Goal: Task Accomplishment & Management: Manage account settings

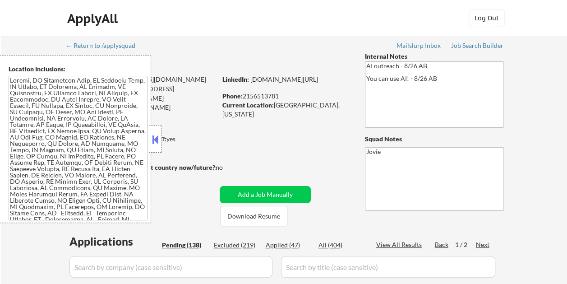
click at [155, 139] on button at bounding box center [155, 140] width 10 height 14
select select ""pending""
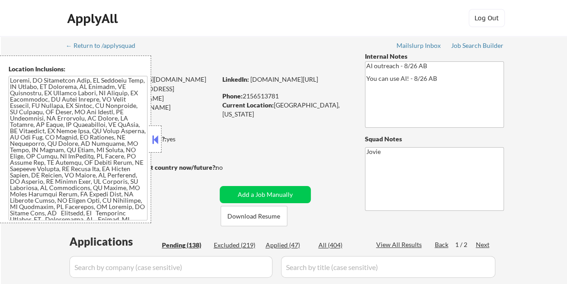
select select ""pending""
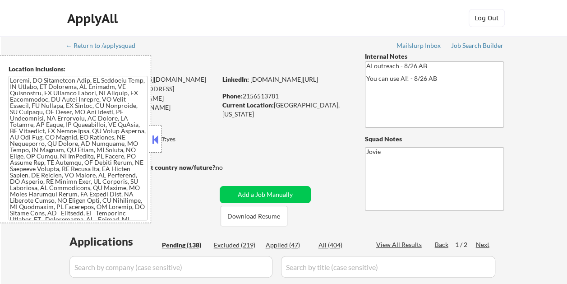
select select ""pending""
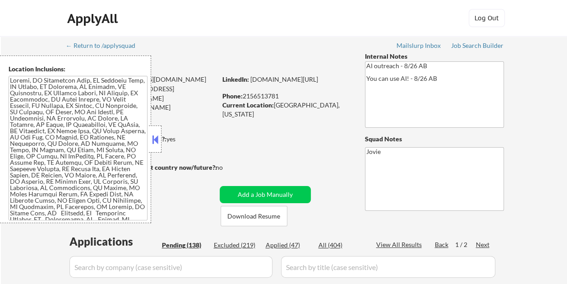
select select ""pending""
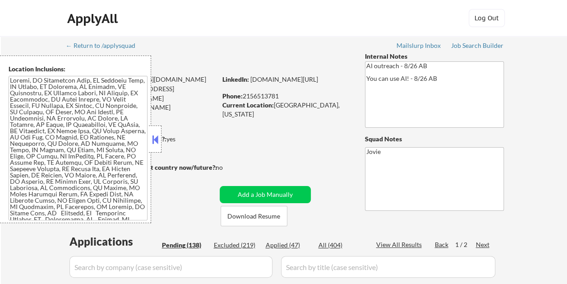
select select ""pending""
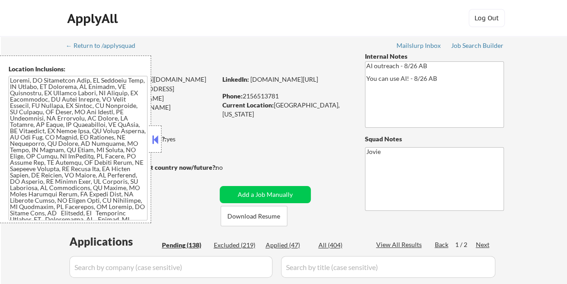
select select ""pending""
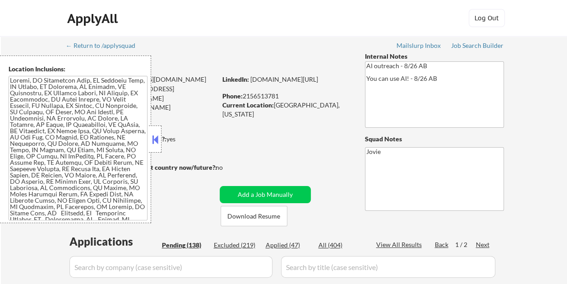
select select ""pending""
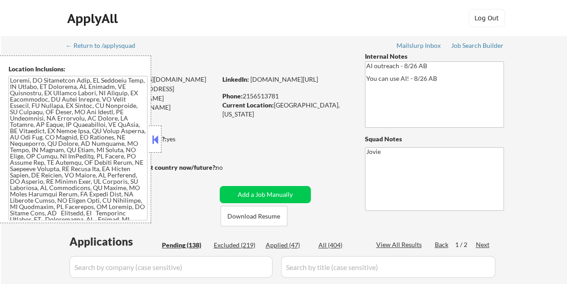
select select ""pending""
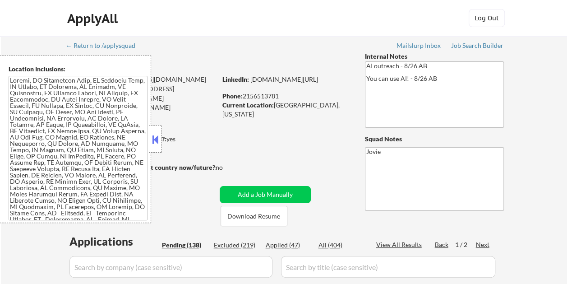
select select ""pending""
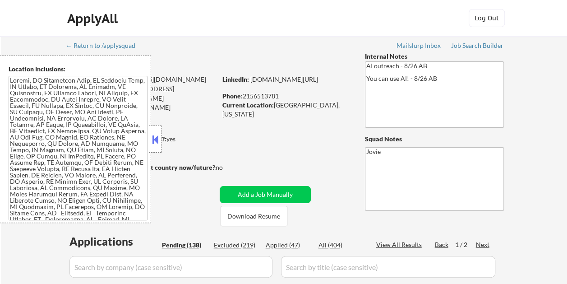
select select ""pending""
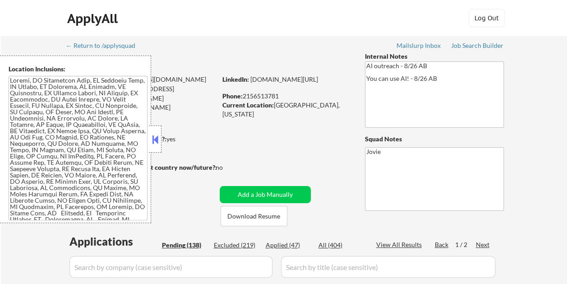
select select ""pending""
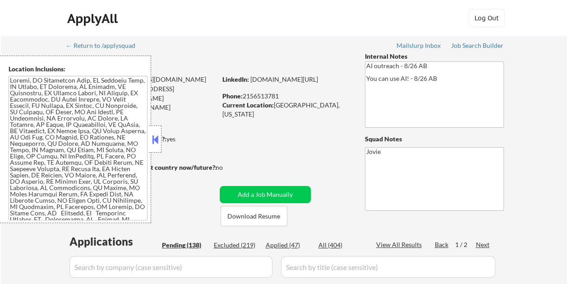
select select ""pending""
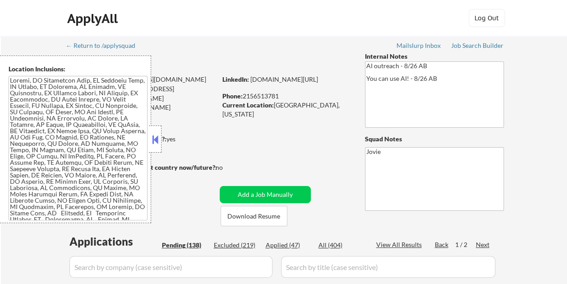
select select ""pending""
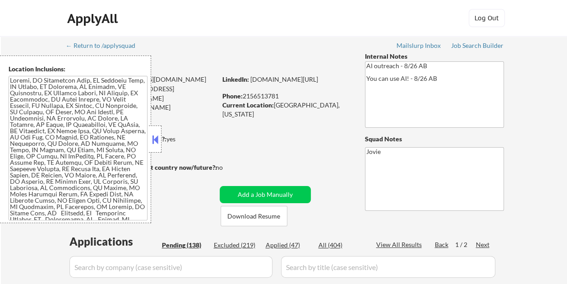
select select ""pending""
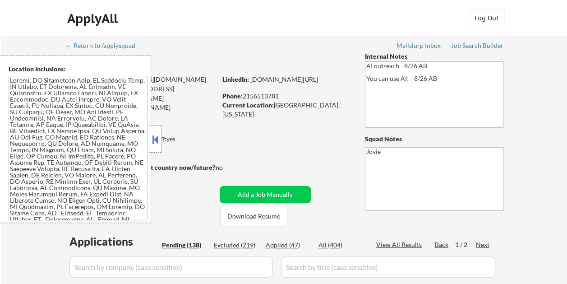
select select ""pending""
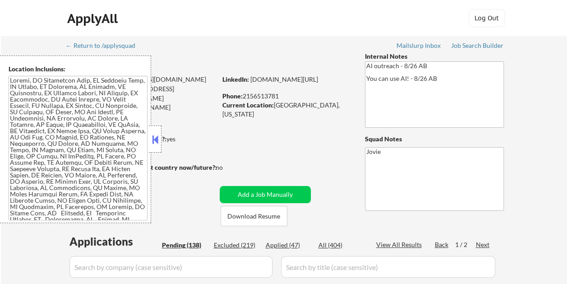
select select ""pending""
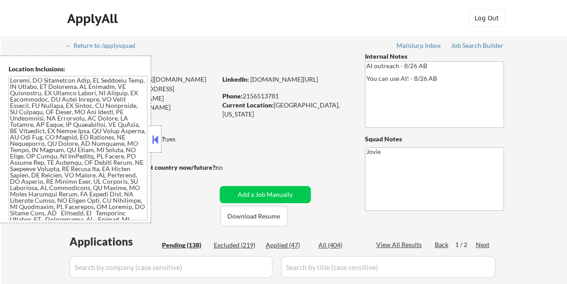
select select ""pending""
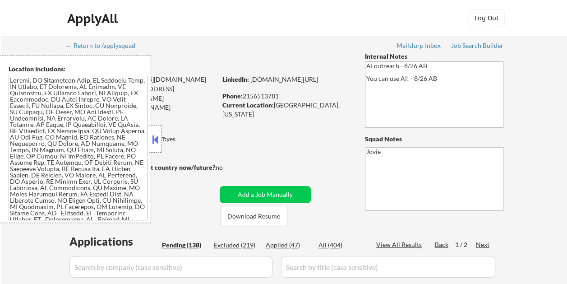
select select ""pending""
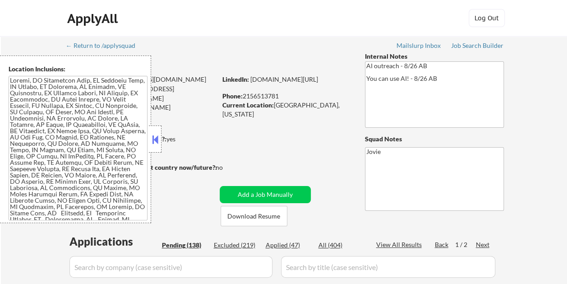
select select ""pending""
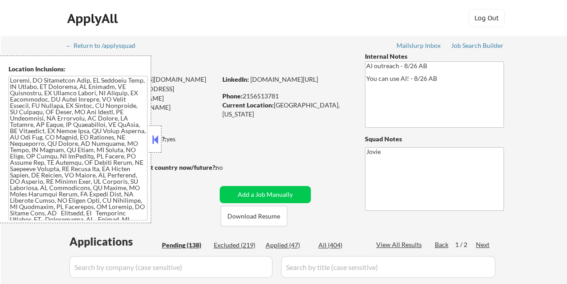
select select ""pending""
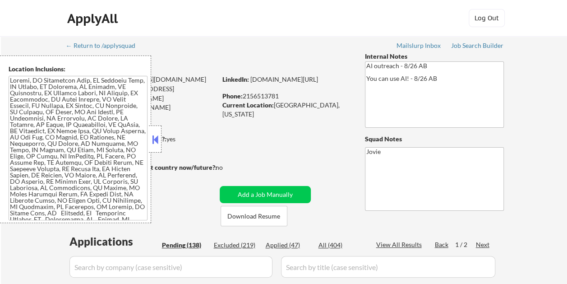
select select ""pending""
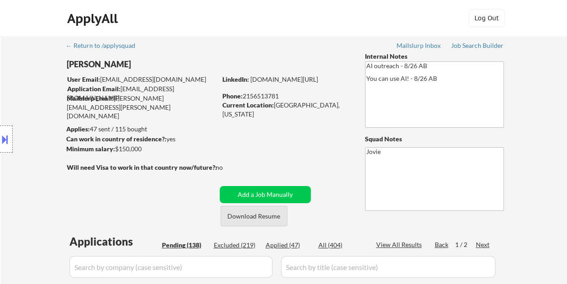
drag, startPoint x: 258, startPoint y: 208, endPoint x: 254, endPoint y: 211, distance: 4.8
click at [255, 210] on button "Download Resume" at bounding box center [254, 216] width 67 height 20
click at [254, 211] on button "Download Resume" at bounding box center [254, 216] width 67 height 20
click at [310, 26] on div "ApplyAll Log Out" at bounding box center [283, 20] width 451 height 23
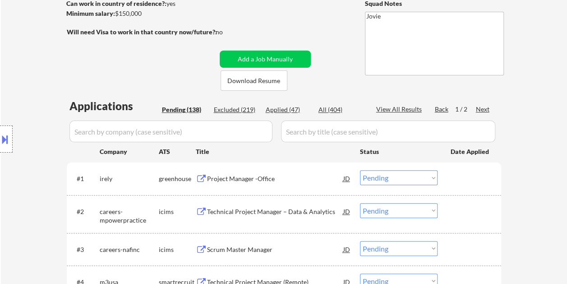
scroll to position [135, 0]
click at [461, 173] on div at bounding box center [471, 178] width 40 height 16
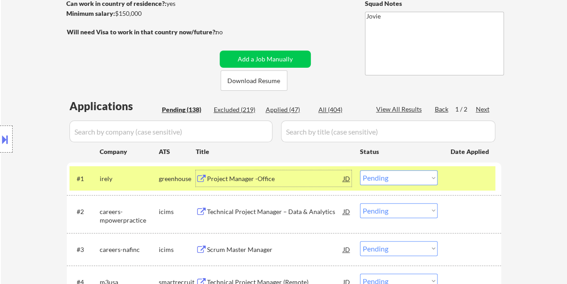
click at [252, 175] on div "Project Manager -Office" at bounding box center [275, 178] width 136 height 9
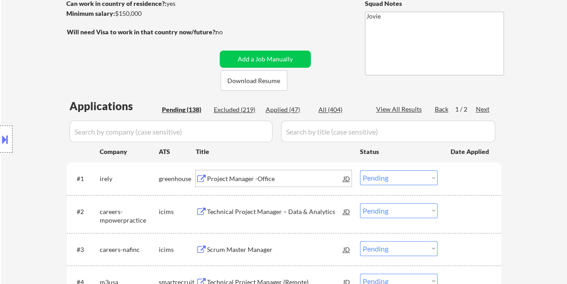
click at [434, 179] on select "Choose an option... Pending Applied Excluded (Questions) Excluded (Expired) Exc…" at bounding box center [399, 177] width 78 height 15
click at [360, 170] on select "Choose an option... Pending Applied Excluded (Questions) Excluded (Expired) Exc…" at bounding box center [399, 177] width 78 height 15
select select ""pending""
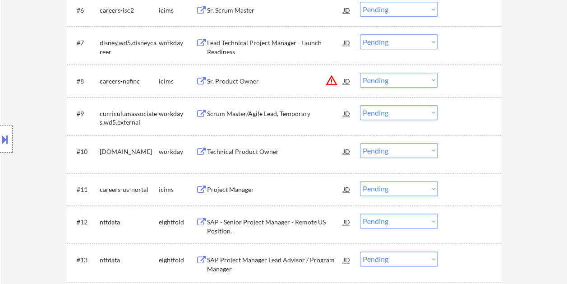
scroll to position [496, 0]
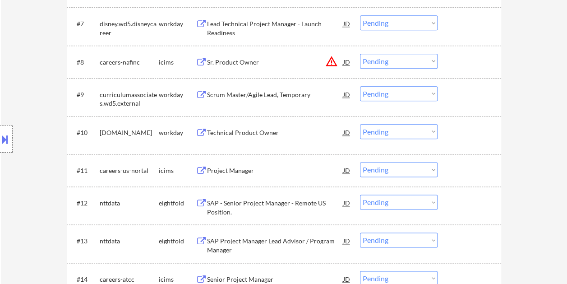
click at [445, 129] on div "#10 [DOMAIN_NAME] workday Technical Product Owner JD Choose an option... Pendin…" at bounding box center [282, 135] width 426 height 30
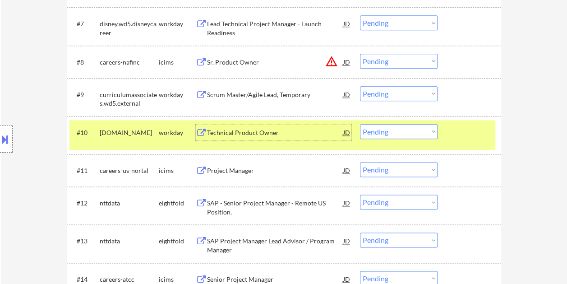
click at [257, 134] on div "Technical Product Owner" at bounding box center [275, 132] width 136 height 9
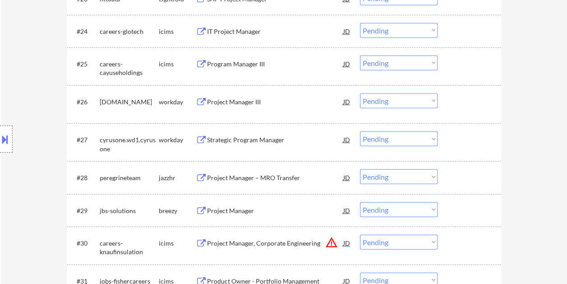
scroll to position [1083, 0]
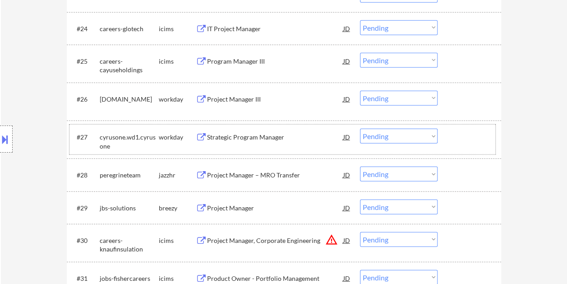
drag, startPoint x: 457, startPoint y: 127, endPoint x: 411, endPoint y: 146, distance: 48.9
click at [455, 129] on div "#27 cyrusone.wd1.[PERSON_NAME] workday Strategic Program Manager JD Choose an o…" at bounding box center [282, 140] width 426 height 30
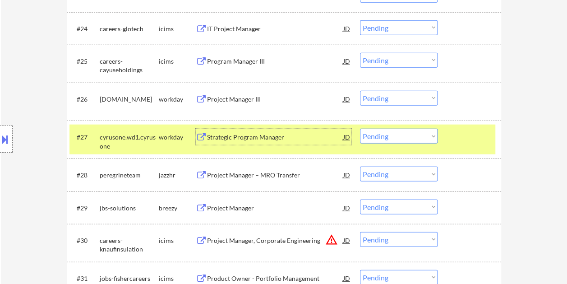
click at [294, 134] on div "Strategic Program Manager" at bounding box center [275, 137] width 136 height 9
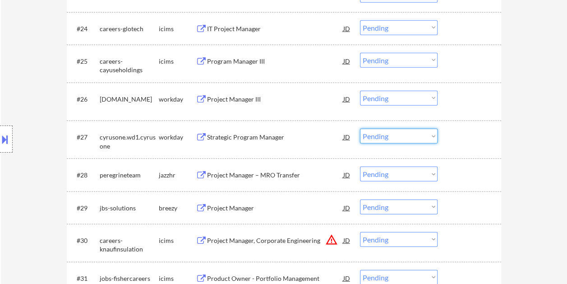
click at [431, 136] on select "Choose an option... Pending Applied Excluded (Questions) Excluded (Expired) Exc…" at bounding box center [399, 136] width 78 height 15
click at [360, 129] on select "Choose an option... Pending Applied Excluded (Questions) Excluded (Expired) Exc…" at bounding box center [399, 136] width 78 height 15
select select ""pending""
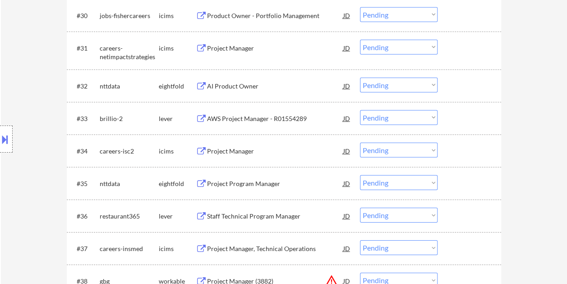
scroll to position [1308, 0]
click at [464, 128] on div "#33 brillio-2 lever AWS Project Manager - R01554289 JD Choose an option... Pend…" at bounding box center [282, 117] width 426 height 24
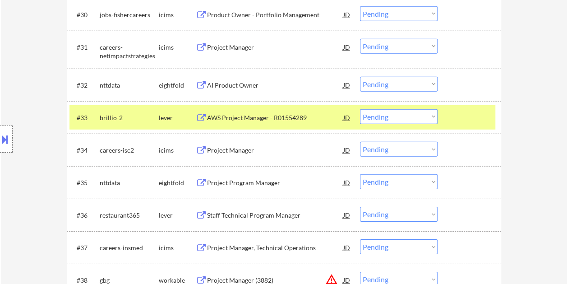
click at [298, 117] on div "AWS Project Manager - R01554289" at bounding box center [275, 117] width 136 height 9
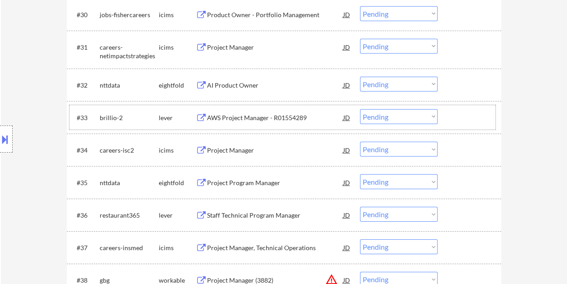
drag, startPoint x: 461, startPoint y: 120, endPoint x: 439, endPoint y: 120, distance: 22.6
click at [461, 120] on div at bounding box center [471, 117] width 40 height 16
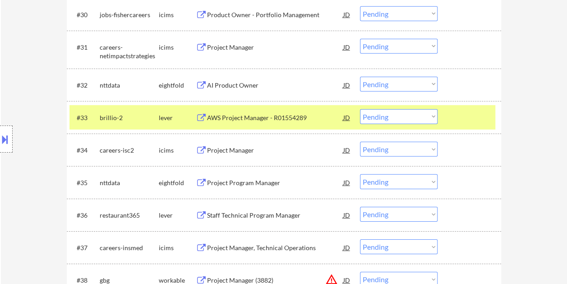
click at [434, 119] on select "Choose an option... Pending Applied Excluded (Questions) Excluded (Expired) Exc…" at bounding box center [399, 116] width 78 height 15
click at [360, 109] on select "Choose an option... Pending Applied Excluded (Questions) Excluded (Expired) Exc…" at bounding box center [399, 116] width 78 height 15
select select ""pending""
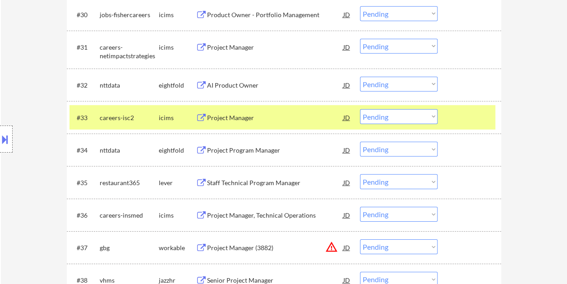
click at [465, 110] on div at bounding box center [471, 117] width 40 height 16
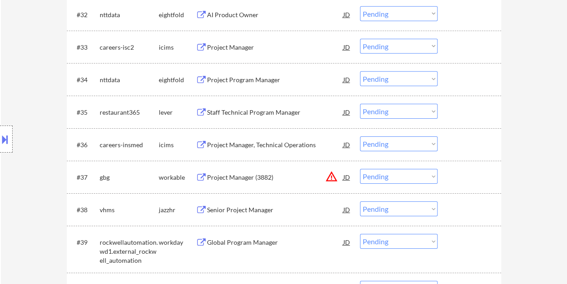
scroll to position [1399, 0]
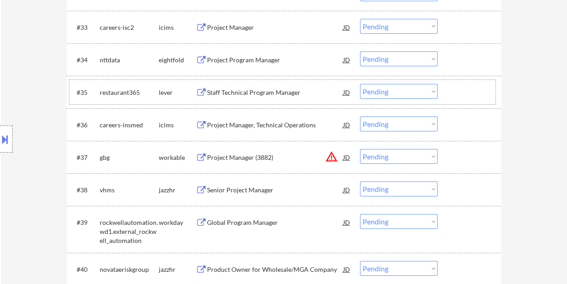
click at [467, 99] on div at bounding box center [471, 92] width 40 height 16
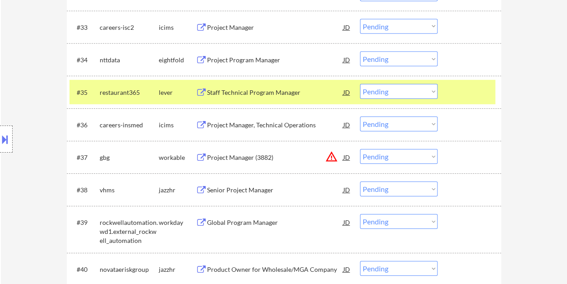
click at [285, 92] on div "Staff Technical Program Manager" at bounding box center [275, 92] width 136 height 9
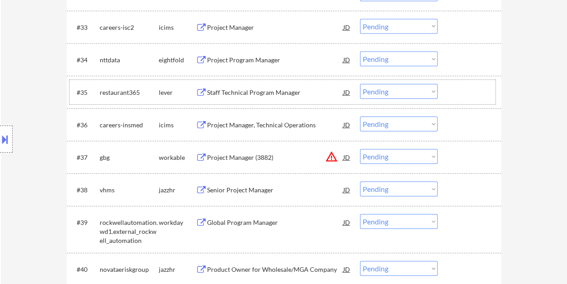
drag, startPoint x: 458, startPoint y: 89, endPoint x: 428, endPoint y: 88, distance: 30.3
click at [458, 89] on div at bounding box center [471, 92] width 40 height 16
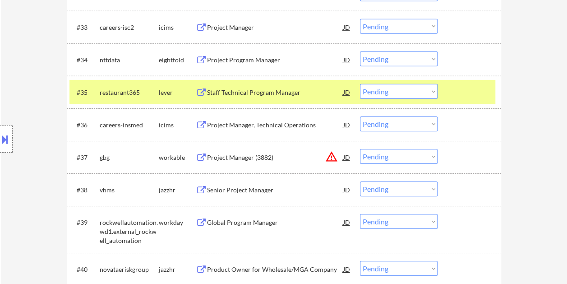
click at [428, 88] on select "Choose an option... Pending Applied Excluded (Questions) Excluded (Expired) Exc…" at bounding box center [399, 91] width 78 height 15
click at [360, 84] on select "Choose an option... Pending Applied Excluded (Questions) Excluded (Expired) Exc…" at bounding box center [399, 91] width 78 height 15
select select ""pending""
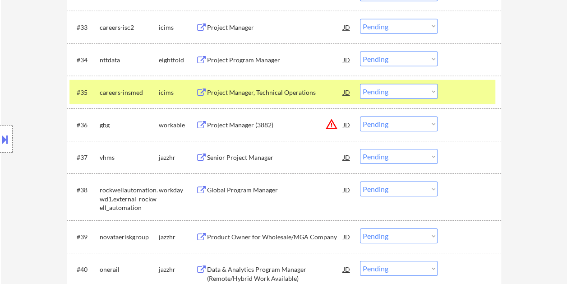
click at [488, 96] on div at bounding box center [471, 92] width 40 height 16
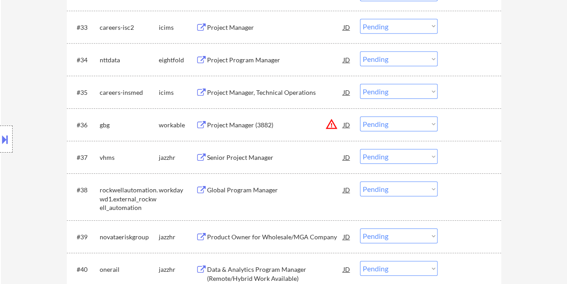
click at [458, 130] on div at bounding box center [471, 124] width 40 height 16
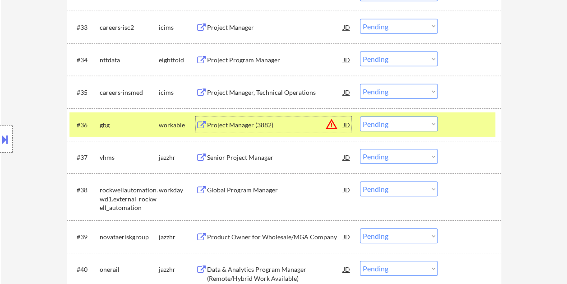
click at [240, 127] on div "Project Manager (3882)" at bounding box center [275, 124] width 136 height 9
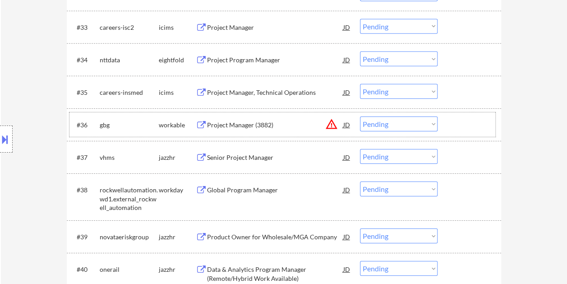
click at [473, 127] on div at bounding box center [471, 124] width 40 height 16
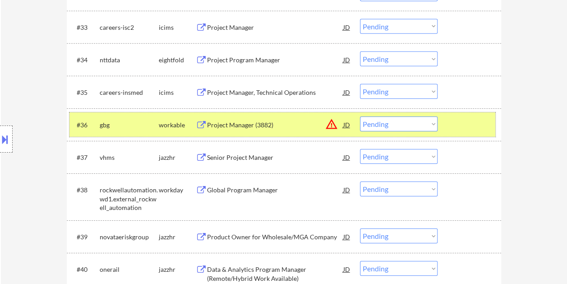
click at [416, 124] on select "Choose an option... Pending Applied Excluded (Questions) Excluded (Expired) Exc…" at bounding box center [399, 123] width 78 height 15
click at [360, 116] on select "Choose an option... Pending Applied Excluded (Questions) Excluded (Expired) Exc…" at bounding box center [399, 123] width 78 height 15
select select ""pending""
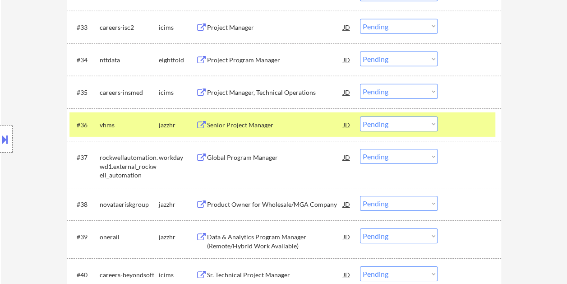
click at [451, 118] on div at bounding box center [471, 124] width 40 height 16
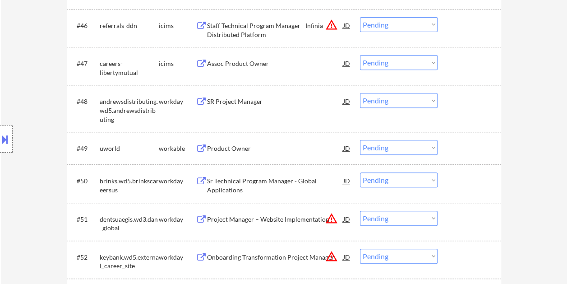
scroll to position [1850, 0]
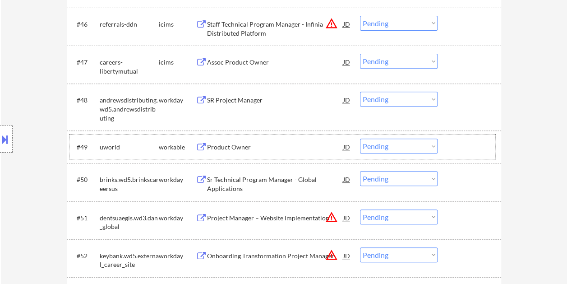
click at [461, 152] on div at bounding box center [471, 147] width 40 height 16
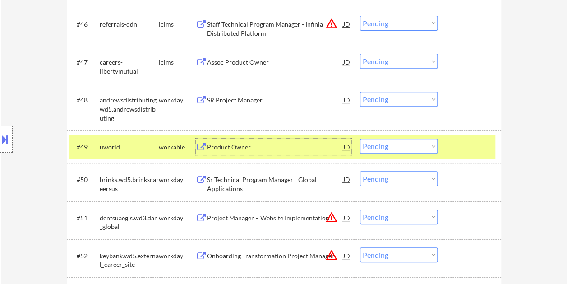
click at [291, 149] on div "Product Owner" at bounding box center [275, 147] width 136 height 9
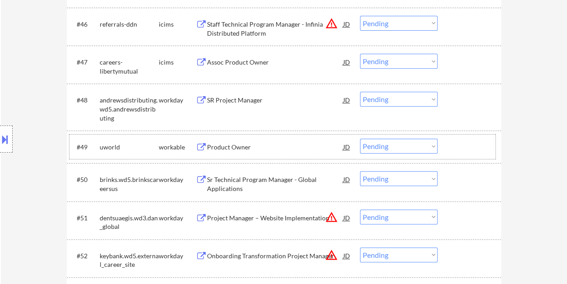
click at [448, 148] on div "#49 uworld workable Product Owner JD warning_amber Choose an option... Pending …" at bounding box center [282, 146] width 426 height 24
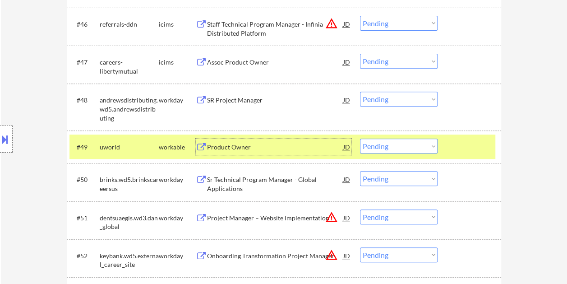
click at [248, 148] on div "Product Owner" at bounding box center [275, 147] width 136 height 9
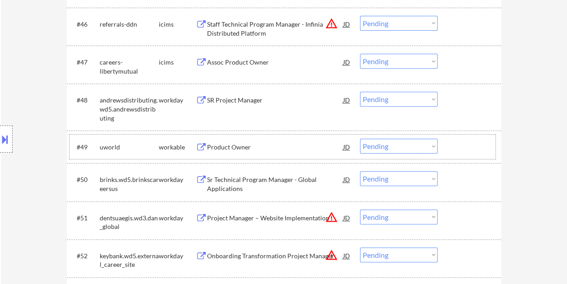
click at [458, 148] on div at bounding box center [471, 147] width 40 height 16
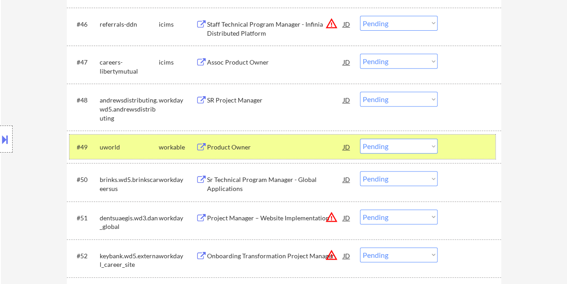
click at [408, 149] on select "Choose an option... Pending Applied Excluded (Questions) Excluded (Expired) Exc…" at bounding box center [399, 146] width 78 height 15
click at [360, 139] on select "Choose an option... Pending Applied Excluded (Questions) Excluded (Expired) Exc…" at bounding box center [399, 146] width 78 height 15
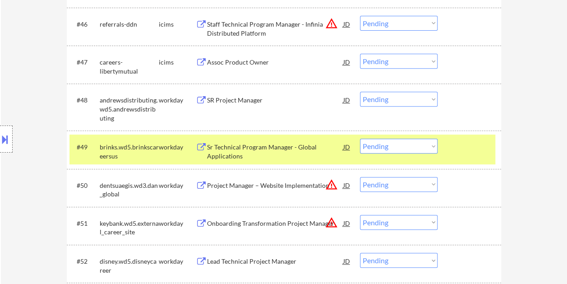
click at [457, 144] on div at bounding box center [471, 147] width 40 height 16
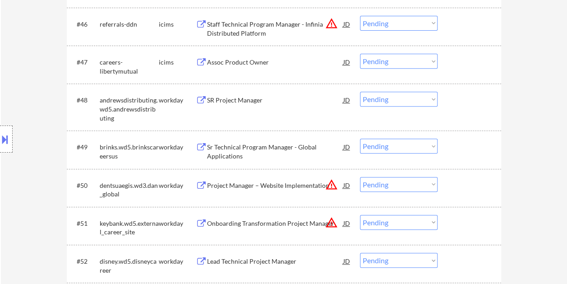
click at [466, 147] on div at bounding box center [471, 147] width 40 height 16
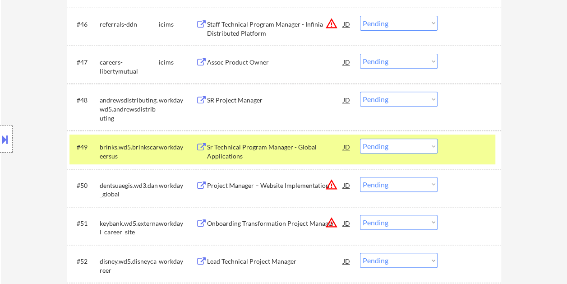
click at [265, 147] on div "Sr Technical Program Manager - Global Applications" at bounding box center [275, 152] width 136 height 18
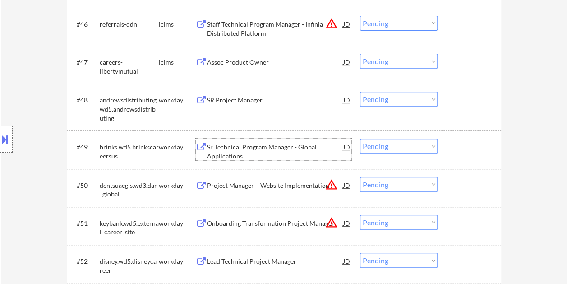
drag, startPoint x: 457, startPoint y: 152, endPoint x: 431, endPoint y: 144, distance: 26.3
click at [455, 151] on div at bounding box center [471, 147] width 40 height 16
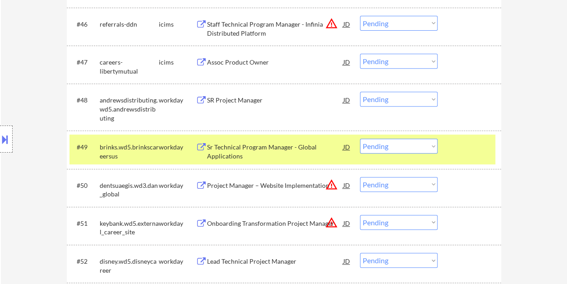
click at [429, 143] on select "Choose an option... Pending Applied Excluded (Questions) Excluded (Expired) Exc…" at bounding box center [399, 146] width 78 height 15
click at [360, 139] on select "Choose an option... Pending Applied Excluded (Questions) Excluded (Expired) Exc…" at bounding box center [399, 146] width 78 height 15
click at [457, 139] on div at bounding box center [471, 147] width 40 height 16
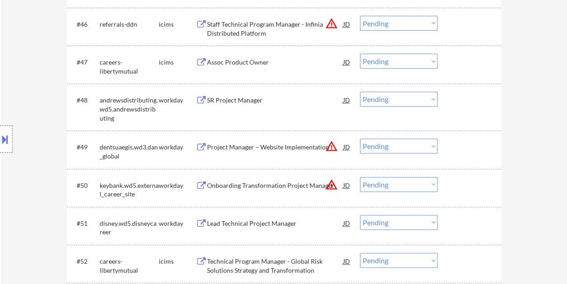
click at [449, 149] on div "#49 dentsuaegis.wd3.dan_global workday Project Manager – Website Implementation…" at bounding box center [282, 149] width 426 height 30
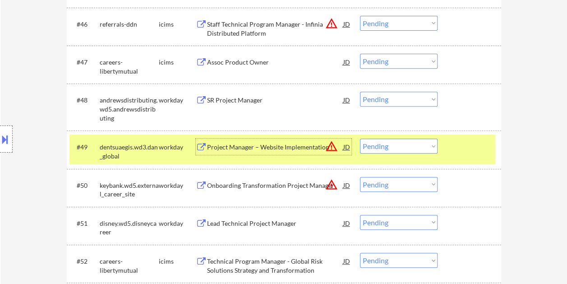
click at [252, 146] on div "Project Manager – Website Implementation" at bounding box center [275, 147] width 136 height 9
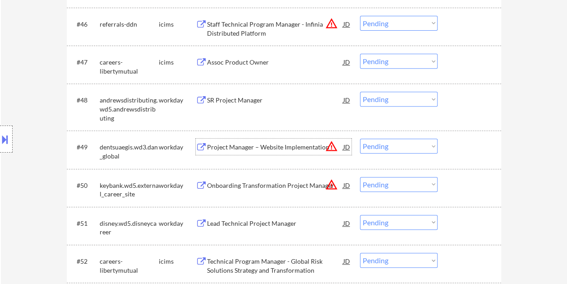
click at [454, 145] on div at bounding box center [471, 147] width 40 height 16
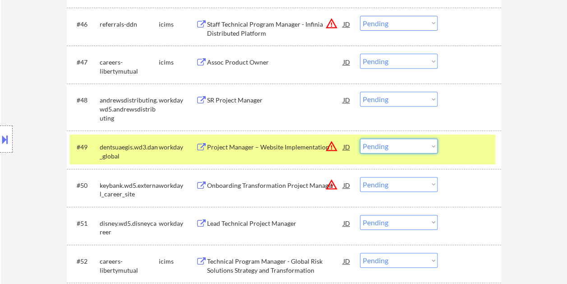
click at [431, 145] on select "Choose an option... Pending Applied Excluded (Questions) Excluded (Expired) Exc…" at bounding box center [399, 146] width 78 height 15
click at [360, 139] on select "Choose an option... Pending Applied Excluded (Questions) Excluded (Expired) Exc…" at bounding box center [399, 146] width 78 height 15
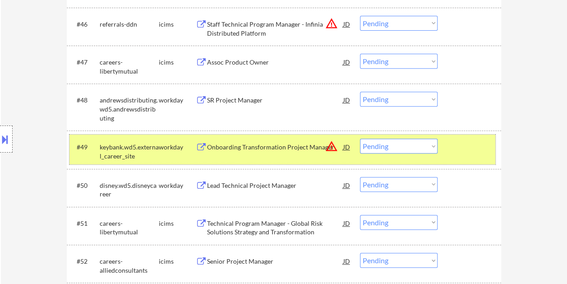
click at [452, 151] on div at bounding box center [471, 147] width 40 height 16
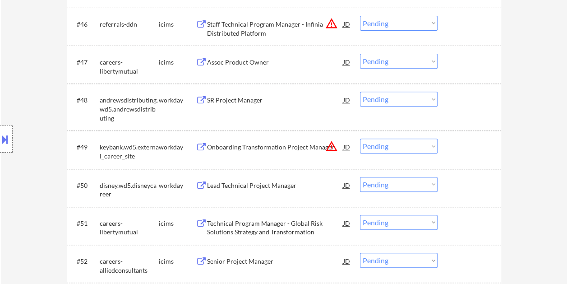
click at [461, 147] on div at bounding box center [471, 147] width 40 height 16
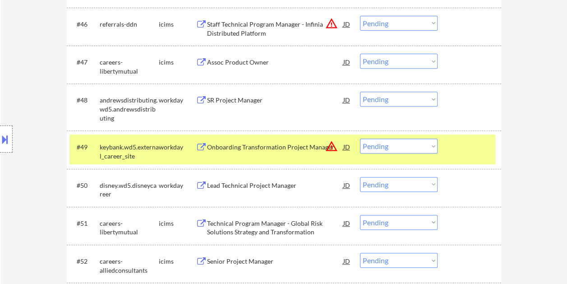
click at [270, 151] on div "Onboarding Transformation Project Manager" at bounding box center [275, 147] width 136 height 9
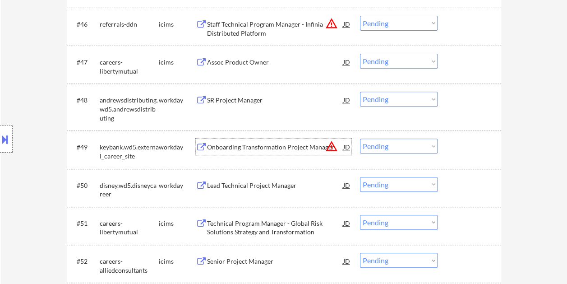
click at [451, 149] on div at bounding box center [471, 147] width 40 height 16
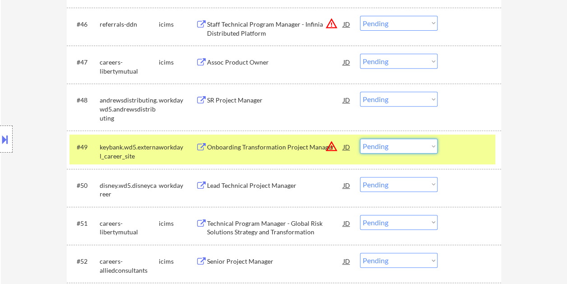
click at [436, 143] on select "Choose an option... Pending Applied Excluded (Questions) Excluded (Expired) Exc…" at bounding box center [399, 146] width 78 height 15
click at [360, 139] on select "Choose an option... Pending Applied Excluded (Questions) Excluded (Expired) Exc…" at bounding box center [399, 146] width 78 height 15
click at [469, 144] on div at bounding box center [471, 147] width 40 height 16
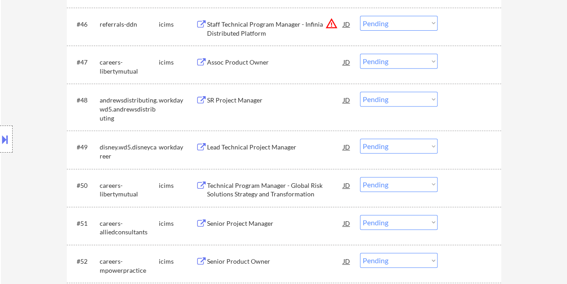
click at [461, 143] on div at bounding box center [471, 147] width 40 height 16
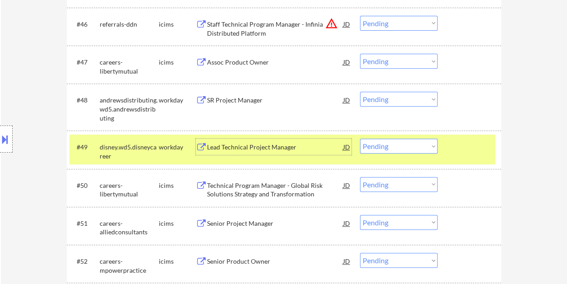
click at [287, 143] on div "Lead Technical Project Manager" at bounding box center [275, 147] width 136 height 9
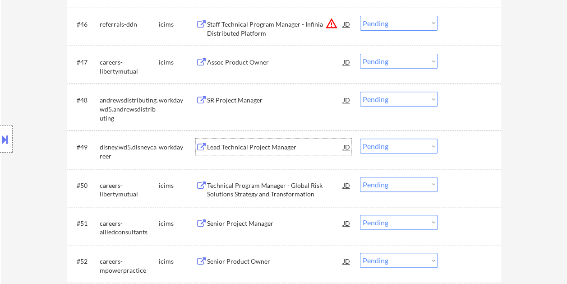
click at [461, 153] on div at bounding box center [471, 147] width 40 height 16
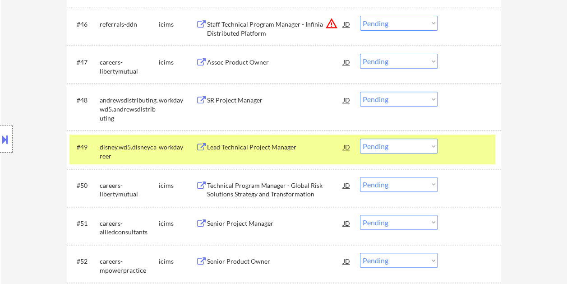
click at [429, 145] on select "Choose an option... Pending Applied Excluded (Questions) Excluded (Expired) Exc…" at bounding box center [399, 146] width 78 height 15
click at [360, 139] on select "Choose an option... Pending Applied Excluded (Questions) Excluded (Expired) Exc…" at bounding box center [399, 146] width 78 height 15
select select ""pending""
click at [462, 146] on div at bounding box center [471, 147] width 40 height 16
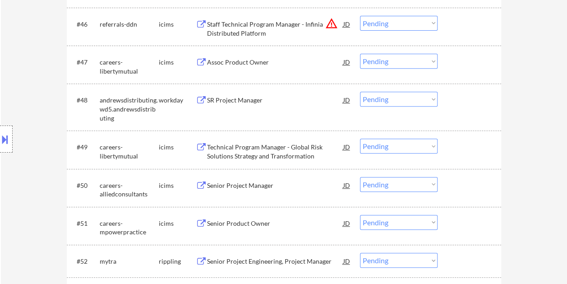
drag, startPoint x: 463, startPoint y: 102, endPoint x: 409, endPoint y: 106, distance: 54.7
click at [460, 104] on div at bounding box center [471, 100] width 40 height 16
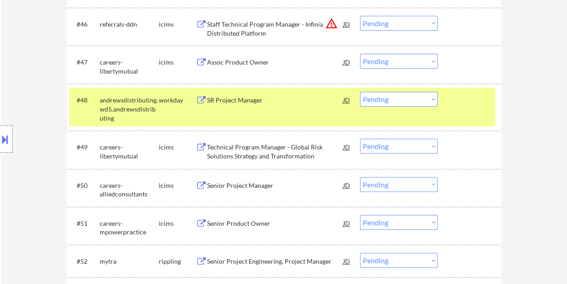
click at [305, 101] on div "SR Project Manager" at bounding box center [275, 100] width 136 height 9
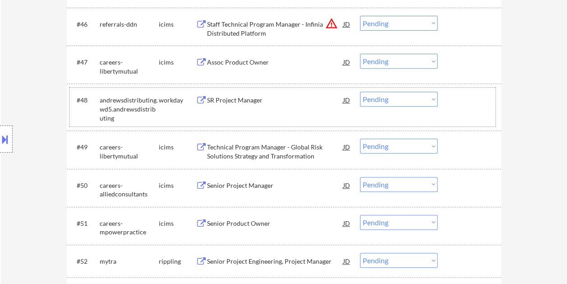
drag, startPoint x: 457, startPoint y: 104, endPoint x: 431, endPoint y: 104, distance: 26.2
click at [457, 105] on div at bounding box center [471, 100] width 40 height 16
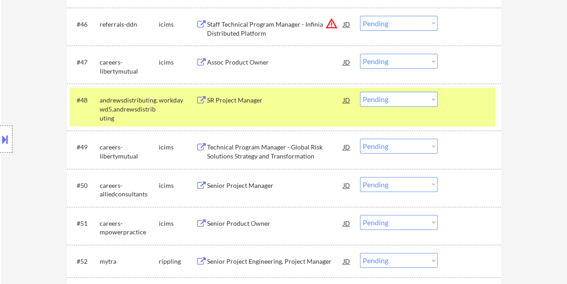
click at [429, 100] on select "Choose an option... Pending Applied Excluded (Questions) Excluded (Expired) Exc…" at bounding box center [399, 99] width 78 height 15
click at [360, 92] on select "Choose an option... Pending Applied Excluded (Questions) Excluded (Expired) Exc…" at bounding box center [399, 99] width 78 height 15
select select ""pending""
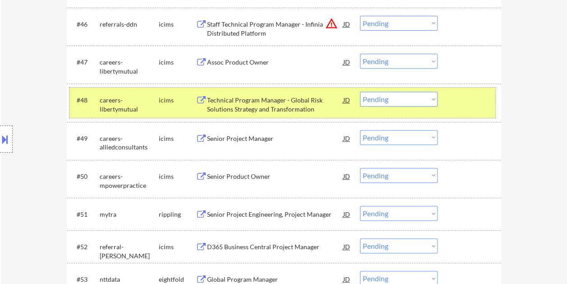
click at [462, 103] on div at bounding box center [471, 100] width 40 height 16
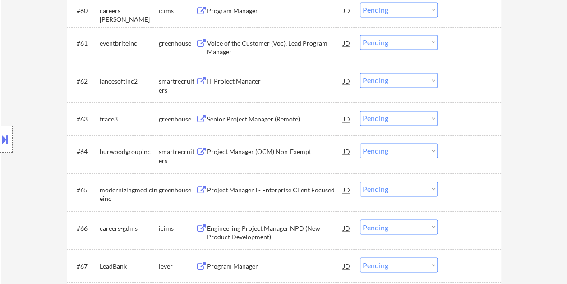
scroll to position [2346, 0]
drag, startPoint x: 462, startPoint y: 116, endPoint x: 452, endPoint y: 118, distance: 10.1
click at [462, 116] on div at bounding box center [471, 119] width 40 height 16
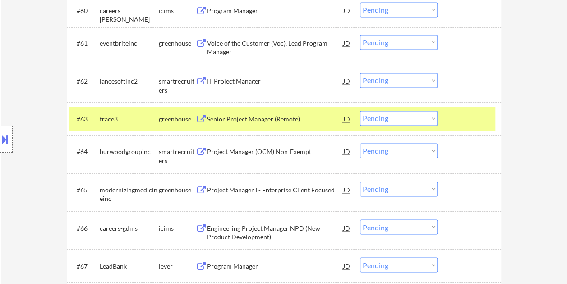
click at [302, 122] on div "Senior Project Manager (Remote)" at bounding box center [275, 119] width 136 height 9
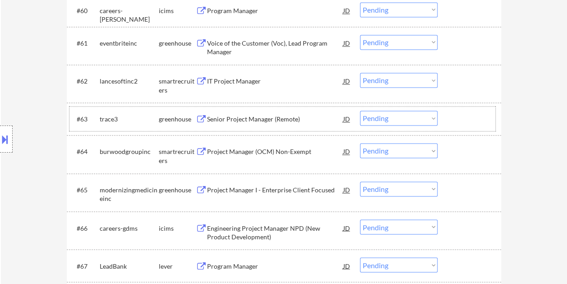
click at [448, 119] on div "#63 trace3 greenhouse Senior Project Manager (Remote) JD warning_amber Choose a…" at bounding box center [282, 118] width 426 height 24
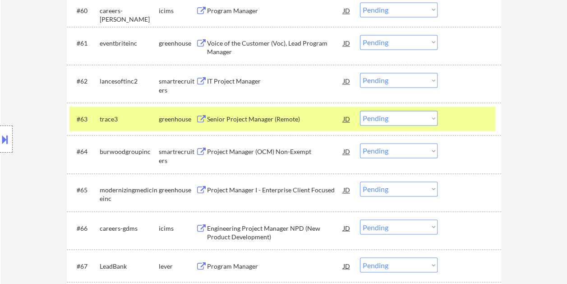
click at [431, 119] on select "Choose an option... Pending Applied Excluded (Questions) Excluded (Expired) Exc…" at bounding box center [399, 118] width 78 height 15
click at [360, 111] on select "Choose an option... Pending Applied Excluded (Questions) Excluded (Expired) Exc…" at bounding box center [399, 118] width 78 height 15
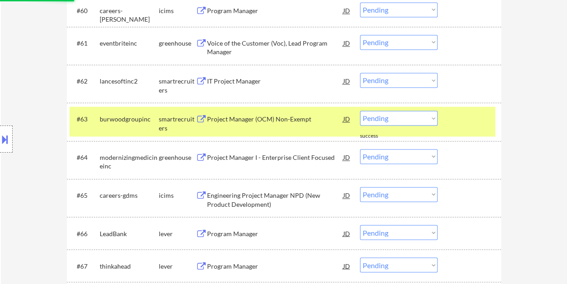
click at [466, 120] on div at bounding box center [471, 119] width 40 height 16
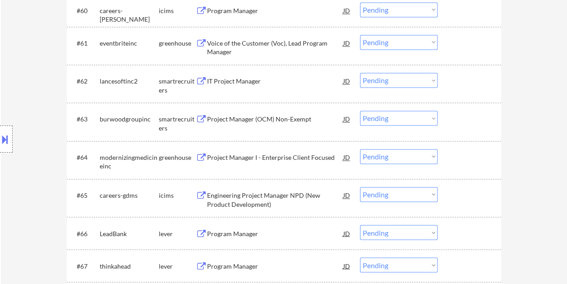
click at [466, 116] on div at bounding box center [471, 119] width 40 height 16
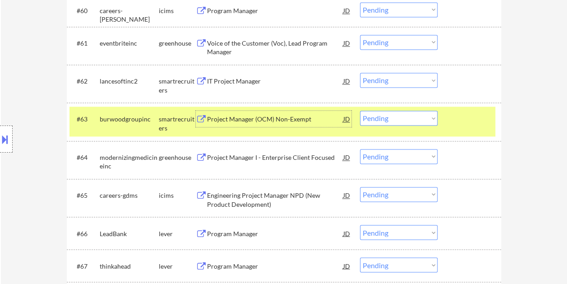
click at [286, 115] on div "Project Manager (OCM) Non-Exempt" at bounding box center [275, 119] width 136 height 9
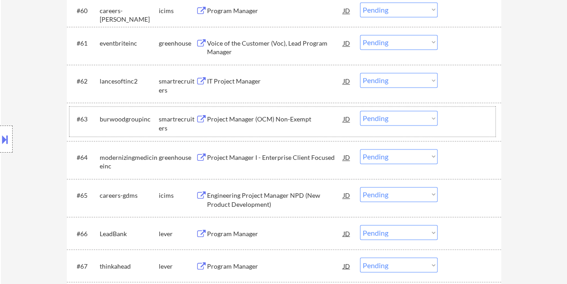
drag, startPoint x: 485, startPoint y: 115, endPoint x: 453, endPoint y: 115, distance: 32.0
click at [485, 116] on div at bounding box center [471, 119] width 40 height 16
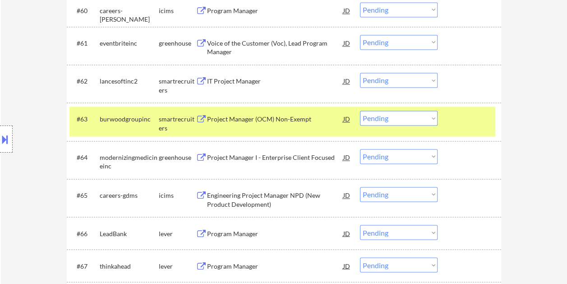
click at [429, 114] on select "Choose an option... Pending Applied Excluded (Questions) Excluded (Expired) Exc…" at bounding box center [399, 118] width 78 height 15
click at [360, 111] on select "Choose an option... Pending Applied Excluded (Questions) Excluded (Expired) Exc…" at bounding box center [399, 118] width 78 height 15
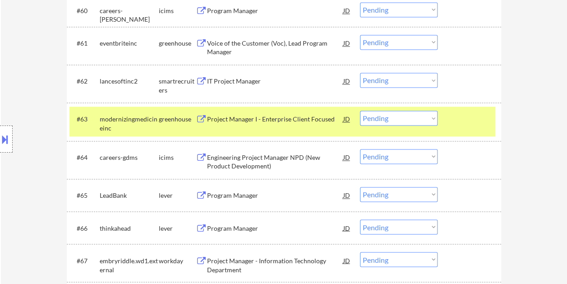
click at [482, 124] on div at bounding box center [471, 119] width 40 height 16
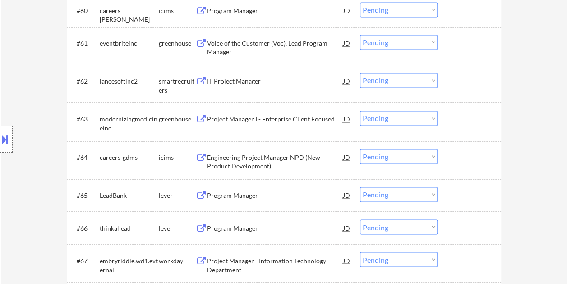
click at [472, 119] on div at bounding box center [471, 119] width 40 height 16
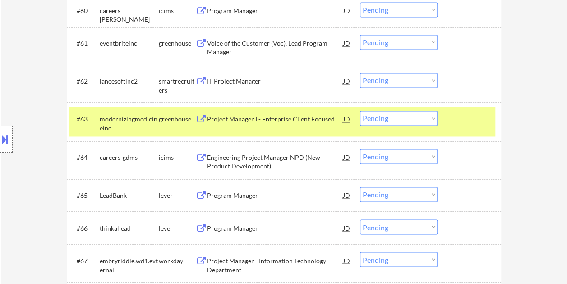
click at [311, 122] on div "Project Manager I - Enterprise Client Focused" at bounding box center [275, 119] width 136 height 9
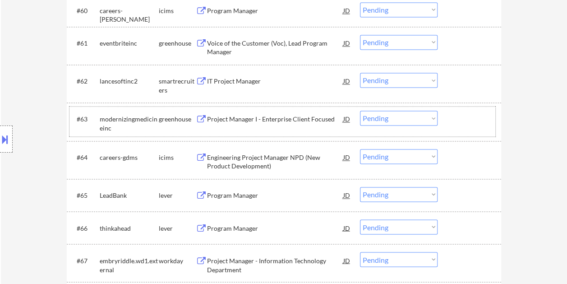
drag, startPoint x: 474, startPoint y: 121, endPoint x: 451, endPoint y: 123, distance: 23.1
click at [475, 122] on div at bounding box center [471, 119] width 40 height 16
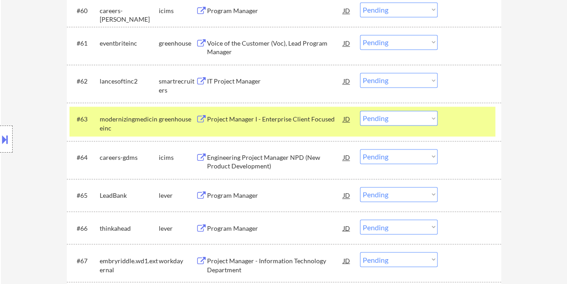
click at [431, 115] on select "Choose an option... Pending Applied Excluded (Questions) Excluded (Expired) Exc…" at bounding box center [399, 118] width 78 height 15
click at [360, 111] on select "Choose an option... Pending Applied Excluded (Questions) Excluded (Expired) Exc…" at bounding box center [399, 118] width 78 height 15
select select ""pending""
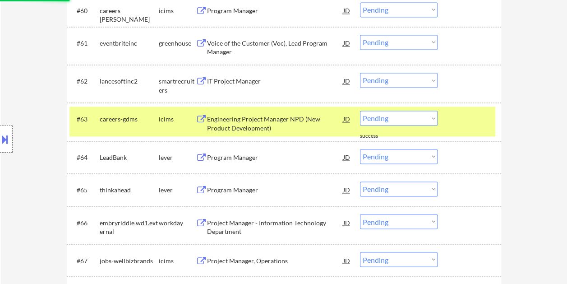
click at [476, 119] on div at bounding box center [471, 119] width 40 height 16
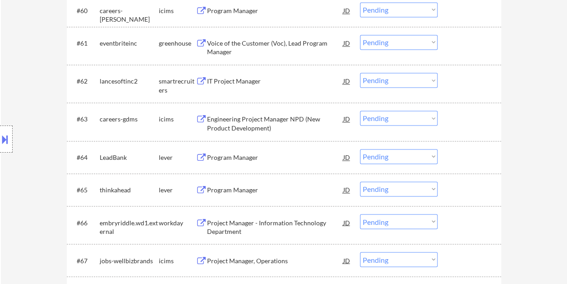
click at [473, 163] on div at bounding box center [471, 157] width 40 height 16
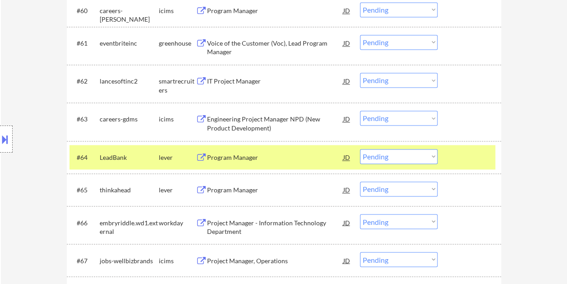
click at [283, 152] on div "Program Manager" at bounding box center [275, 157] width 136 height 16
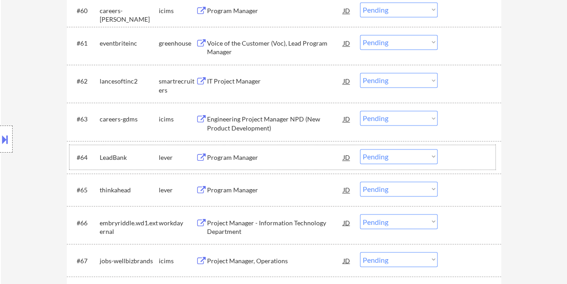
click at [456, 159] on div at bounding box center [471, 157] width 40 height 16
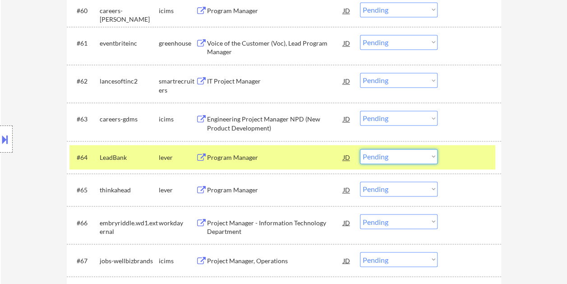
click at [430, 155] on select "Choose an option... Pending Applied Excluded (Questions) Excluded (Expired) Exc…" at bounding box center [399, 156] width 78 height 15
click at [360, 149] on select "Choose an option... Pending Applied Excluded (Questions) Excluded (Expired) Exc…" at bounding box center [399, 156] width 78 height 15
select select ""pending""
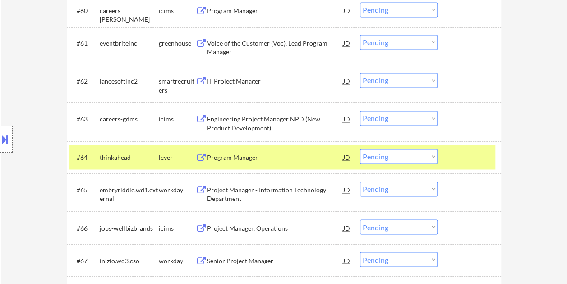
click at [444, 158] on div "#64 thinkahead lever Program Manager JD warning_amber Choose an option... Pendi…" at bounding box center [282, 157] width 426 height 24
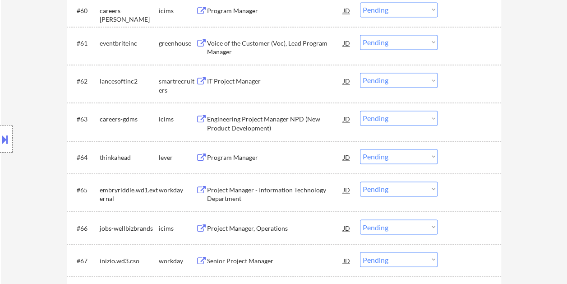
drag, startPoint x: 464, startPoint y: 153, endPoint x: 454, endPoint y: 155, distance: 10.5
click at [464, 153] on div at bounding box center [471, 157] width 40 height 16
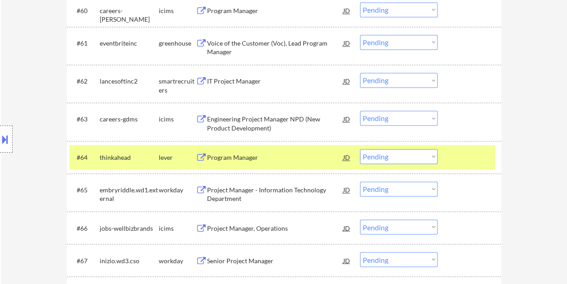
click at [279, 157] on div "Program Manager" at bounding box center [275, 157] width 136 height 9
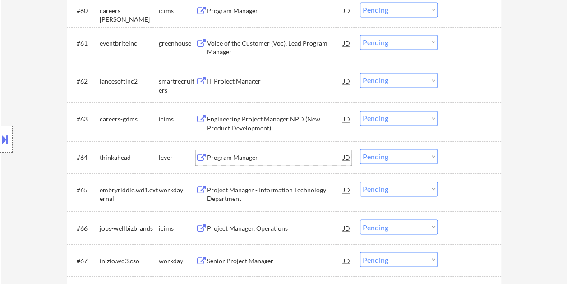
click at [472, 162] on div at bounding box center [471, 157] width 40 height 16
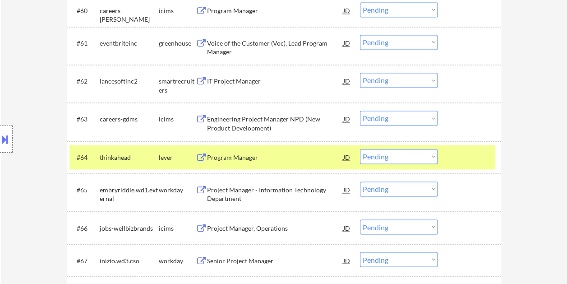
select select ""pending""
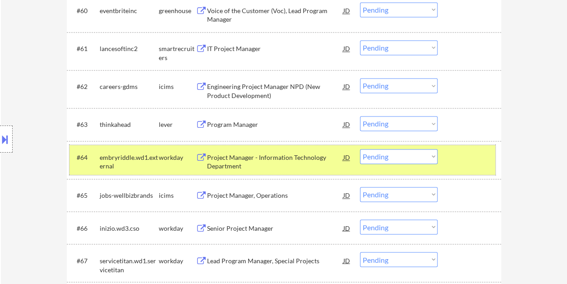
click at [462, 121] on div at bounding box center [471, 124] width 40 height 16
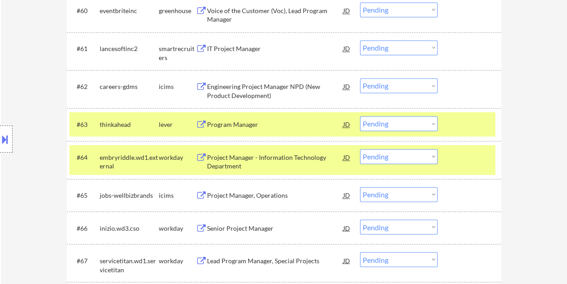
click at [448, 166] on div "#64 embryriddle.wd1.external workday Project Manager - Information Technology D…" at bounding box center [282, 160] width 426 height 30
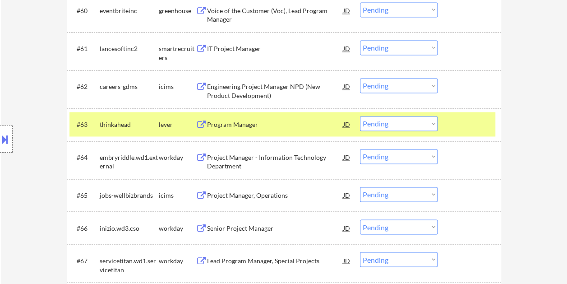
click at [429, 125] on select "Choose an option... Pending Applied Excluded (Questions) Excluded (Expired) Exc…" at bounding box center [399, 123] width 78 height 15
click at [360, 116] on select "Choose an option... Pending Applied Excluded (Questions) Excluded (Expired) Exc…" at bounding box center [399, 123] width 78 height 15
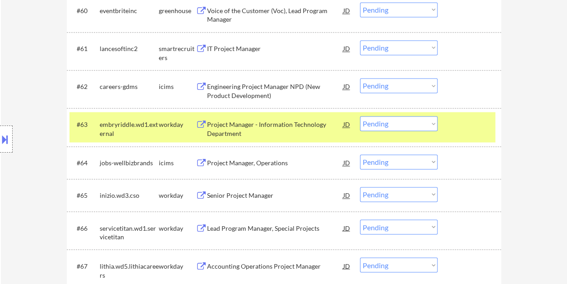
click at [447, 127] on div "#63 embryriddle.wd1.external workday Project Manager - Information Technology D…" at bounding box center [282, 127] width 426 height 30
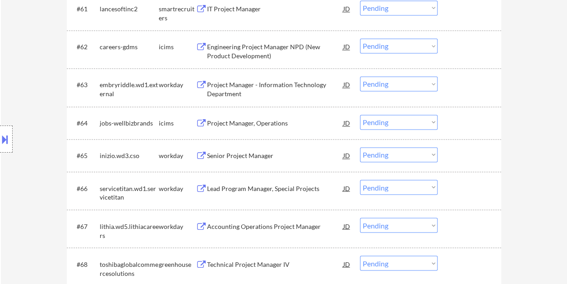
scroll to position [2436, 0]
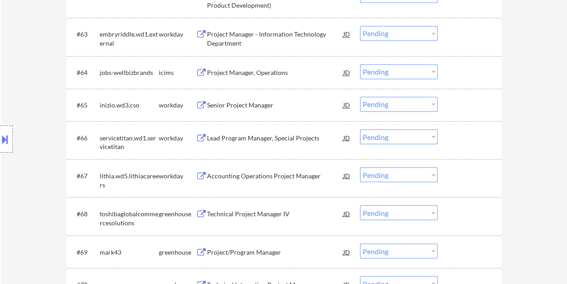
click at [461, 40] on div at bounding box center [471, 34] width 40 height 16
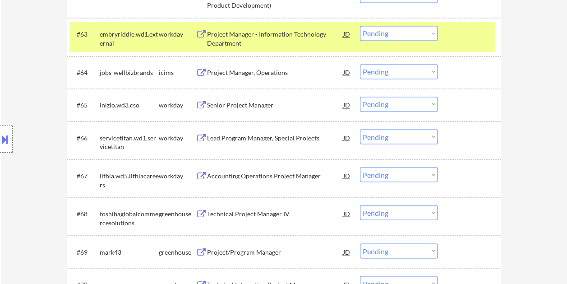
click at [280, 34] on div "Project Manager - Information Technology Department" at bounding box center [275, 39] width 136 height 18
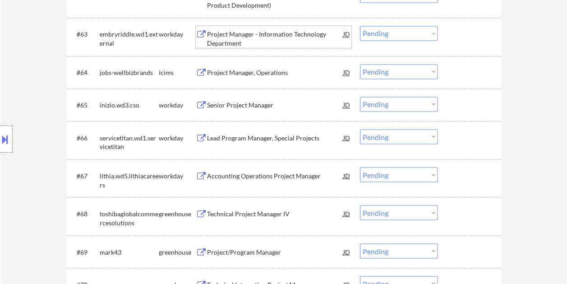
click at [450, 40] on div "#63 embryriddle.wd1.external workday Project Manager - Information Technology D…" at bounding box center [282, 37] width 426 height 30
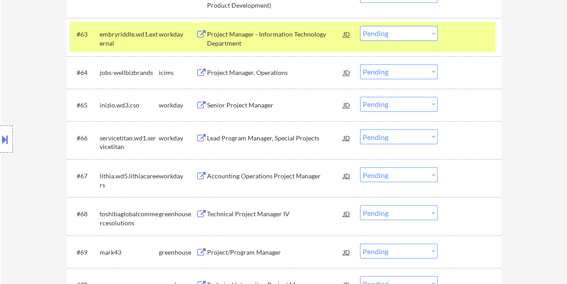
click at [429, 35] on select "Choose an option... Pending Applied Excluded (Questions) Excluded (Expired) Exc…" at bounding box center [399, 33] width 78 height 15
click at [360, 26] on select "Choose an option... Pending Applied Excluded (Questions) Excluded (Expired) Exc…" at bounding box center [399, 33] width 78 height 15
select select ""pending""
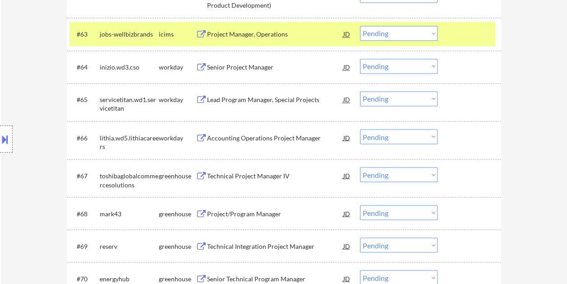
click at [466, 36] on div at bounding box center [471, 34] width 40 height 16
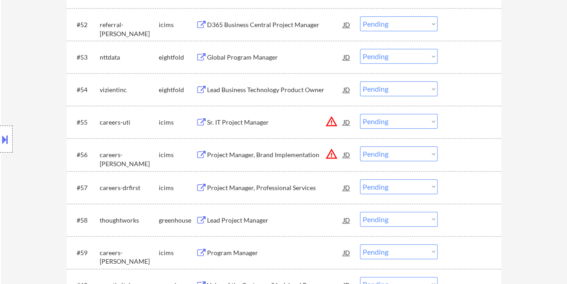
scroll to position [2181, 0]
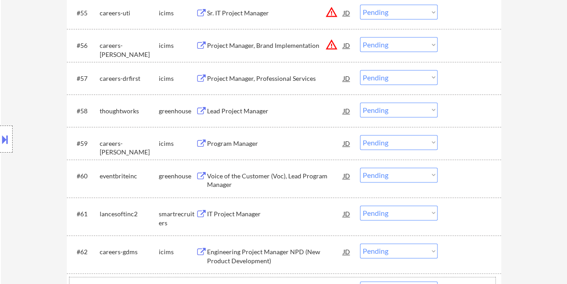
click at [453, 112] on div at bounding box center [471, 110] width 40 height 16
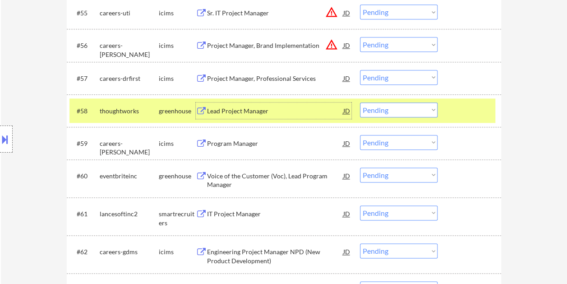
click at [262, 102] on div "Lead Project Manager" at bounding box center [275, 110] width 136 height 16
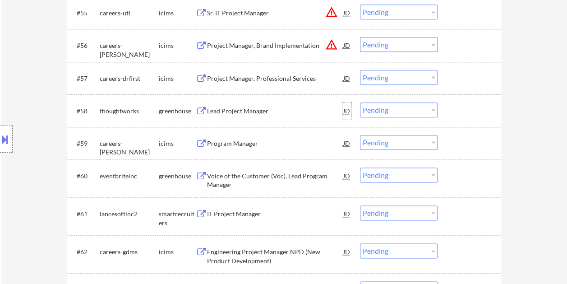
click at [343, 111] on div "JD" at bounding box center [346, 110] width 9 height 16
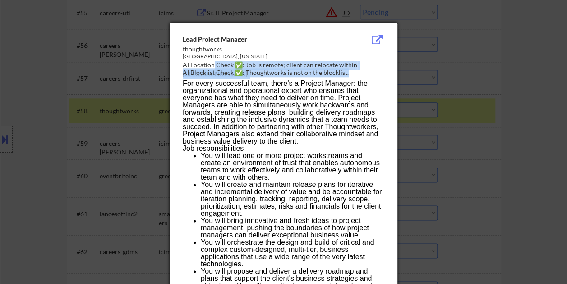
drag, startPoint x: 181, startPoint y: 35, endPoint x: 213, endPoint y: 63, distance: 42.8
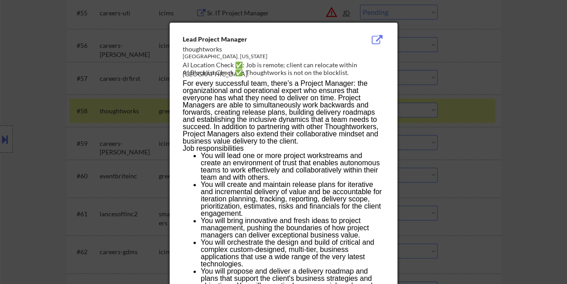
drag, startPoint x: 213, startPoint y: 63, endPoint x: 191, endPoint y: 39, distance: 32.6
click at [191, 39] on div "Lead Project Manager" at bounding box center [261, 39] width 156 height 9
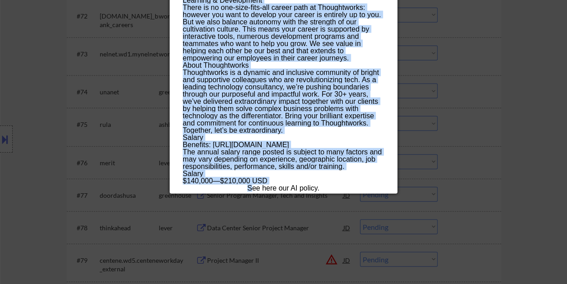
scroll to position [2812, 0]
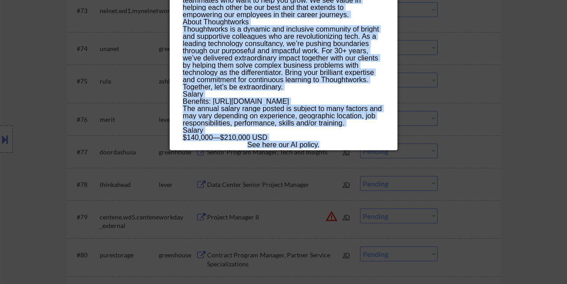
drag, startPoint x: 181, startPoint y: 38, endPoint x: 332, endPoint y: 147, distance: 185.8
copy div "Lore Ipsumdo Sitamet consectetura Elitsed, Doeiusmo TE Incididu Utlab ✅: Etd ma…"
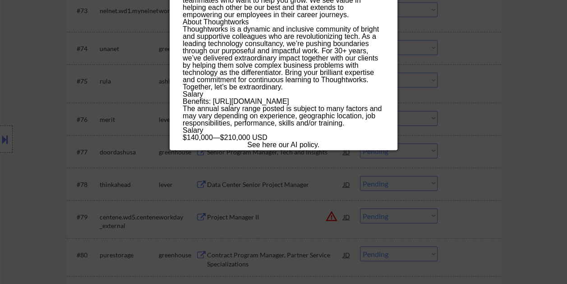
click at [521, 111] on div at bounding box center [283, 142] width 567 height 284
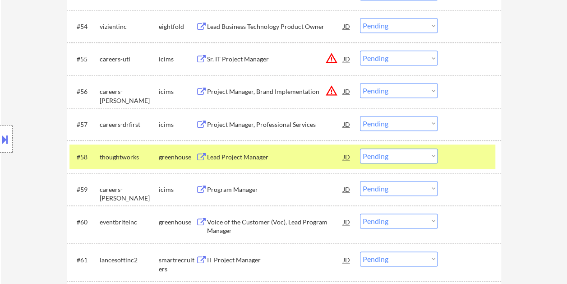
scroll to position [2091, 0]
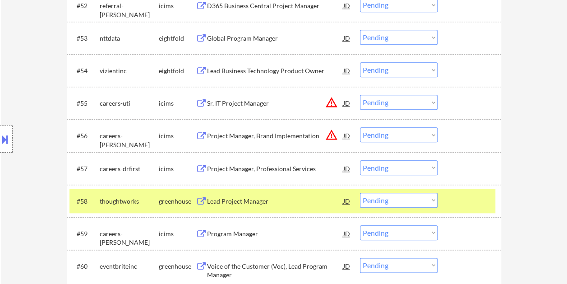
click at [416, 199] on select "Choose an option... Pending Applied Excluded (Questions) Excluded (Expired) Exc…" at bounding box center [399, 200] width 78 height 15
click at [360, 193] on select "Choose an option... Pending Applied Excluded (Questions) Excluded (Expired) Exc…" at bounding box center [399, 200] width 78 height 15
select select ""pending""
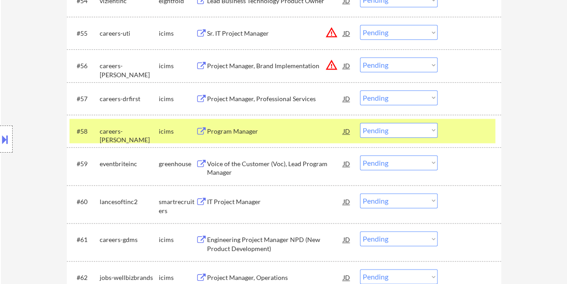
scroll to position [2181, 0]
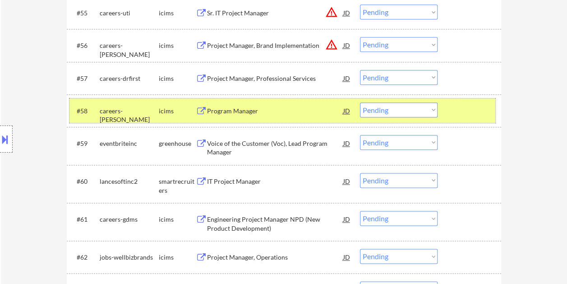
click at [469, 108] on div at bounding box center [471, 110] width 40 height 16
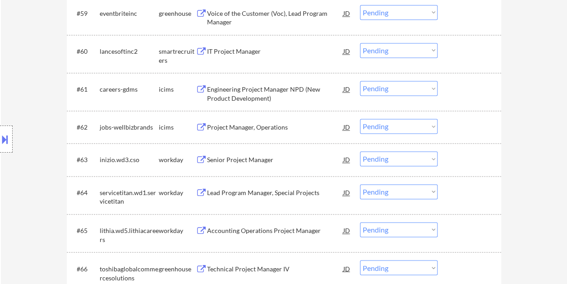
scroll to position [2316, 0]
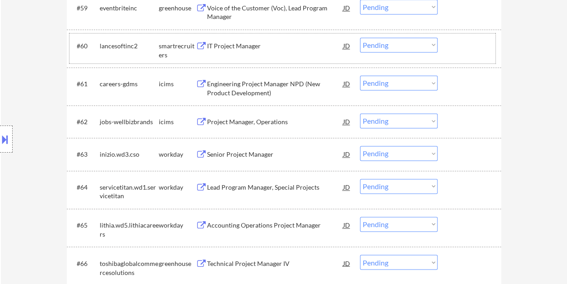
click at [455, 48] on div at bounding box center [471, 45] width 40 height 16
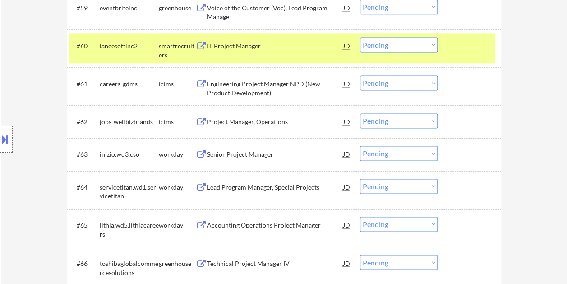
click at [283, 43] on div "IT Project Manager" at bounding box center [275, 46] width 136 height 9
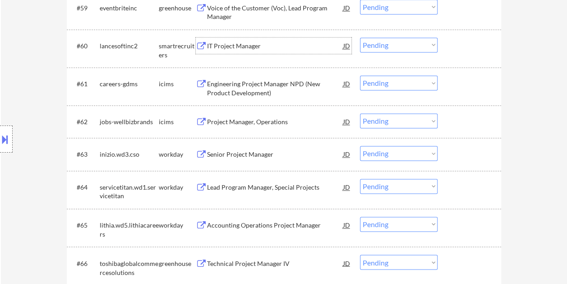
click at [451, 42] on div at bounding box center [471, 45] width 40 height 16
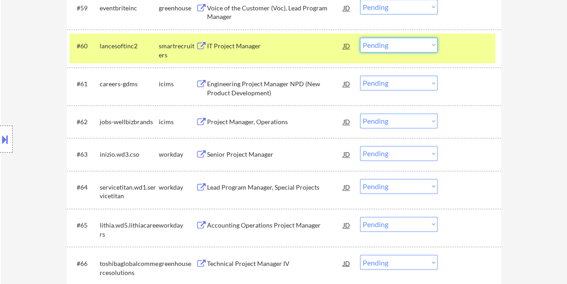
click at [430, 45] on select "Choose an option... Pending Applied Excluded (Questions) Excluded (Expired) Exc…" at bounding box center [399, 44] width 78 height 15
click at [360, 37] on select "Choose an option... Pending Applied Excluded (Questions) Excluded (Expired) Exc…" at bounding box center [399, 44] width 78 height 15
select select ""pending""
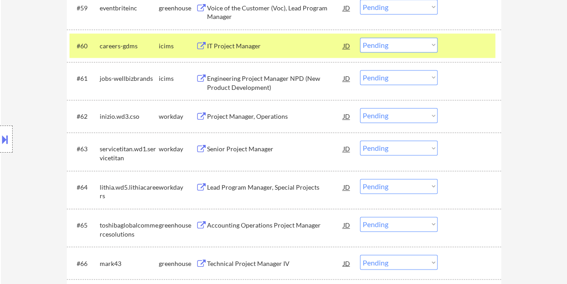
click at [461, 46] on div at bounding box center [471, 45] width 40 height 16
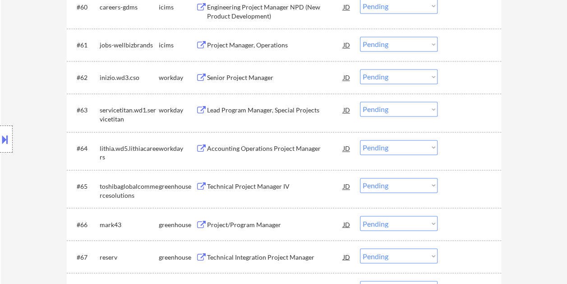
scroll to position [2361, 0]
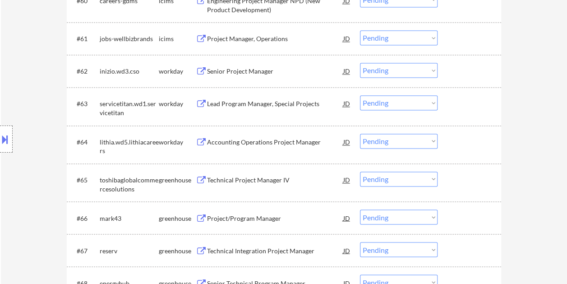
click at [466, 99] on div at bounding box center [471, 103] width 40 height 16
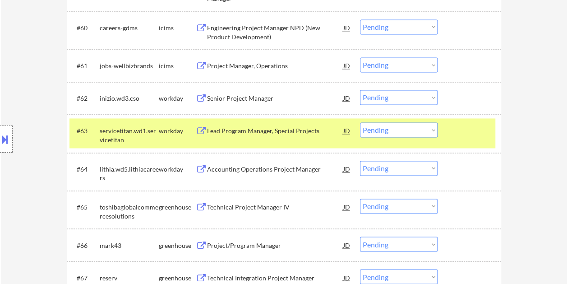
scroll to position [2316, 0]
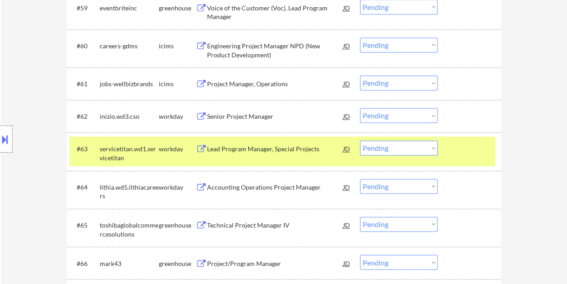
click at [461, 144] on div at bounding box center [471, 148] width 40 height 16
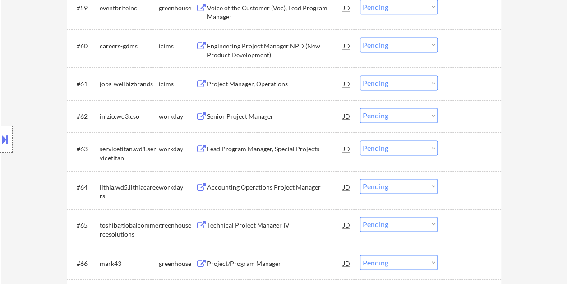
click at [457, 116] on div at bounding box center [471, 116] width 40 height 16
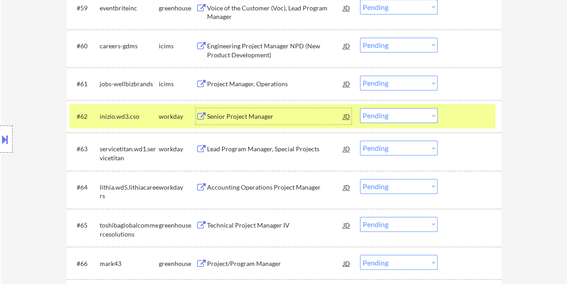
click at [261, 115] on div "Senior Project Manager" at bounding box center [275, 116] width 136 height 9
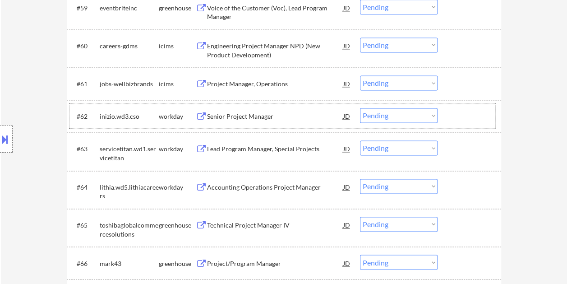
click at [452, 124] on div at bounding box center [471, 116] width 40 height 16
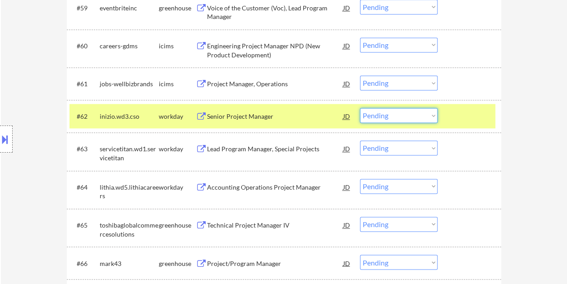
click at [428, 117] on select "Choose an option... Pending Applied Excluded (Questions) Excluded (Expired) Exc…" at bounding box center [399, 115] width 78 height 15
click at [360, 108] on select "Choose an option... Pending Applied Excluded (Questions) Excluded (Expired) Exc…" at bounding box center [399, 115] width 78 height 15
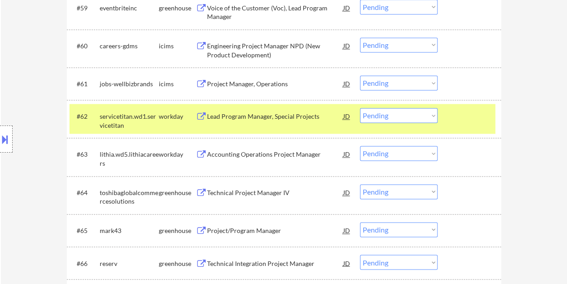
click at [465, 123] on div at bounding box center [471, 116] width 40 height 16
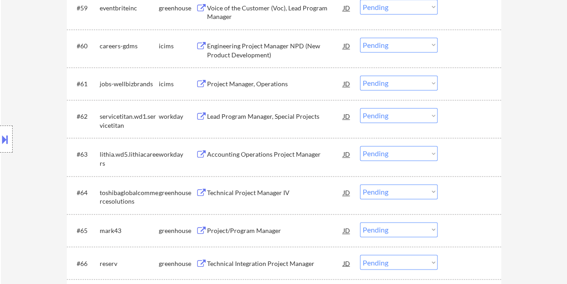
click at [466, 119] on div at bounding box center [471, 116] width 40 height 16
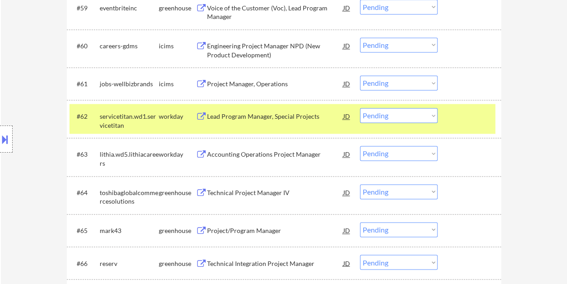
click at [271, 109] on div "Lead Program Manager, Special Projects" at bounding box center [275, 116] width 136 height 16
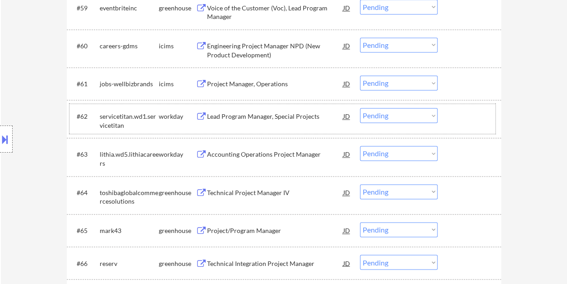
drag, startPoint x: 462, startPoint y: 121, endPoint x: 434, endPoint y: 114, distance: 28.6
click at [461, 121] on div at bounding box center [471, 116] width 40 height 16
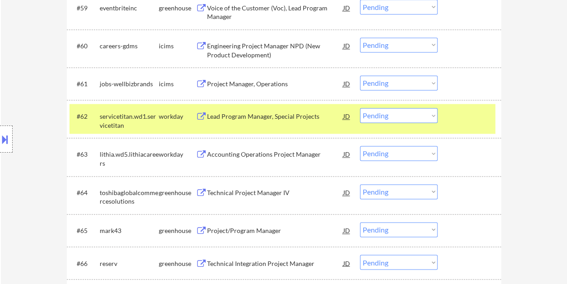
click at [433, 112] on select "Choose an option... Pending Applied Excluded (Questions) Excluded (Expired) Exc…" at bounding box center [399, 115] width 78 height 15
click at [360, 108] on select "Choose an option... Pending Applied Excluded (Questions) Excluded (Expired) Exc…" at bounding box center [399, 115] width 78 height 15
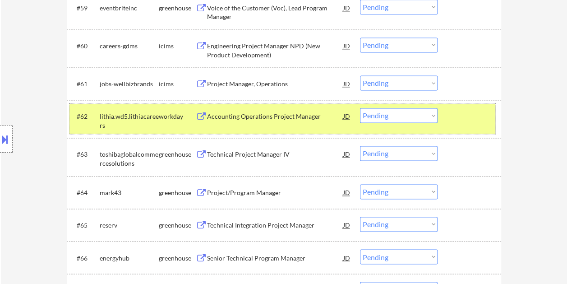
click at [467, 118] on div at bounding box center [471, 116] width 40 height 16
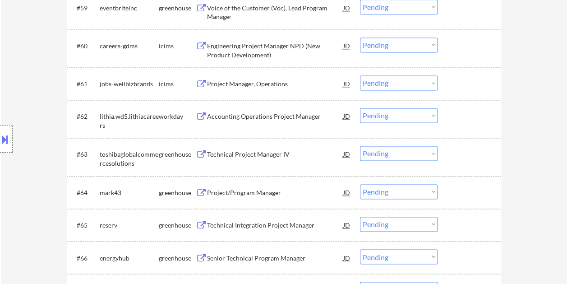
click at [448, 113] on div "#62 lithia.wd5.lithiacareers workday Accounting Operations Project Manager JD w…" at bounding box center [282, 119] width 426 height 30
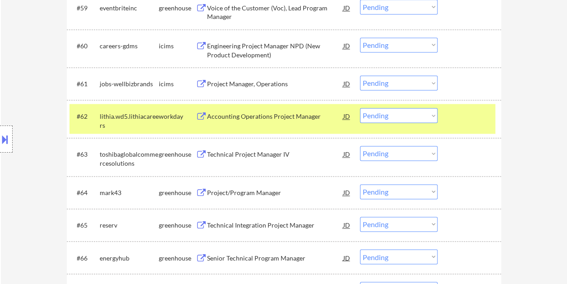
click at [310, 121] on div "Accounting Operations Project Manager" at bounding box center [275, 116] width 136 height 16
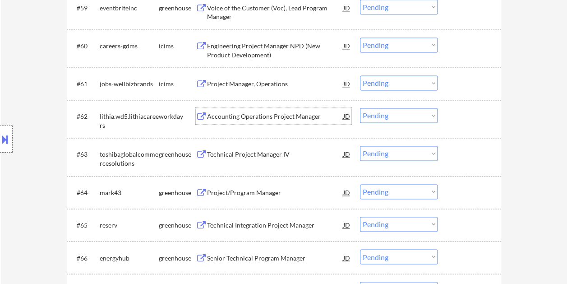
click at [454, 118] on div at bounding box center [471, 116] width 40 height 16
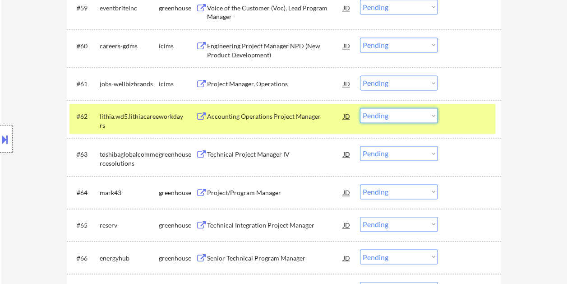
click at [433, 119] on select "Choose an option... Pending Applied Excluded (Questions) Excluded (Expired) Exc…" at bounding box center [399, 115] width 78 height 15
click at [360, 108] on select "Choose an option... Pending Applied Excluded (Questions) Excluded (Expired) Exc…" at bounding box center [399, 115] width 78 height 15
select select ""pending""
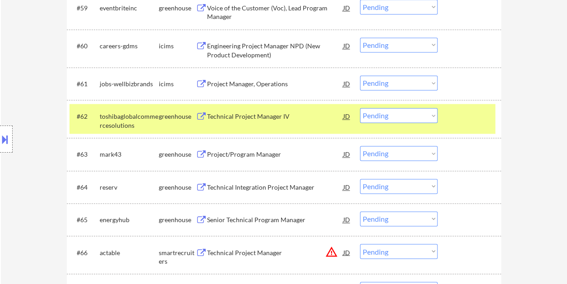
click at [458, 121] on div at bounding box center [471, 116] width 40 height 16
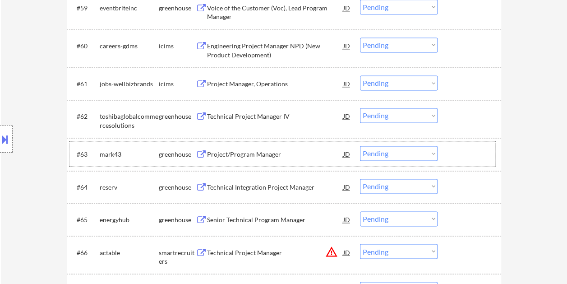
click at [471, 156] on div at bounding box center [471, 154] width 40 height 16
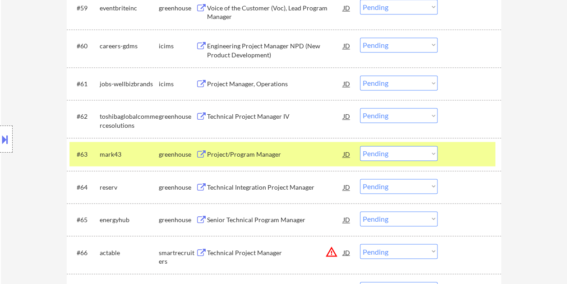
click at [298, 151] on div "Project/Program Manager" at bounding box center [275, 154] width 136 height 9
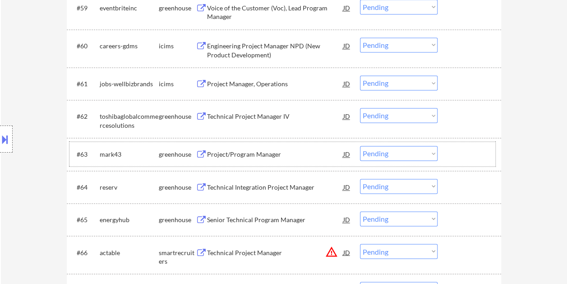
click at [457, 151] on div at bounding box center [471, 154] width 40 height 16
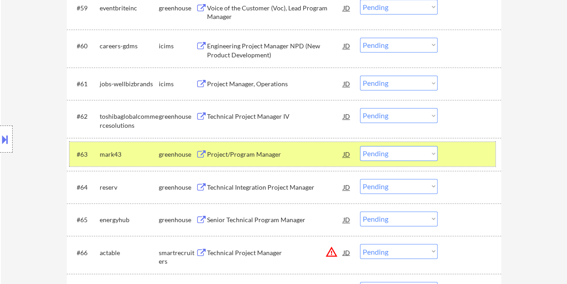
click at [433, 157] on select "Choose an option... Pending Applied Excluded (Questions) Excluded (Expired) Exc…" at bounding box center [399, 153] width 78 height 15
click at [360, 146] on select "Choose an option... Pending Applied Excluded (Questions) Excluded (Expired) Exc…" at bounding box center [399, 153] width 78 height 15
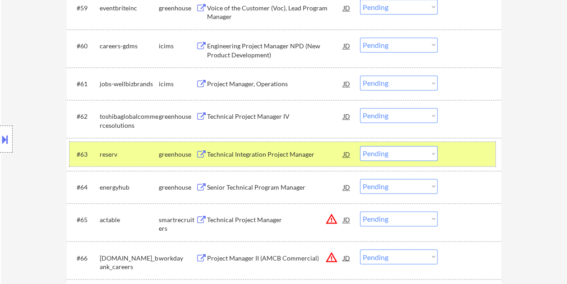
click at [466, 151] on div at bounding box center [471, 154] width 40 height 16
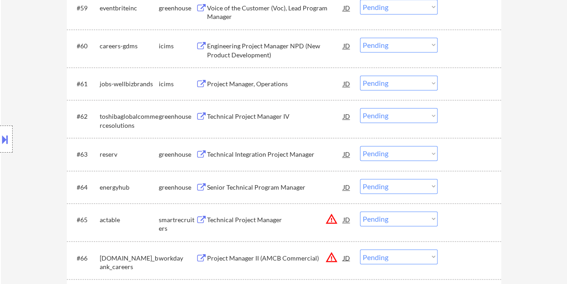
click at [460, 152] on div at bounding box center [471, 154] width 40 height 16
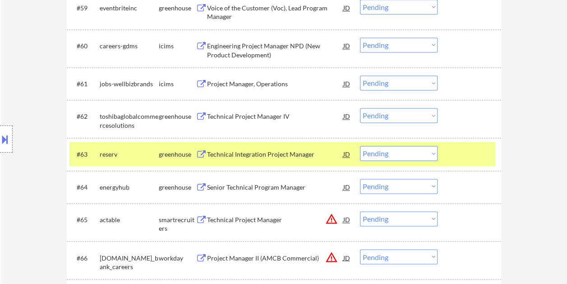
click at [300, 157] on div "Technical Integration Project Manager" at bounding box center [275, 154] width 136 height 9
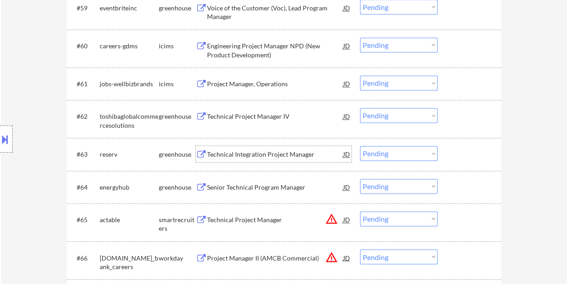
click at [469, 162] on div at bounding box center [471, 154] width 40 height 16
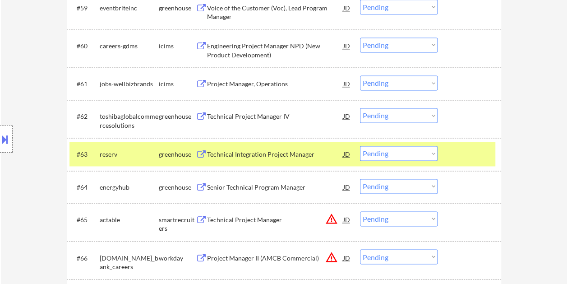
click at [435, 152] on select "Choose an option... Pending Applied Excluded (Questions) Excluded (Expired) Exc…" at bounding box center [399, 153] width 78 height 15
click at [360, 146] on select "Choose an option... Pending Applied Excluded (Questions) Excluded (Expired) Exc…" at bounding box center [399, 153] width 78 height 15
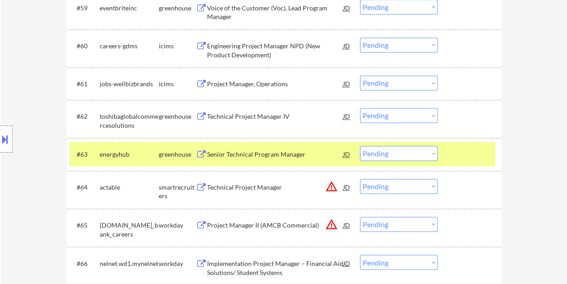
click at [457, 146] on div at bounding box center [471, 154] width 40 height 16
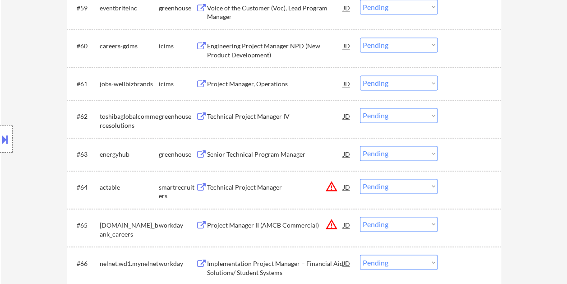
click at [476, 146] on div at bounding box center [471, 154] width 40 height 16
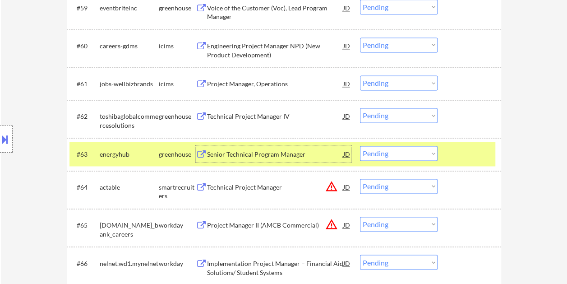
click at [289, 152] on div "Senior Technical Program Manager" at bounding box center [275, 154] width 136 height 9
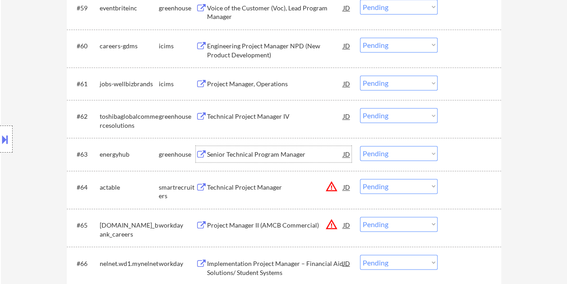
drag, startPoint x: 470, startPoint y: 159, endPoint x: 465, endPoint y: 159, distance: 5.0
click at [470, 159] on div at bounding box center [471, 154] width 40 height 16
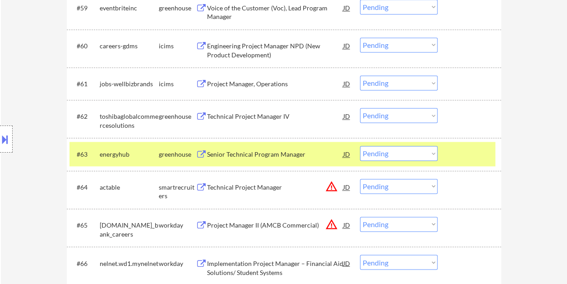
click at [432, 153] on select "Choose an option... Pending Applied Excluded (Questions) Excluded (Expired) Exc…" at bounding box center [399, 153] width 78 height 15
click at [360, 146] on select "Choose an option... Pending Applied Excluded (Questions) Excluded (Expired) Exc…" at bounding box center [399, 153] width 78 height 15
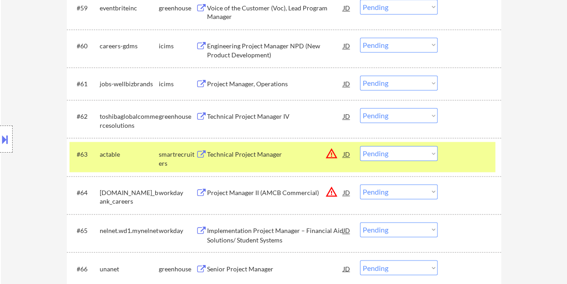
click at [454, 156] on div at bounding box center [471, 154] width 40 height 16
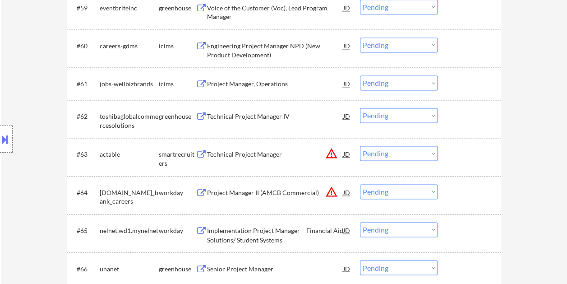
click at [472, 158] on div at bounding box center [471, 154] width 40 height 16
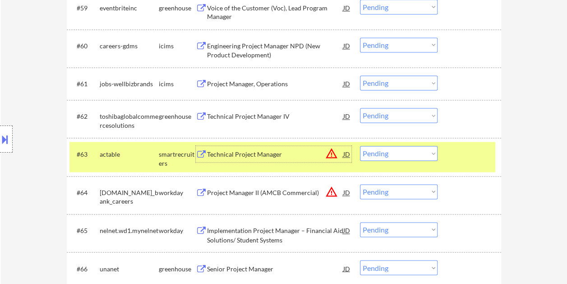
click at [282, 151] on div "Technical Project Manager" at bounding box center [275, 154] width 136 height 9
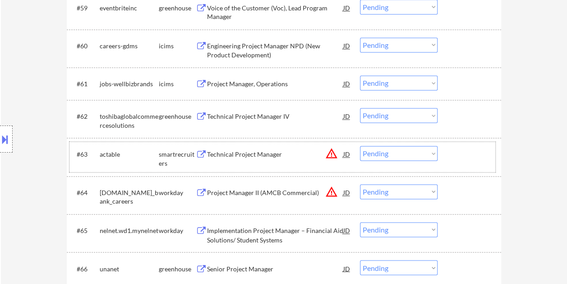
click at [458, 159] on div at bounding box center [471, 154] width 40 height 16
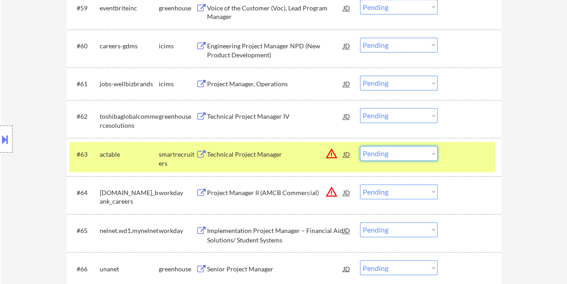
click at [429, 151] on select "Choose an option... Pending Applied Excluded (Questions) Excluded (Expired) Exc…" at bounding box center [399, 153] width 78 height 15
click at [360, 146] on select "Choose an option... Pending Applied Excluded (Questions) Excluded (Expired) Exc…" at bounding box center [399, 153] width 78 height 15
select select ""pending""
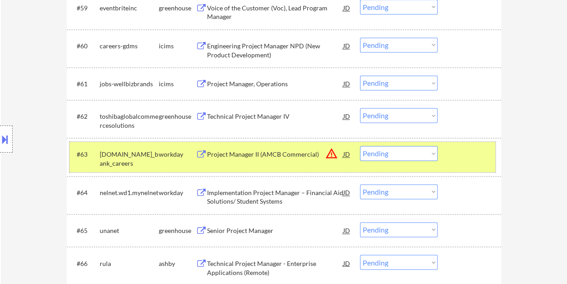
click at [456, 156] on div at bounding box center [471, 154] width 40 height 16
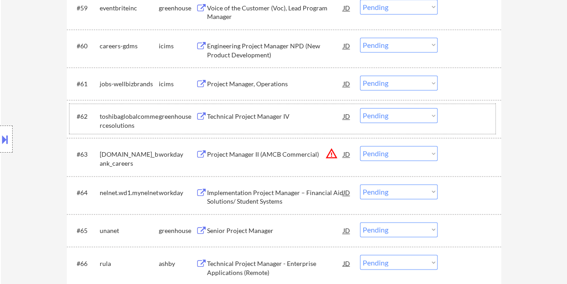
click at [457, 107] on div "#62 toshibaglobalcommercesolutions greenhouse Technical Project Manager IV JD w…" at bounding box center [282, 119] width 426 height 30
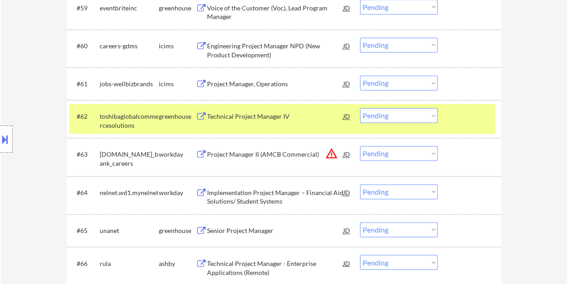
click at [267, 118] on div "Technical Project Manager IV" at bounding box center [275, 116] width 136 height 9
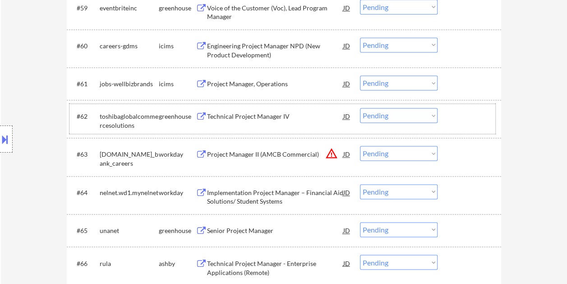
click at [475, 120] on div at bounding box center [471, 116] width 40 height 16
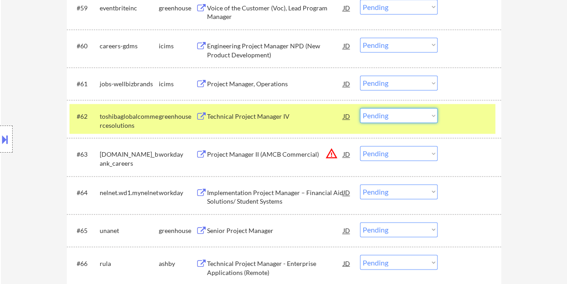
click at [431, 112] on select "Choose an option... Pending Applied Excluded (Questions) Excluded (Expired) Exc…" at bounding box center [399, 115] width 78 height 15
click at [360, 108] on select "Choose an option... Pending Applied Excluded (Questions) Excluded (Expired) Exc…" at bounding box center [399, 115] width 78 height 15
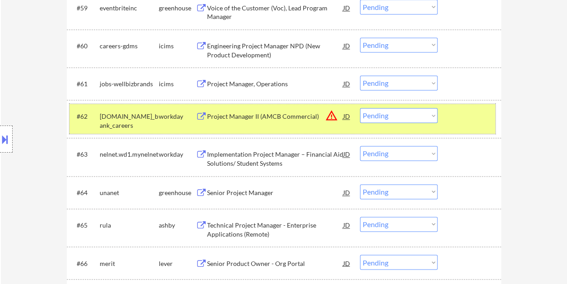
click at [459, 121] on div at bounding box center [471, 116] width 40 height 16
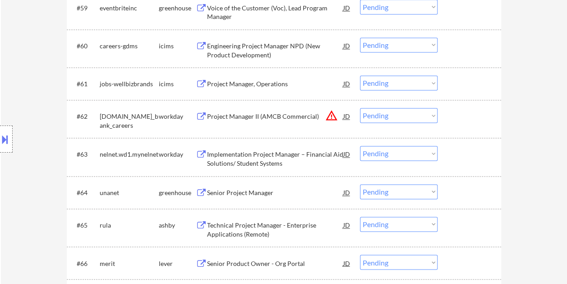
click at [460, 117] on div at bounding box center [471, 116] width 40 height 16
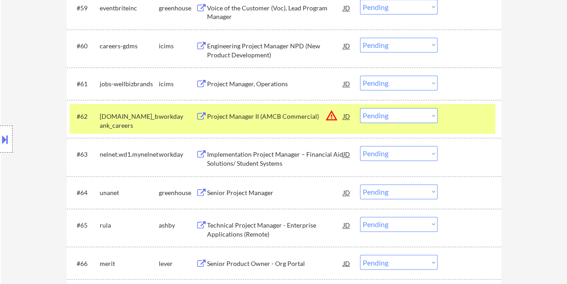
click at [241, 115] on div "Project Manager II (AMCB Commercial)" at bounding box center [275, 116] width 136 height 9
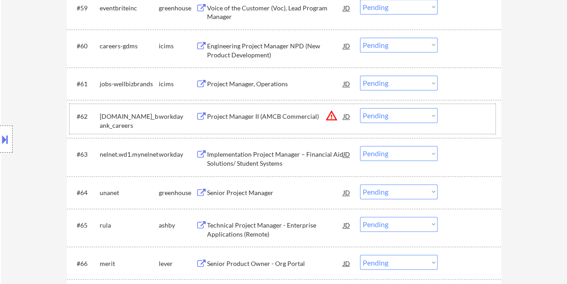
click at [442, 116] on div "#62 [DOMAIN_NAME]_bank_careers workday Project Manager II (AMCB Commercial) JD …" at bounding box center [282, 119] width 426 height 30
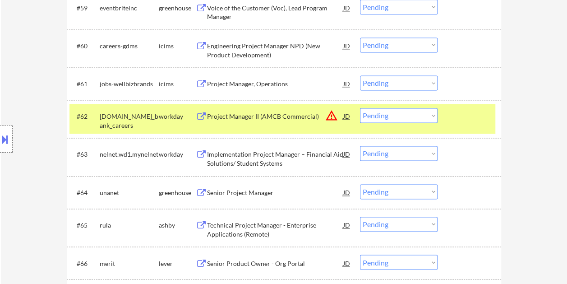
click at [434, 116] on select "Choose an option... Pending Applied Excluded (Questions) Excluded (Expired) Exc…" at bounding box center [399, 115] width 78 height 15
click at [360, 108] on select "Choose an option... Pending Applied Excluded (Questions) Excluded (Expired) Exc…" at bounding box center [399, 115] width 78 height 15
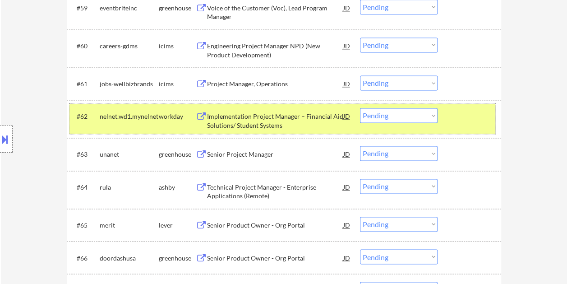
click at [462, 118] on div at bounding box center [471, 116] width 40 height 16
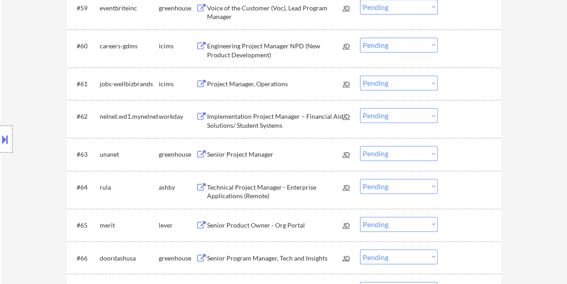
click at [463, 115] on div at bounding box center [471, 116] width 40 height 16
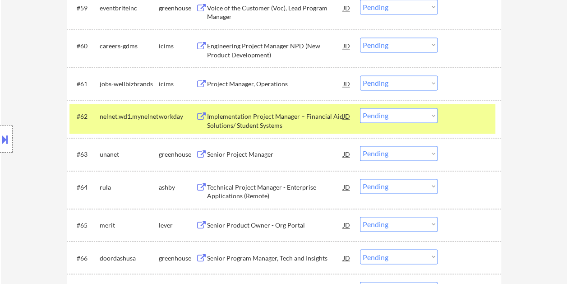
click at [249, 112] on div "Implementation Project Manager – Financial Aid Solutions/ Student Systems" at bounding box center [275, 121] width 136 height 18
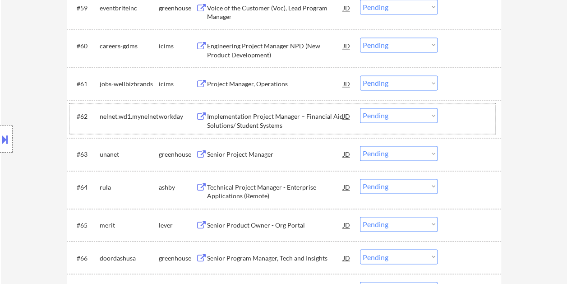
click at [458, 112] on div at bounding box center [471, 116] width 40 height 16
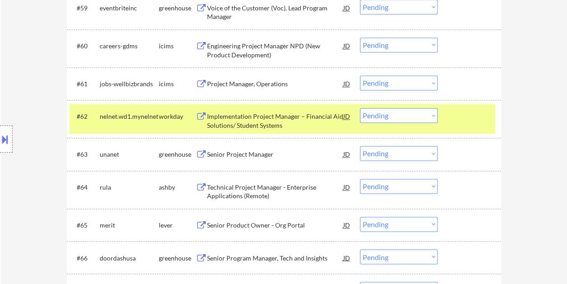
click at [429, 116] on select "Choose an option... Pending Applied Excluded (Questions) Excluded (Expired) Exc…" at bounding box center [399, 115] width 78 height 15
click at [360, 108] on select "Choose an option... Pending Applied Excluded (Questions) Excluded (Expired) Exc…" at bounding box center [399, 115] width 78 height 15
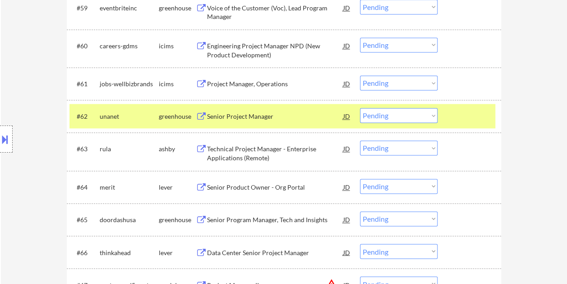
click at [466, 106] on div "#62 unanet greenhouse Senior Project Manager JD warning_amber Choose an option.…" at bounding box center [282, 116] width 426 height 24
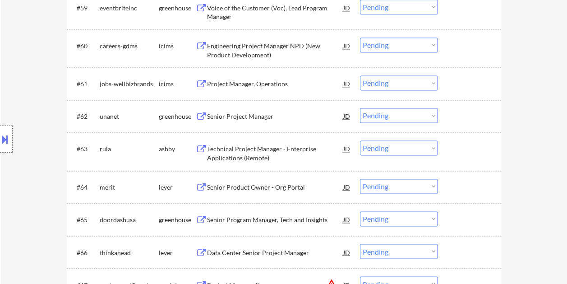
click at [476, 108] on div at bounding box center [471, 116] width 40 height 16
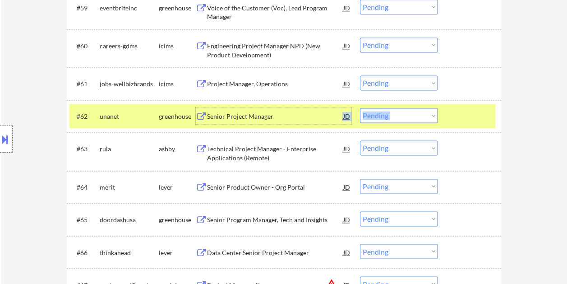
drag, startPoint x: 275, startPoint y: 109, endPoint x: 281, endPoint y: 94, distance: 15.8
click at [478, 111] on div at bounding box center [471, 116] width 40 height 16
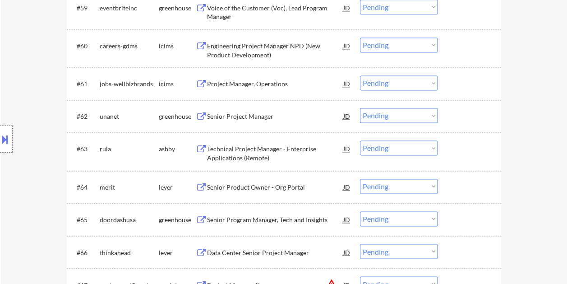
drag, startPoint x: 461, startPoint y: 122, endPoint x: 455, endPoint y: 122, distance: 6.3
click at [461, 122] on div at bounding box center [471, 116] width 40 height 16
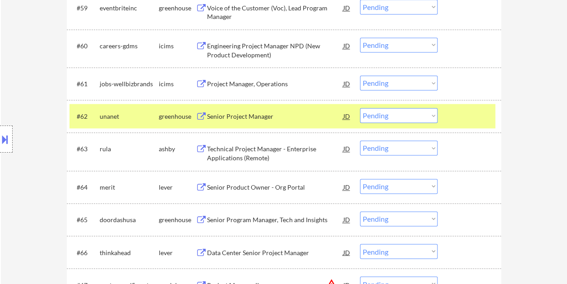
click at [281, 114] on div "Senior Project Manager" at bounding box center [275, 116] width 136 height 9
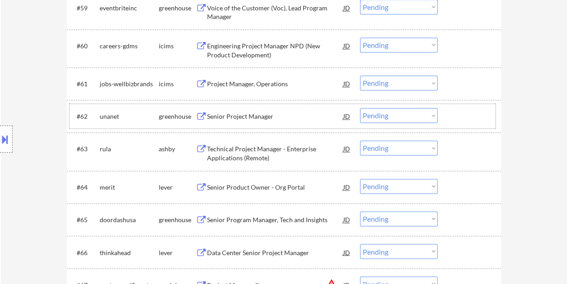
click at [469, 113] on div at bounding box center [471, 116] width 40 height 16
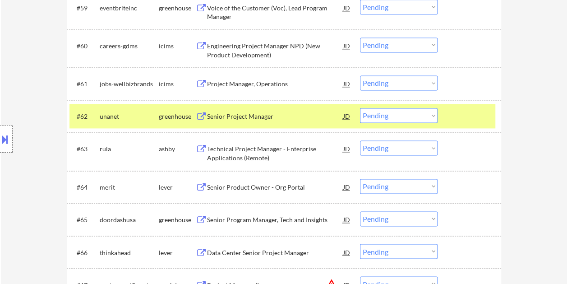
click at [428, 114] on select "Choose an option... Pending Applied Excluded (Questions) Excluded (Expired) Exc…" at bounding box center [399, 115] width 78 height 15
click at [360, 108] on select "Choose an option... Pending Applied Excluded (Questions) Excluded (Expired) Exc…" at bounding box center [399, 115] width 78 height 15
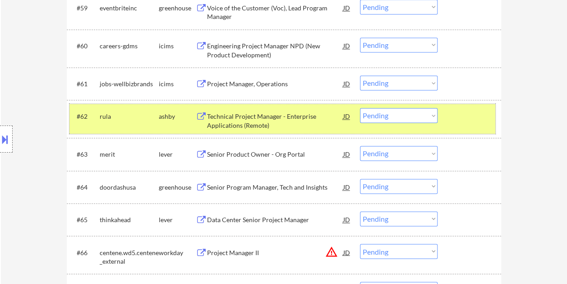
click at [473, 118] on div at bounding box center [471, 116] width 40 height 16
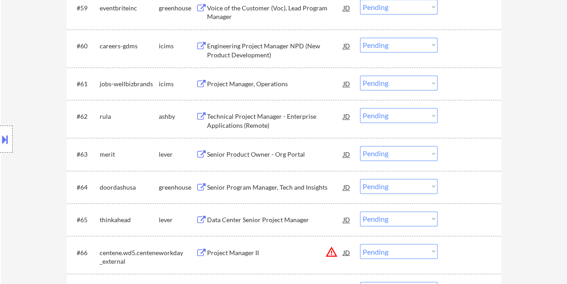
click at [474, 118] on div at bounding box center [471, 116] width 40 height 16
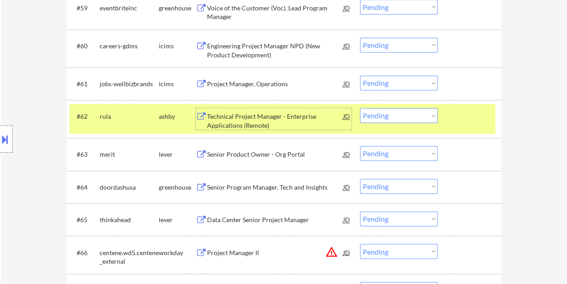
click at [294, 120] on div "Technical Project Manager - Enterprise Applications (Remote)" at bounding box center [275, 121] width 136 height 18
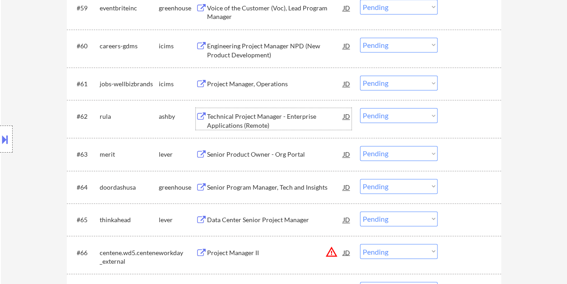
click at [464, 117] on div at bounding box center [471, 116] width 40 height 16
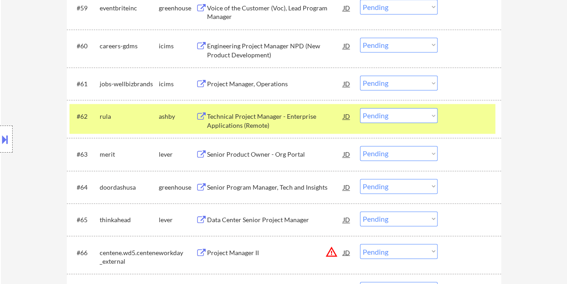
click at [434, 114] on select "Choose an option... Pending Applied Excluded (Questions) Excluded (Expired) Exc…" at bounding box center [399, 115] width 78 height 15
click at [360, 108] on select "Choose an option... Pending Applied Excluded (Questions) Excluded (Expired) Exc…" at bounding box center [399, 115] width 78 height 15
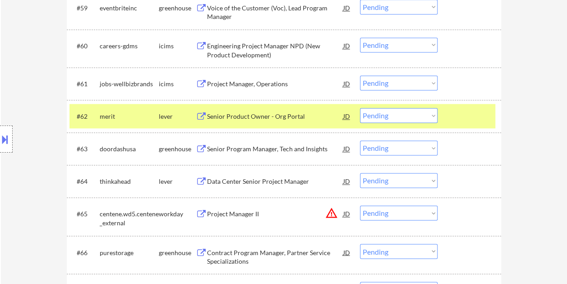
click at [473, 112] on div at bounding box center [471, 116] width 40 height 16
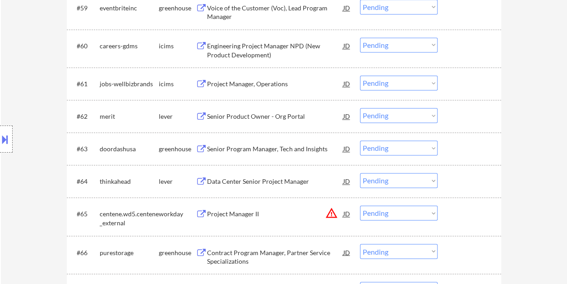
click at [479, 118] on div at bounding box center [471, 116] width 40 height 16
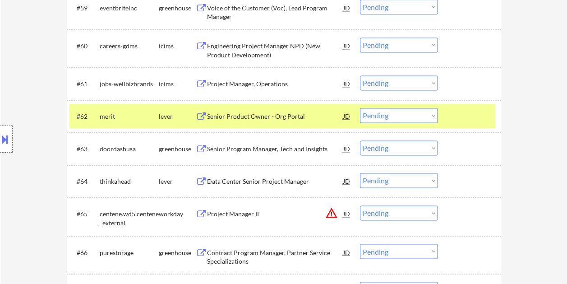
click at [313, 113] on div "Senior Product Owner - Org Portal" at bounding box center [275, 116] width 136 height 9
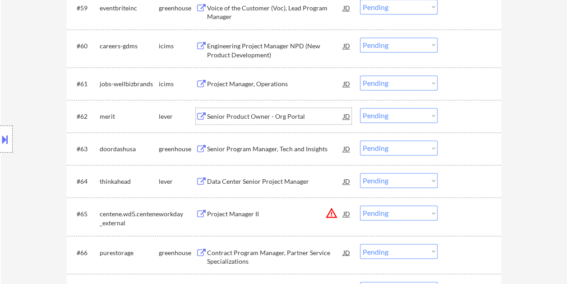
click at [448, 117] on div "#62 merit lever Senior Product Owner - Org Portal JD warning_amber Choose an op…" at bounding box center [282, 116] width 426 height 24
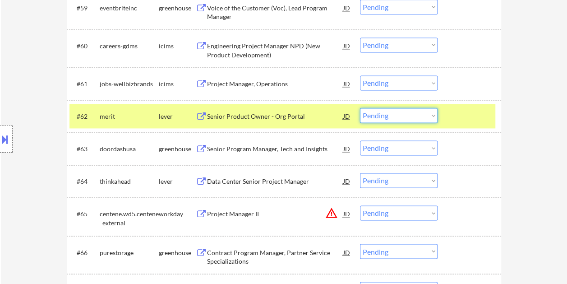
click at [433, 117] on select "Choose an option... Pending Applied Excluded (Questions) Excluded (Expired) Exc…" at bounding box center [399, 115] width 78 height 15
click at [360, 108] on select "Choose an option... Pending Applied Excluded (Questions) Excluded (Expired) Exc…" at bounding box center [399, 115] width 78 height 15
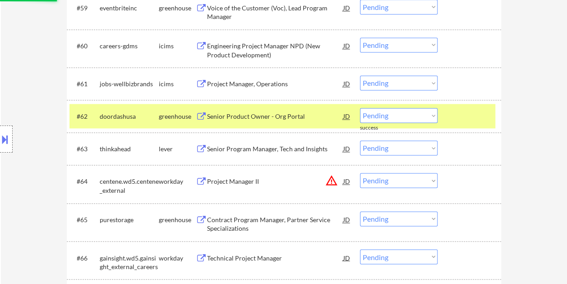
click at [468, 117] on div at bounding box center [471, 116] width 40 height 16
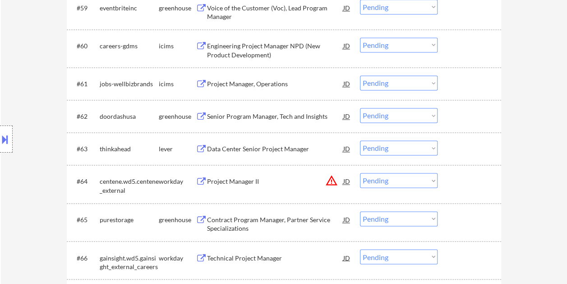
click at [466, 115] on div at bounding box center [471, 116] width 40 height 16
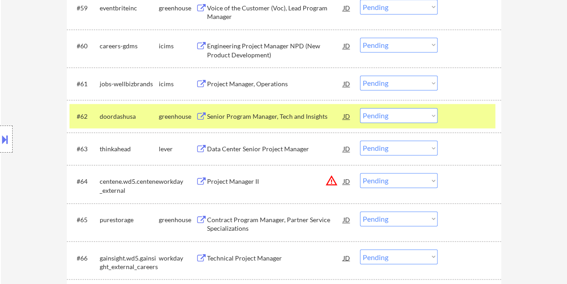
click at [291, 114] on div "Senior Program Manager, Tech and Insights" at bounding box center [275, 116] width 136 height 9
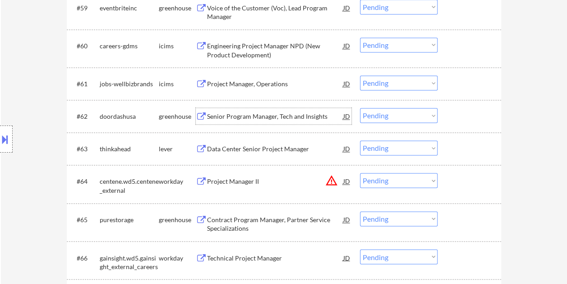
click at [453, 115] on div at bounding box center [471, 116] width 40 height 16
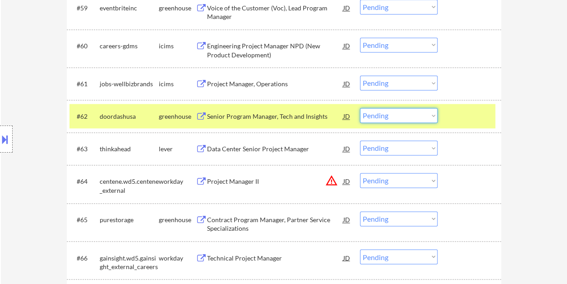
click at [426, 117] on select "Choose an option... Pending Applied Excluded (Questions) Excluded (Expired) Exc…" at bounding box center [399, 115] width 78 height 15
click at [360, 108] on select "Choose an option... Pending Applied Excluded (Questions) Excluded (Expired) Exc…" at bounding box center [399, 115] width 78 height 15
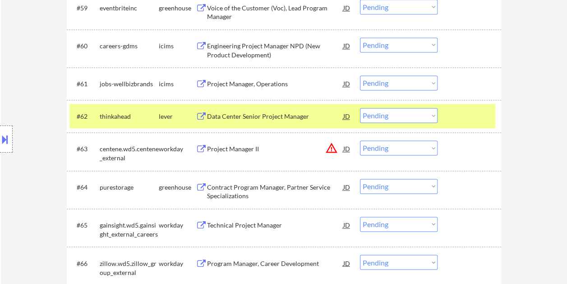
click at [457, 115] on div at bounding box center [471, 116] width 40 height 16
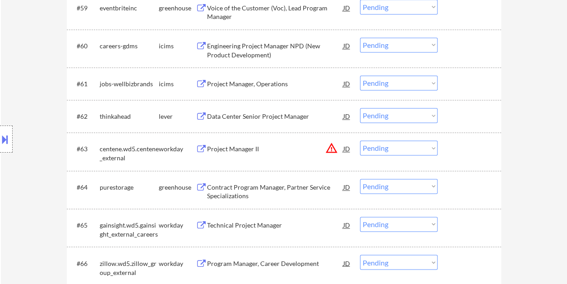
click at [462, 115] on div at bounding box center [471, 116] width 40 height 16
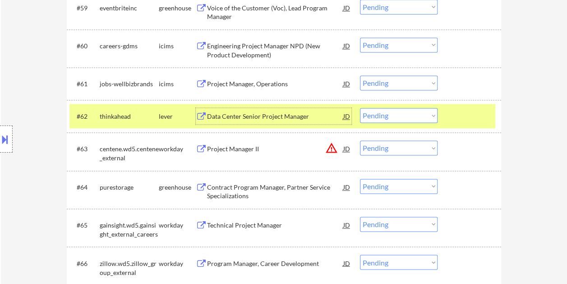
click at [275, 112] on div "Data Center Senior Project Manager" at bounding box center [275, 116] width 136 height 9
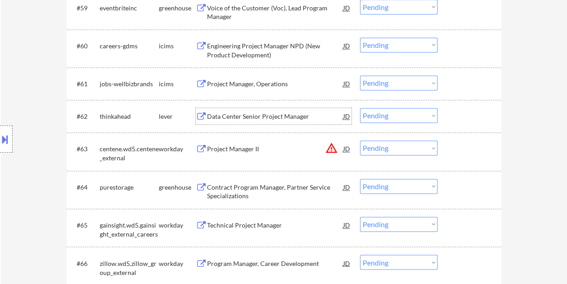
click at [456, 115] on div at bounding box center [471, 116] width 40 height 16
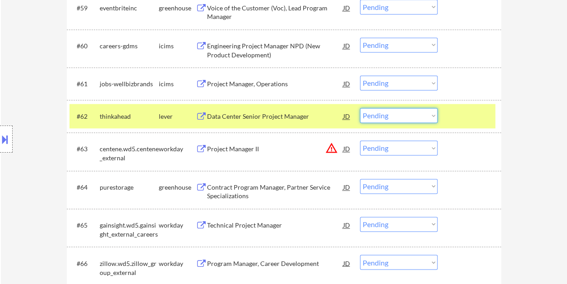
click at [424, 113] on select "Choose an option... Pending Applied Excluded (Questions) Excluded (Expired) Exc…" at bounding box center [399, 115] width 78 height 15
click at [360, 108] on select "Choose an option... Pending Applied Excluded (Questions) Excluded (Expired) Exc…" at bounding box center [399, 115] width 78 height 15
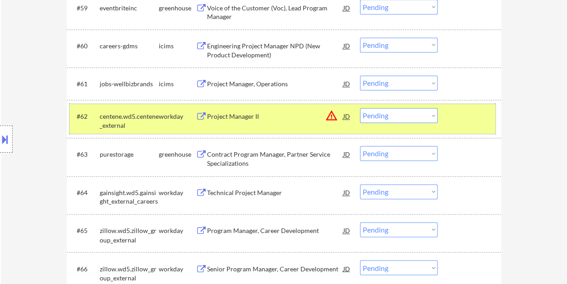
click at [459, 113] on div at bounding box center [471, 116] width 40 height 16
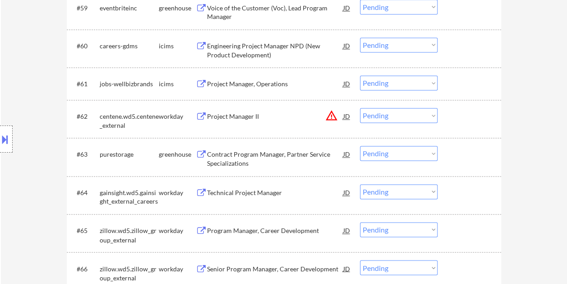
click at [427, 115] on select "Choose an option... Pending Applied Excluded (Questions) Excluded (Expired) Exc…" at bounding box center [399, 115] width 78 height 15
click at [360, 108] on select "Choose an option... Pending Applied Excluded (Questions) Excluded (Expired) Exc…" at bounding box center [399, 115] width 78 height 15
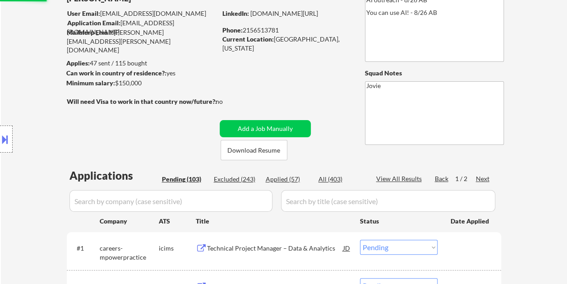
scroll to position [0, 0]
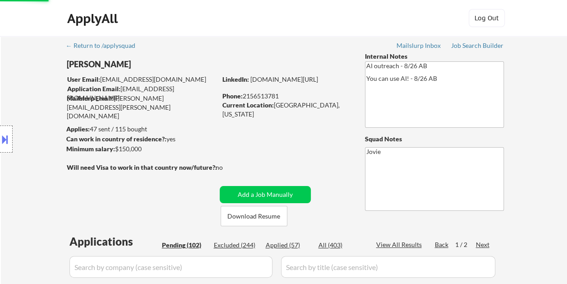
select select ""pending""
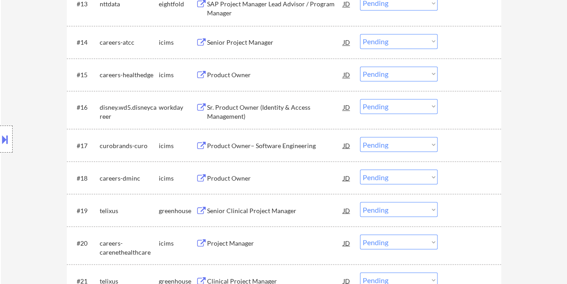
scroll to position [745, 0]
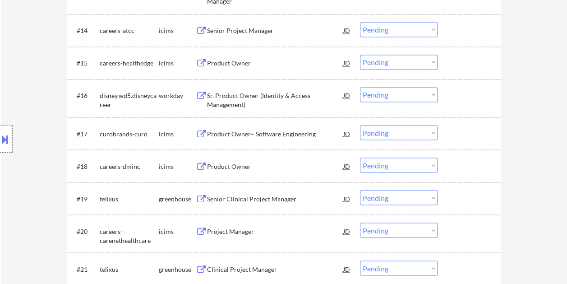
drag, startPoint x: 461, startPoint y: 92, endPoint x: 432, endPoint y: 94, distance: 28.5
click at [459, 93] on div at bounding box center [471, 95] width 40 height 16
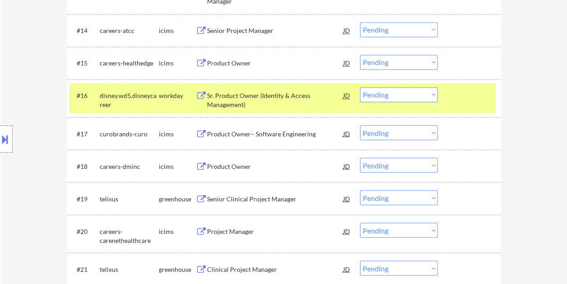
click at [274, 99] on div "Sr. Product Owner (Identity & Access Management)" at bounding box center [275, 100] width 136 height 18
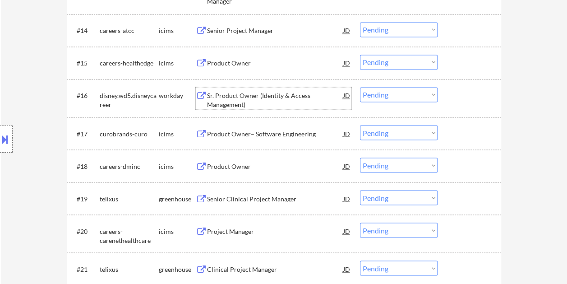
click at [457, 103] on div at bounding box center [471, 95] width 40 height 16
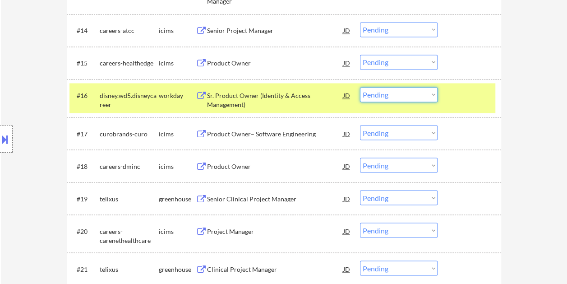
click at [434, 94] on select "Choose an option... Pending Applied Excluded (Questions) Excluded (Expired) Exc…" at bounding box center [399, 94] width 78 height 15
click at [360, 87] on select "Choose an option... Pending Applied Excluded (Questions) Excluded (Expired) Exc…" at bounding box center [399, 94] width 78 height 15
select select ""pending""
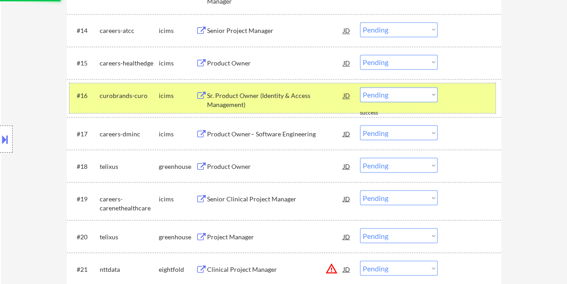
click at [461, 94] on div at bounding box center [471, 95] width 40 height 16
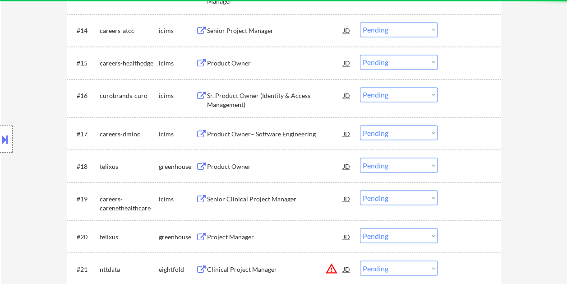
scroll to position [790, 0]
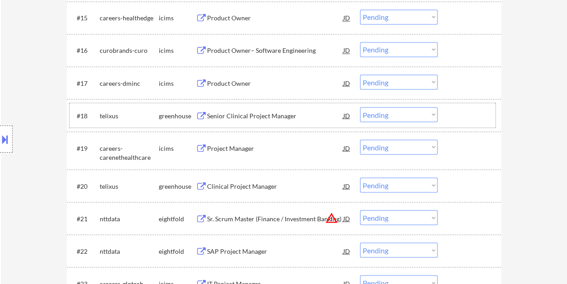
click at [457, 111] on div at bounding box center [471, 115] width 40 height 16
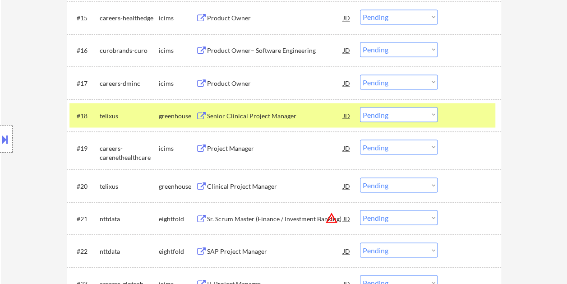
click at [472, 120] on div at bounding box center [471, 115] width 40 height 16
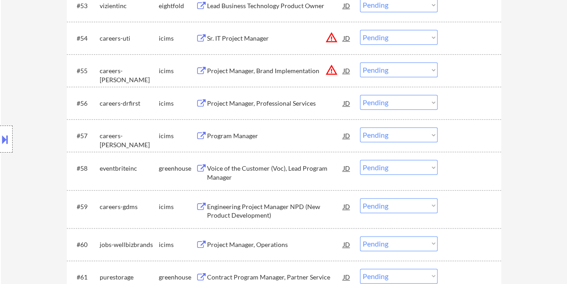
scroll to position [2143, 0]
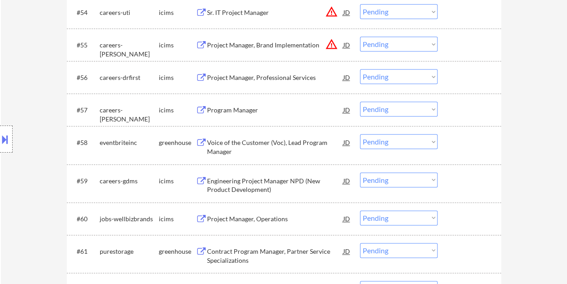
click at [459, 148] on div at bounding box center [471, 142] width 40 height 16
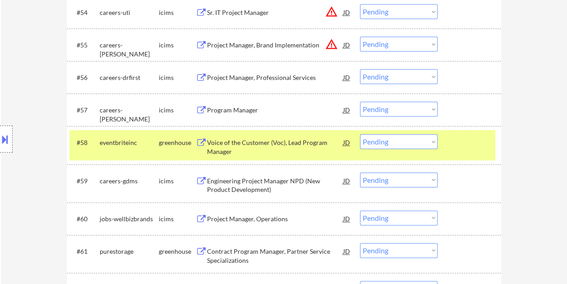
click at [305, 139] on div "Voice of the Customer (Voc), Lead Program Manager" at bounding box center [275, 147] width 136 height 18
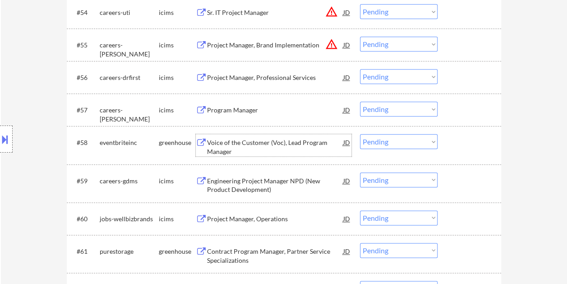
click at [460, 142] on div at bounding box center [471, 142] width 40 height 16
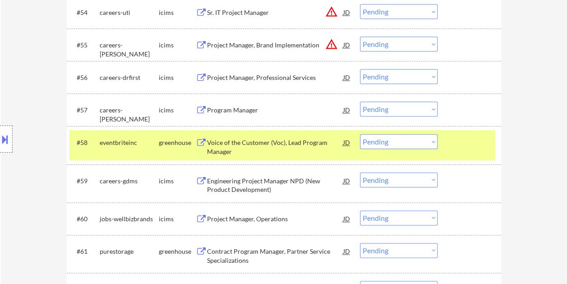
click at [432, 143] on select "Choose an option... Pending Applied Excluded (Questions) Excluded (Expired) Exc…" at bounding box center [399, 141] width 78 height 15
click at [360, 134] on select "Choose an option... Pending Applied Excluded (Questions) Excluded (Expired) Exc…" at bounding box center [399, 141] width 78 height 15
select select ""pending""
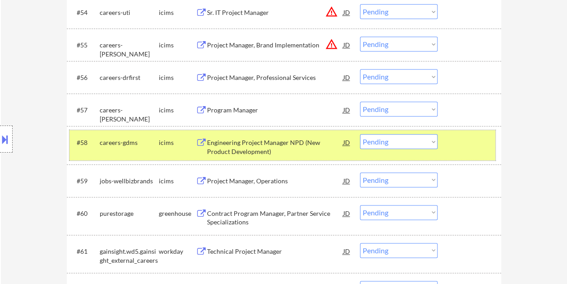
click at [474, 144] on div at bounding box center [471, 142] width 40 height 16
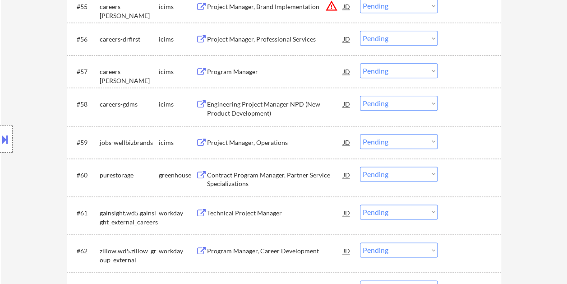
scroll to position [2189, 0]
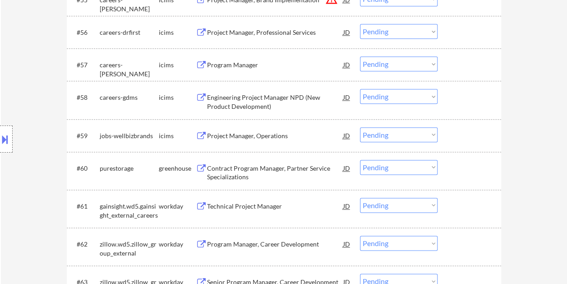
click at [485, 173] on div at bounding box center [471, 168] width 40 height 16
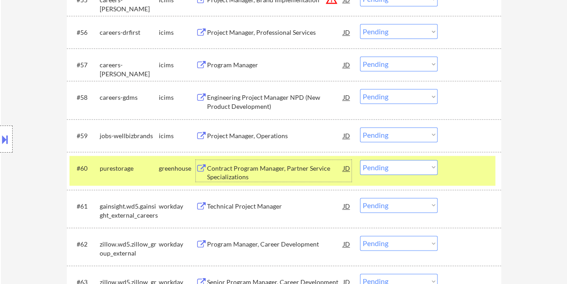
click at [285, 167] on div "Contract Program Manager, Partner Service Specializations" at bounding box center [275, 173] width 136 height 18
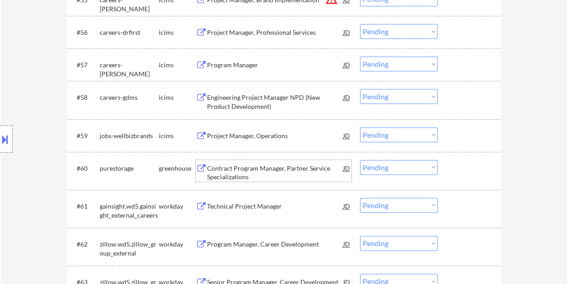
click at [464, 164] on div at bounding box center [471, 168] width 40 height 16
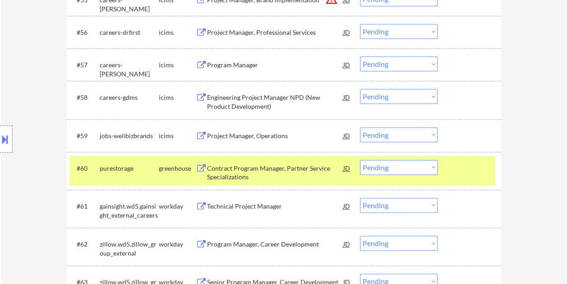
click at [426, 171] on select "Choose an option... Pending Applied Excluded (Questions) Excluded (Expired) Exc…" at bounding box center [399, 167] width 78 height 15
click at [360, 160] on select "Choose an option... Pending Applied Excluded (Questions) Excluded (Expired) Exc…" at bounding box center [399, 167] width 78 height 15
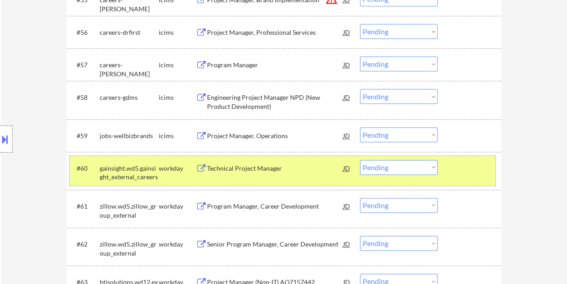
click at [463, 165] on div at bounding box center [471, 168] width 40 height 16
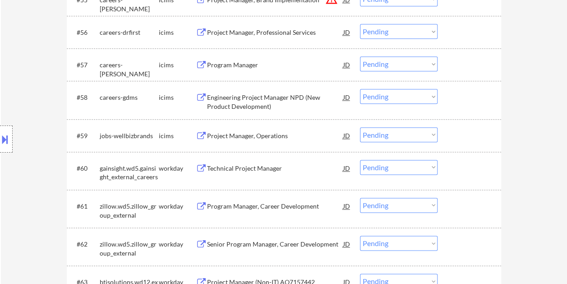
click at [460, 166] on div at bounding box center [471, 168] width 40 height 16
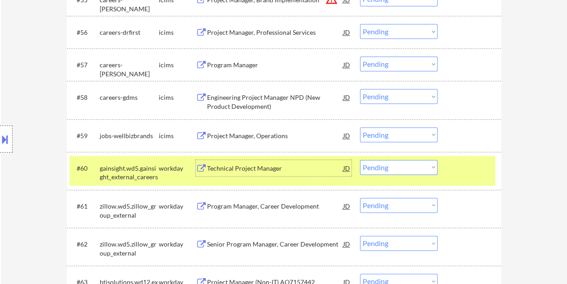
click at [245, 162] on div "Technical Project Manager" at bounding box center [275, 168] width 136 height 16
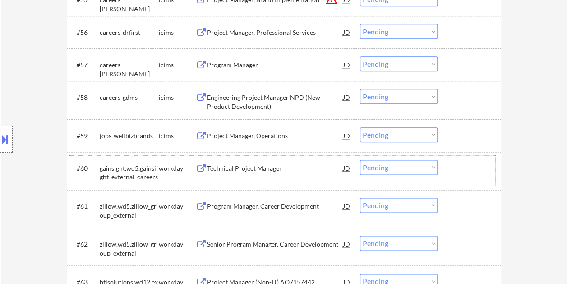
drag, startPoint x: 463, startPoint y: 166, endPoint x: 442, endPoint y: 169, distance: 20.9
click at [463, 166] on div at bounding box center [471, 168] width 40 height 16
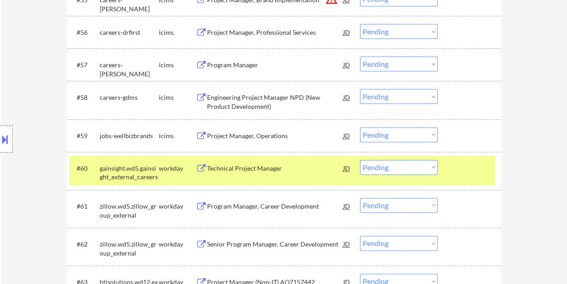
click at [433, 168] on select "Choose an option... Pending Applied Excluded (Questions) Excluded (Expired) Exc…" at bounding box center [399, 167] width 78 height 15
click at [360, 160] on select "Choose an option... Pending Applied Excluded (Questions) Excluded (Expired) Exc…" at bounding box center [399, 167] width 78 height 15
click at [463, 171] on div at bounding box center [471, 168] width 40 height 16
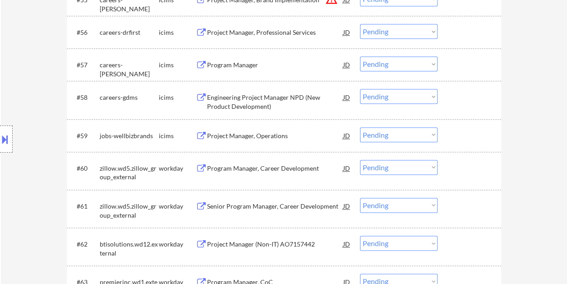
click at [466, 171] on div at bounding box center [471, 168] width 40 height 16
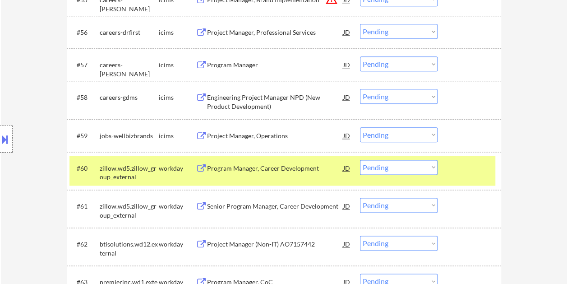
click at [281, 165] on div "Program Manager, Career Development" at bounding box center [275, 168] width 136 height 9
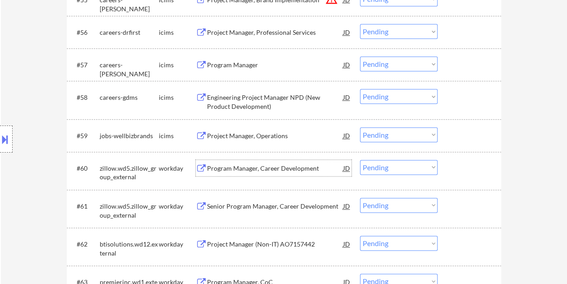
click at [460, 164] on div at bounding box center [471, 168] width 40 height 16
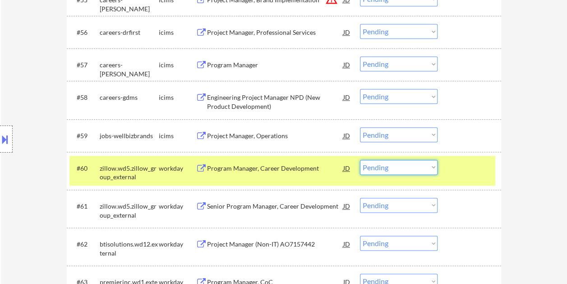
click at [434, 164] on select "Choose an option... Pending Applied Excluded (Questions) Excluded (Expired) Exc…" at bounding box center [399, 167] width 78 height 15
click at [360, 160] on select "Choose an option... Pending Applied Excluded (Questions) Excluded (Expired) Exc…" at bounding box center [399, 167] width 78 height 15
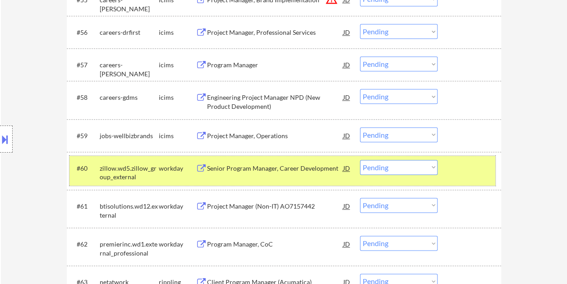
click at [470, 167] on div at bounding box center [471, 168] width 40 height 16
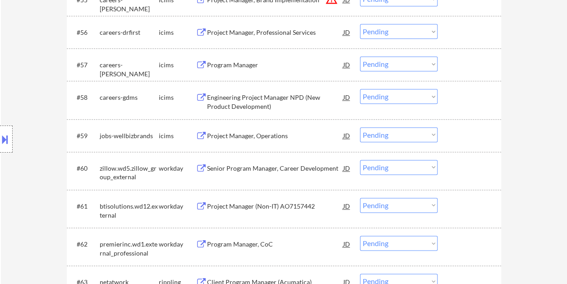
click at [472, 166] on div at bounding box center [471, 168] width 40 height 16
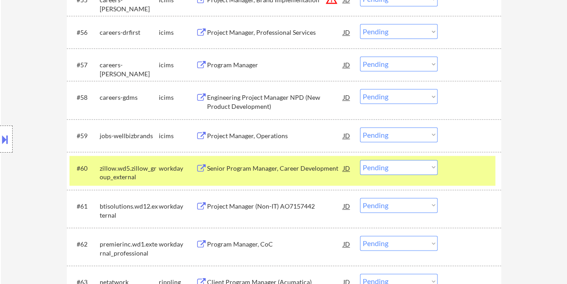
click at [268, 179] on div "#60 zillow.wd5.zillow_group_external workday Senior Program Manager, Career Dev…" at bounding box center [282, 171] width 426 height 30
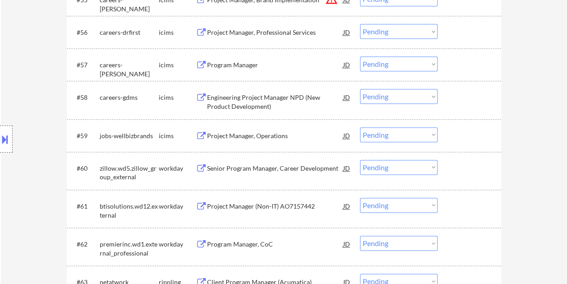
drag, startPoint x: 477, startPoint y: 172, endPoint x: 405, endPoint y: 177, distance: 72.8
click at [476, 174] on div at bounding box center [471, 168] width 40 height 16
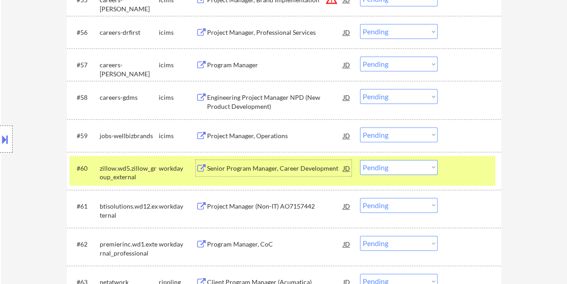
click at [254, 172] on div "Senior Program Manager, Career Development" at bounding box center [275, 168] width 136 height 16
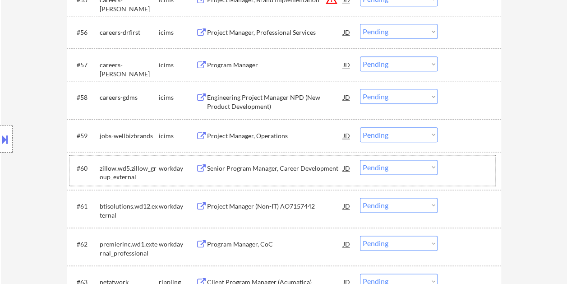
click at [457, 171] on div at bounding box center [471, 168] width 40 height 16
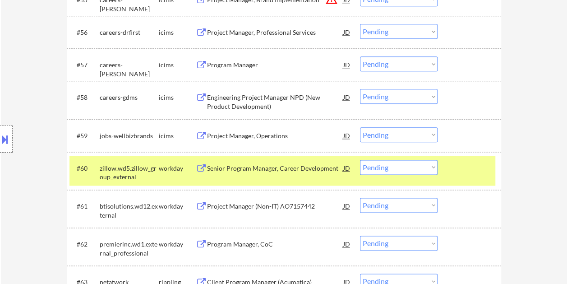
click at [430, 165] on select "Choose an option... Pending Applied Excluded (Questions) Excluded (Expired) Exc…" at bounding box center [399, 167] width 78 height 15
click at [360, 160] on select "Choose an option... Pending Applied Excluded (Questions) Excluded (Expired) Exc…" at bounding box center [399, 167] width 78 height 15
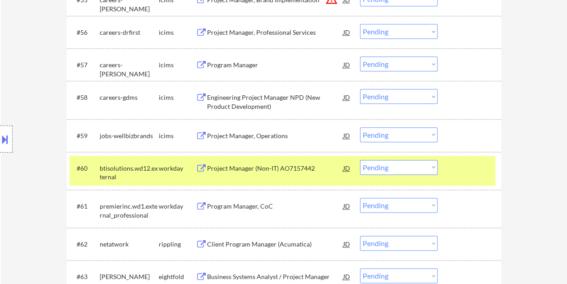
click at [476, 165] on div at bounding box center [471, 168] width 40 height 16
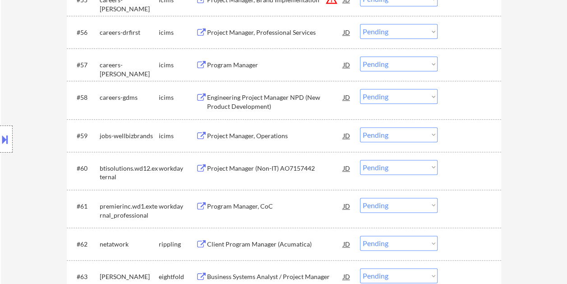
drag, startPoint x: 468, startPoint y: 164, endPoint x: 460, endPoint y: 166, distance: 8.0
click at [468, 165] on div at bounding box center [471, 168] width 40 height 16
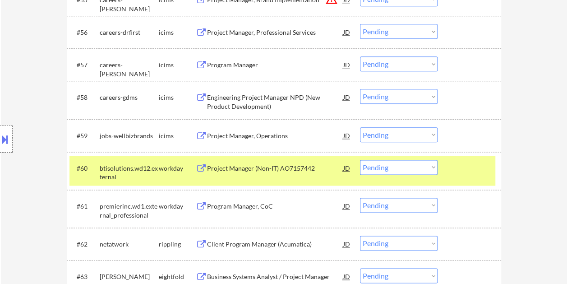
click at [254, 161] on div "Project Manager (Non-IT) AO7157442" at bounding box center [275, 168] width 136 height 16
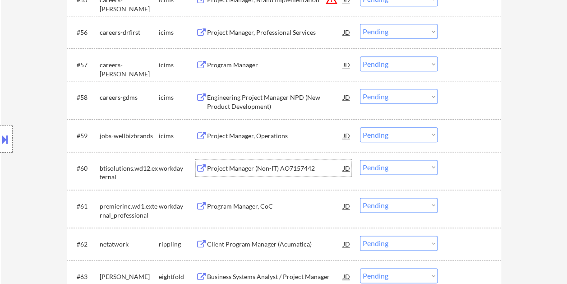
click at [460, 171] on div at bounding box center [471, 168] width 40 height 16
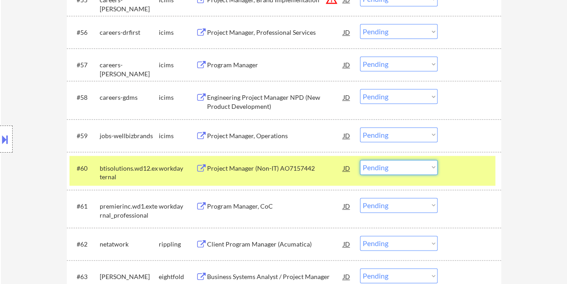
click at [434, 163] on select "Choose an option... Pending Applied Excluded (Questions) Excluded (Expired) Exc…" at bounding box center [399, 167] width 78 height 15
click at [360, 160] on select "Choose an option... Pending Applied Excluded (Questions) Excluded (Expired) Exc…" at bounding box center [399, 167] width 78 height 15
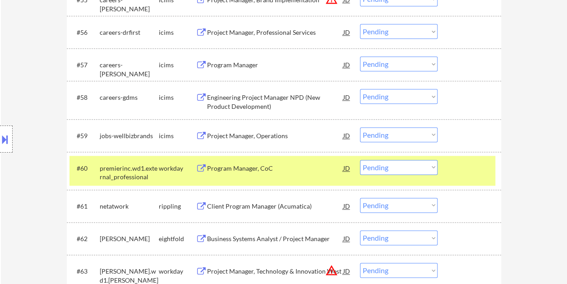
click at [464, 166] on div at bounding box center [471, 168] width 40 height 16
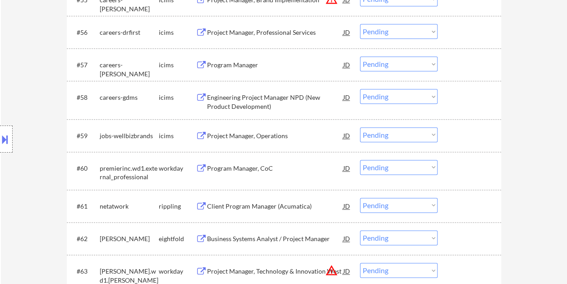
click at [464, 173] on div at bounding box center [471, 168] width 40 height 16
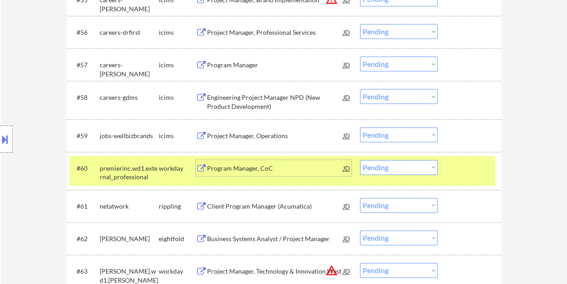
click at [273, 164] on div "Program Manager, CoC" at bounding box center [275, 168] width 136 height 9
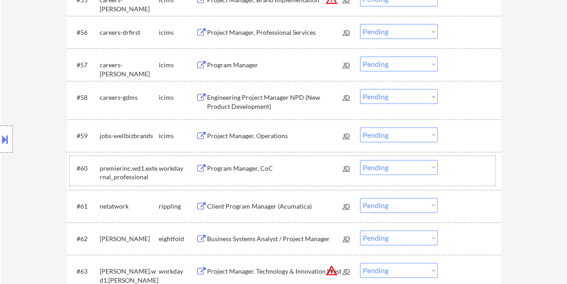
click at [457, 162] on div at bounding box center [471, 168] width 40 height 16
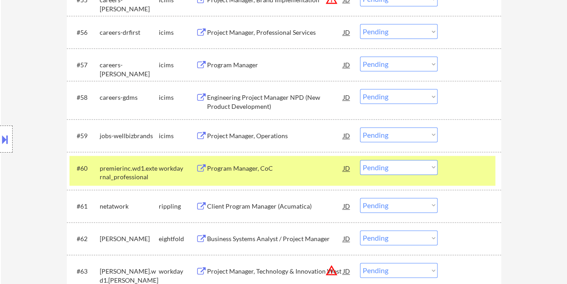
click at [432, 164] on select "Choose an option... Pending Applied Excluded (Questions) Excluded (Expired) Exc…" at bounding box center [399, 167] width 78 height 15
click at [360, 160] on select "Choose an option... Pending Applied Excluded (Questions) Excluded (Expired) Exc…" at bounding box center [399, 167] width 78 height 15
select select ""pending""
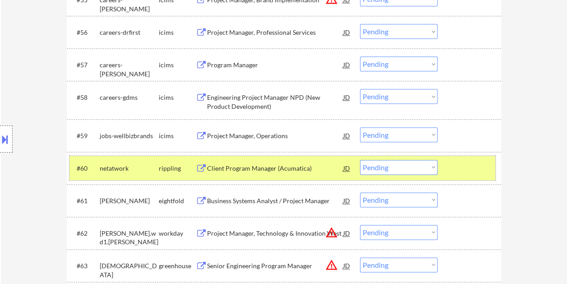
click at [453, 169] on div at bounding box center [471, 168] width 40 height 16
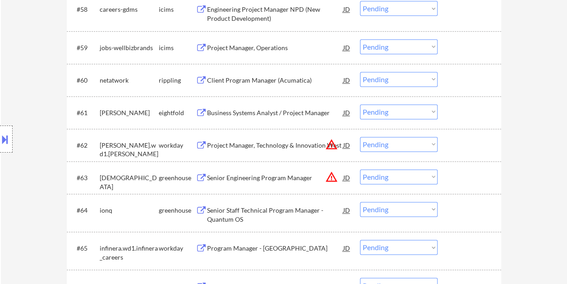
scroll to position [2279, 0]
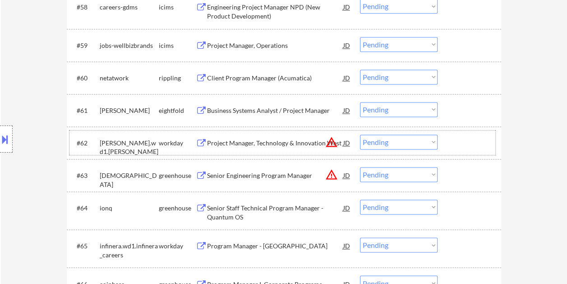
click at [466, 145] on div at bounding box center [471, 142] width 40 height 16
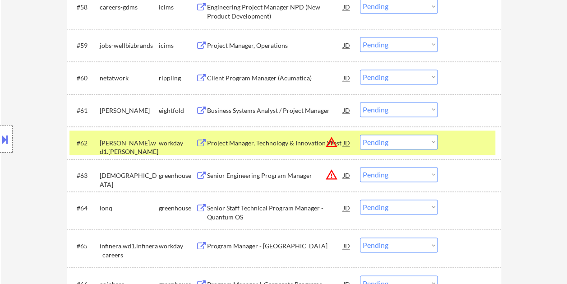
click at [259, 140] on div "Project Manager, Technology & Innovation West" at bounding box center [275, 143] width 136 height 9
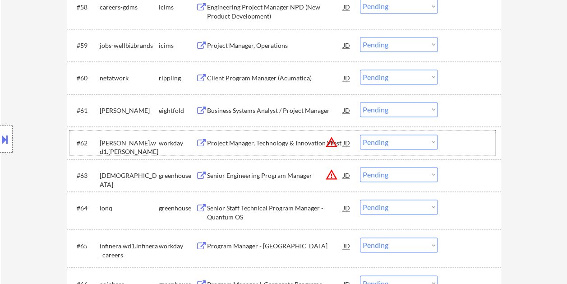
click at [450, 139] on div "#62 [PERSON_NAME].wd1.[PERSON_NAME] workday Project Manager, Technology & Innov…" at bounding box center [282, 142] width 426 height 24
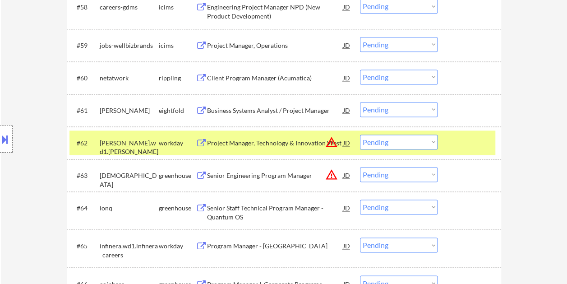
click at [433, 141] on select "Choose an option... Pending Applied Excluded (Questions) Excluded (Expired) Exc…" at bounding box center [399, 141] width 78 height 15
click at [360, 134] on select "Choose an option... Pending Applied Excluded (Questions) Excluded (Expired) Exc…" at bounding box center [399, 141] width 78 height 15
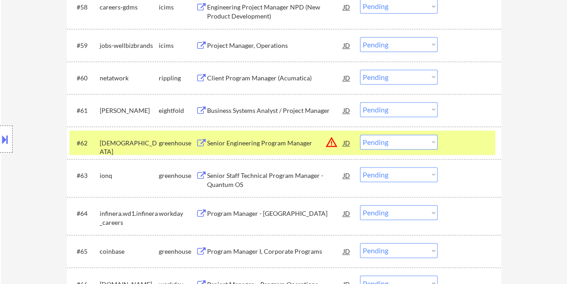
click at [466, 136] on div at bounding box center [471, 142] width 40 height 16
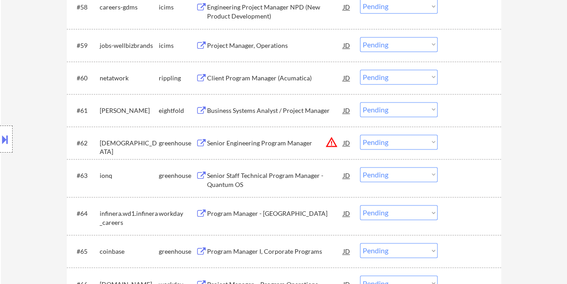
click at [472, 142] on div at bounding box center [471, 142] width 40 height 16
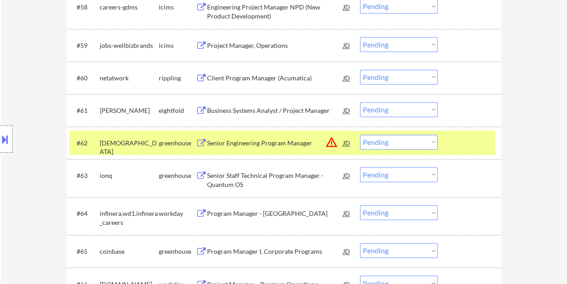
click at [247, 140] on div "Senior Engineering Program Manager" at bounding box center [275, 143] width 136 height 9
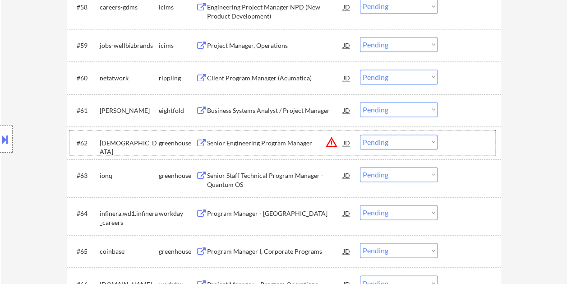
click at [454, 137] on div at bounding box center [471, 142] width 40 height 16
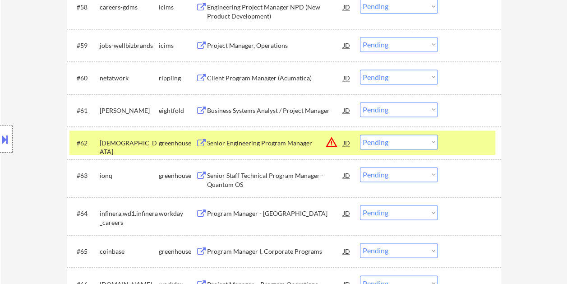
click at [430, 140] on select "Choose an option... Pending Applied Excluded (Questions) Excluded (Expired) Exc…" at bounding box center [399, 141] width 78 height 15
click at [360, 134] on select "Choose an option... Pending Applied Excluded (Questions) Excluded (Expired) Exc…" at bounding box center [399, 141] width 78 height 15
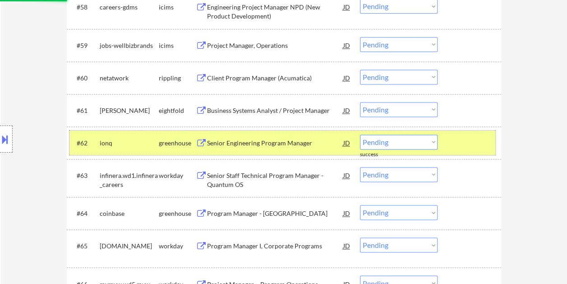
click at [458, 143] on div at bounding box center [471, 142] width 40 height 16
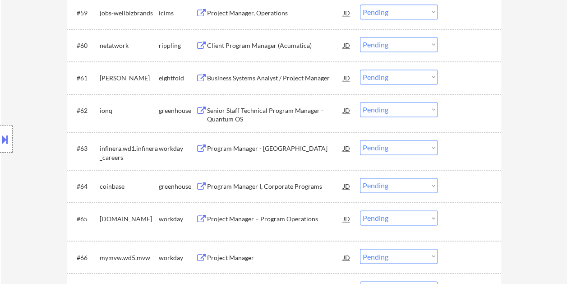
scroll to position [2324, 0]
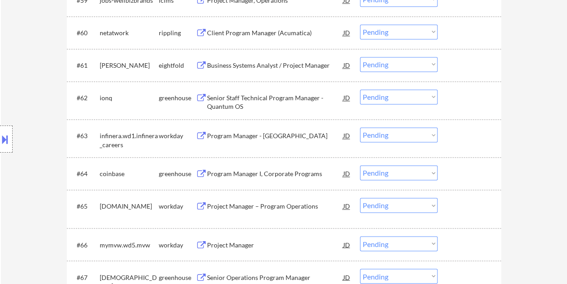
click at [452, 95] on div at bounding box center [471, 97] width 40 height 16
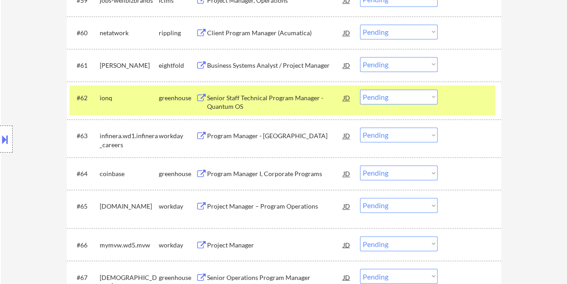
click at [239, 92] on div "Senior Staff Technical Program Manager - Quantum OS" at bounding box center [275, 100] width 136 height 22
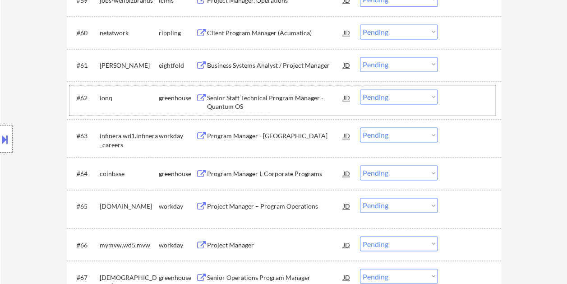
click at [451, 97] on div at bounding box center [471, 97] width 40 height 16
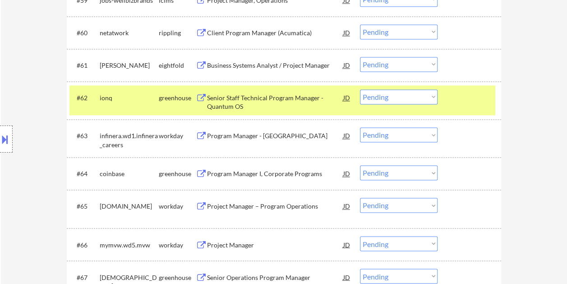
click at [430, 97] on select "Choose an option... Pending Applied Excluded (Questions) Excluded (Expired) Exc…" at bounding box center [399, 96] width 78 height 15
click at [360, 89] on select "Choose an option... Pending Applied Excluded (Questions) Excluded (Expired) Exc…" at bounding box center [399, 96] width 78 height 15
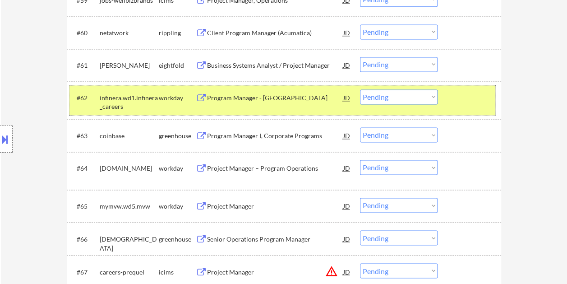
click at [469, 100] on div at bounding box center [471, 97] width 40 height 16
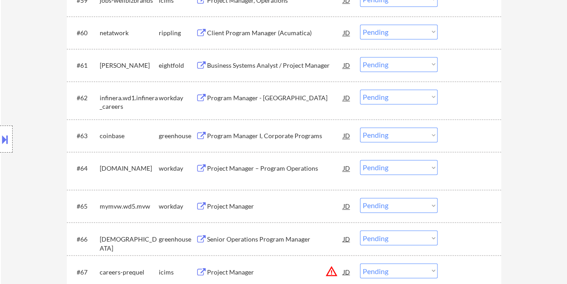
click at [462, 91] on div at bounding box center [471, 97] width 40 height 16
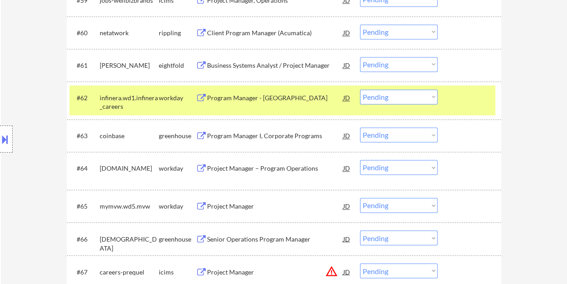
click at [315, 92] on div "Program Manager - [GEOGRAPHIC_DATA]" at bounding box center [275, 97] width 136 height 16
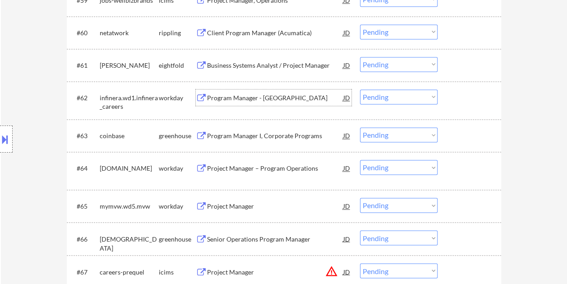
click at [470, 105] on div at bounding box center [471, 97] width 40 height 16
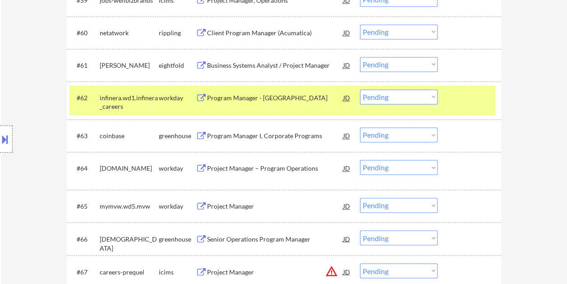
click at [433, 96] on select "Choose an option... Pending Applied Excluded (Questions) Excluded (Expired) Exc…" at bounding box center [399, 96] width 78 height 15
click at [360, 89] on select "Choose an option... Pending Applied Excluded (Questions) Excluded (Expired) Exc…" at bounding box center [399, 96] width 78 height 15
select select ""pending""
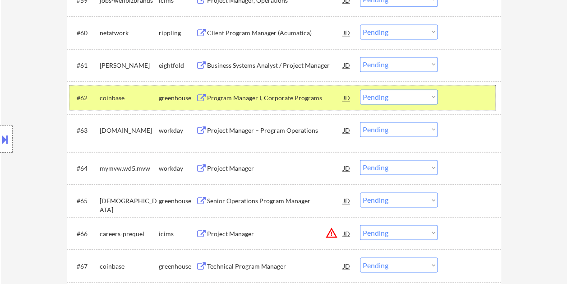
click at [465, 95] on div at bounding box center [471, 97] width 40 height 16
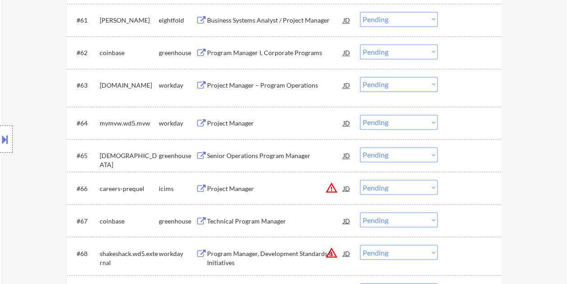
scroll to position [2414, 0]
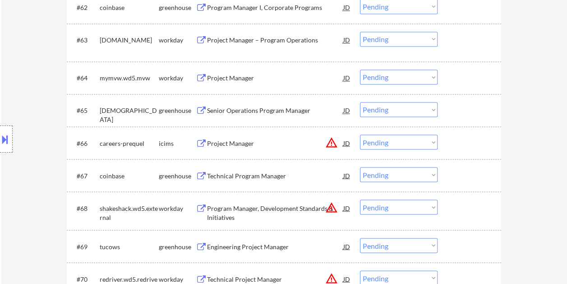
drag, startPoint x: 455, startPoint y: 210, endPoint x: 336, endPoint y: 200, distance: 120.0
click at [455, 211] on div at bounding box center [471, 207] width 40 height 16
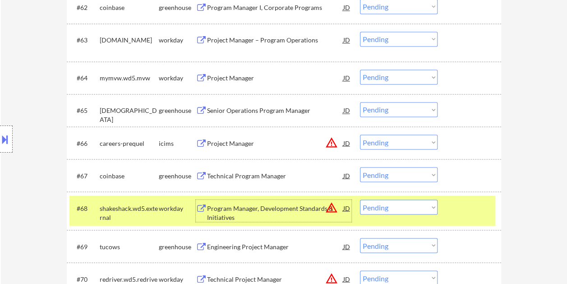
click at [299, 209] on div "Program Manager, Development Standards & Initiatives" at bounding box center [275, 212] width 136 height 18
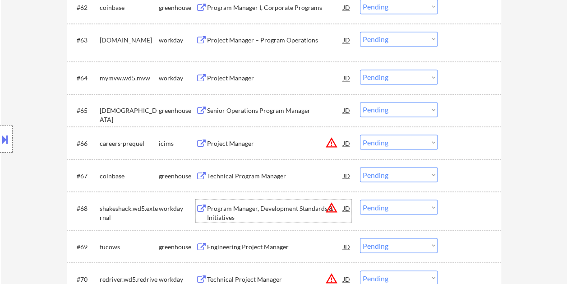
click at [459, 200] on div at bounding box center [471, 207] width 40 height 16
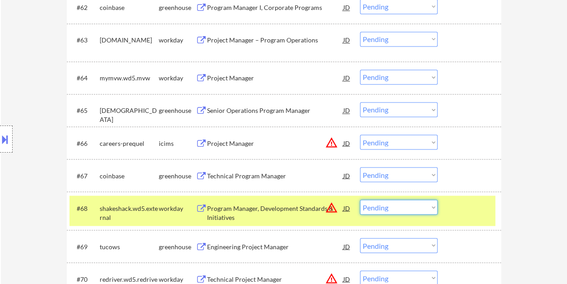
click at [433, 207] on select "Choose an option... Pending Applied Excluded (Questions) Excluded (Expired) Exc…" at bounding box center [399, 206] width 78 height 15
click at [360, 199] on select "Choose an option... Pending Applied Excluded (Questions) Excluded (Expired) Exc…" at bounding box center [399, 206] width 78 height 15
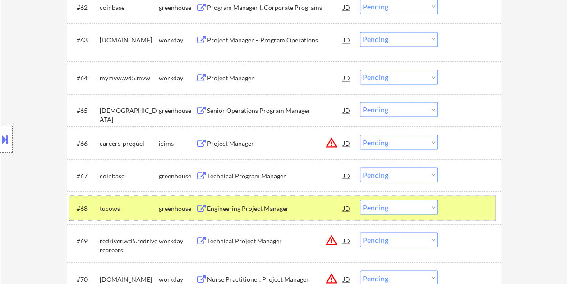
click at [462, 211] on div at bounding box center [471, 207] width 40 height 16
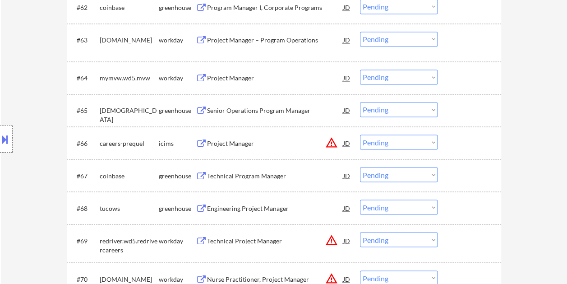
click at [449, 202] on div "#68 tucows greenhouse Engineering Project Manager JD warning_amber Choose an op…" at bounding box center [282, 207] width 426 height 24
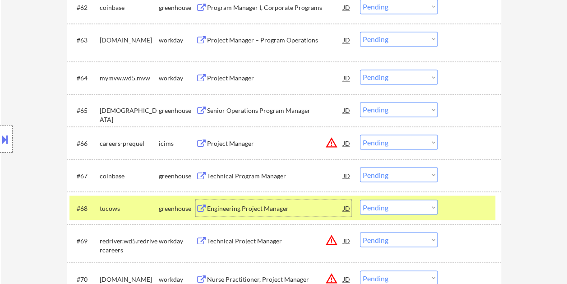
click at [268, 205] on div "Engineering Project Manager" at bounding box center [275, 207] width 136 height 9
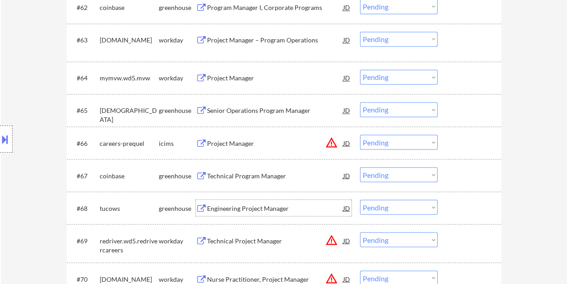
click at [451, 204] on div at bounding box center [471, 207] width 40 height 16
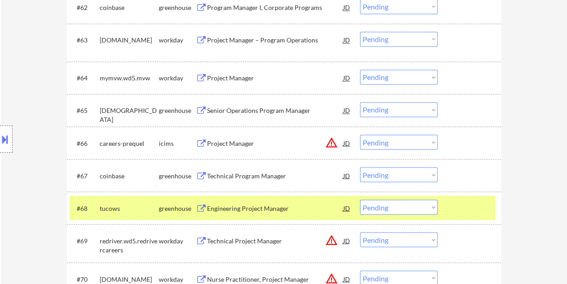
click at [346, 209] on div "JD" at bounding box center [346, 207] width 9 height 16
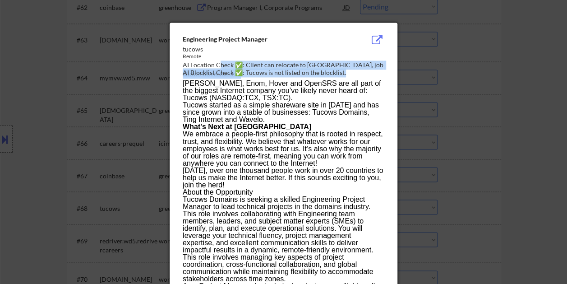
drag, startPoint x: 180, startPoint y: 35, endPoint x: 218, endPoint y: 63, distance: 47.5
drag, startPoint x: 218, startPoint y: 63, endPoint x: 179, endPoint y: 34, distance: 48.7
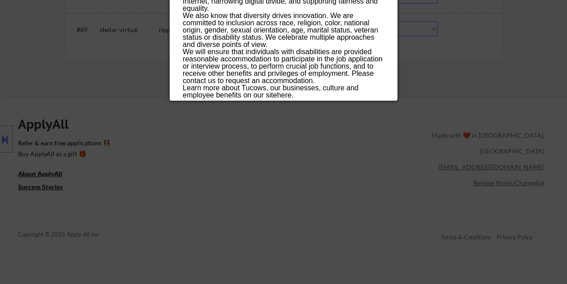
scroll to position [3361, 0]
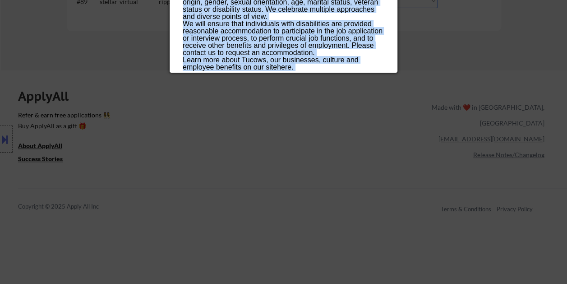
drag, startPoint x: 184, startPoint y: 37, endPoint x: 318, endPoint y: 45, distance: 134.7
copy div "Loremipsumd Sitamet Consect adipis Elitse DO Eiusmodt Incid ✅: Utlabo etd magna…"
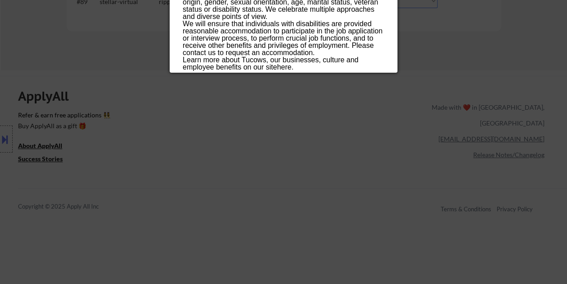
click at [500, 61] on div at bounding box center [283, 142] width 567 height 284
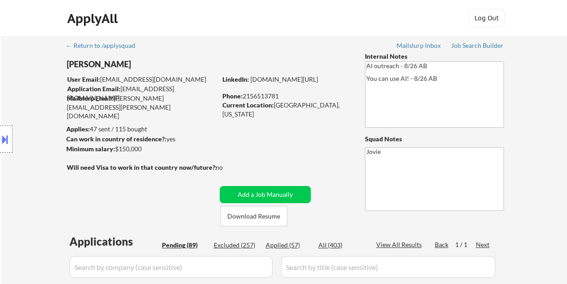
scroll to position [2480, 0]
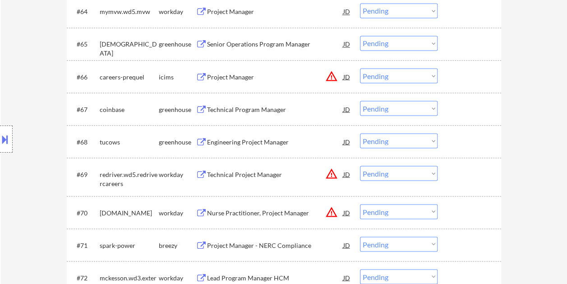
click at [426, 141] on select "Choose an option... Pending Applied Excluded (Questions) Excluded (Expired) Exc…" at bounding box center [399, 140] width 78 height 15
click at [360, 133] on select "Choose an option... Pending Applied Excluded (Questions) Excluded (Expired) Exc…" at bounding box center [399, 140] width 78 height 15
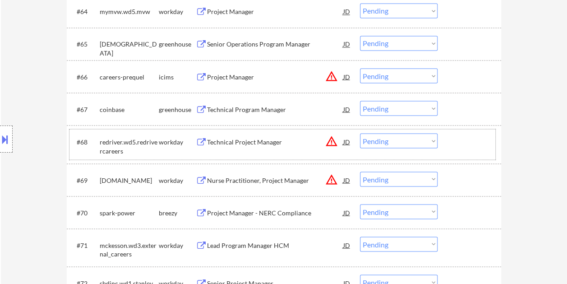
click at [477, 143] on div at bounding box center [471, 141] width 40 height 16
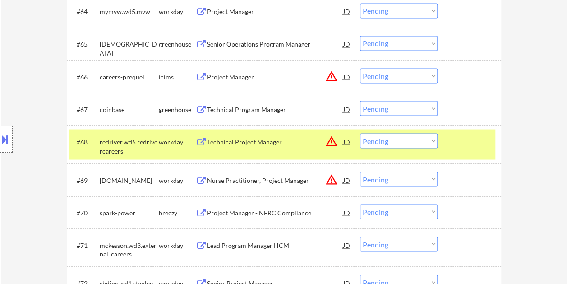
click at [482, 144] on div at bounding box center [471, 141] width 40 height 16
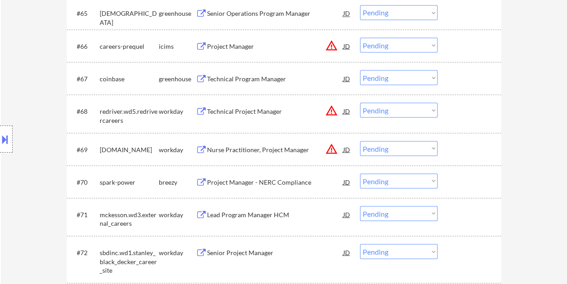
scroll to position [2526, 0]
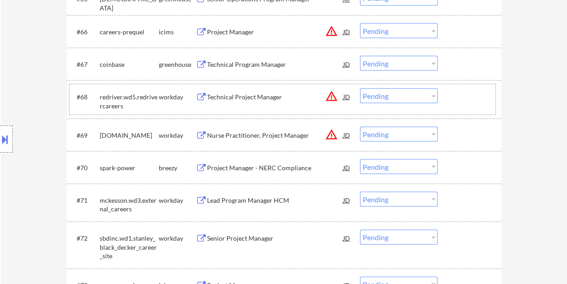
click at [471, 99] on div at bounding box center [471, 96] width 40 height 16
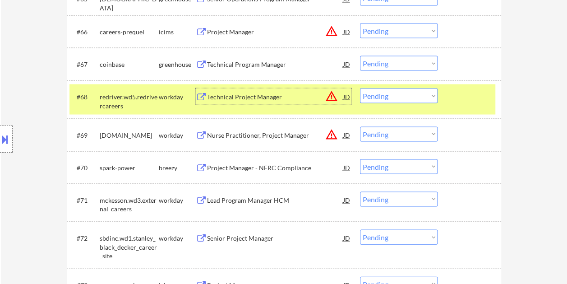
click at [264, 101] on div "Technical Project Manager" at bounding box center [275, 96] width 136 height 16
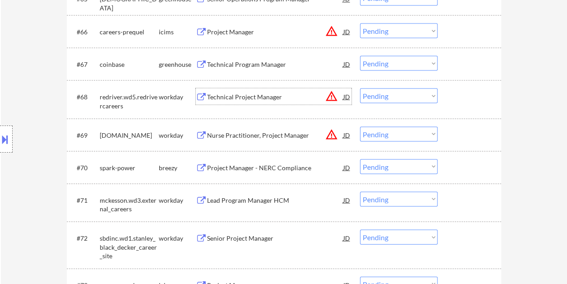
click at [462, 108] on div "#68 redriver.wd5.redrivercareers workday Technical Project Manager JD warning_a…" at bounding box center [282, 99] width 426 height 30
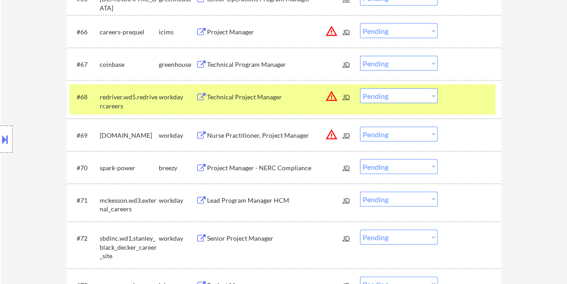
click at [431, 97] on select "Choose an option... Pending Applied Excluded (Questions) Excluded (Expired) Exc…" at bounding box center [399, 95] width 78 height 15
click at [360, 88] on select "Choose an option... Pending Applied Excluded (Questions) Excluded (Expired) Exc…" at bounding box center [399, 95] width 78 height 15
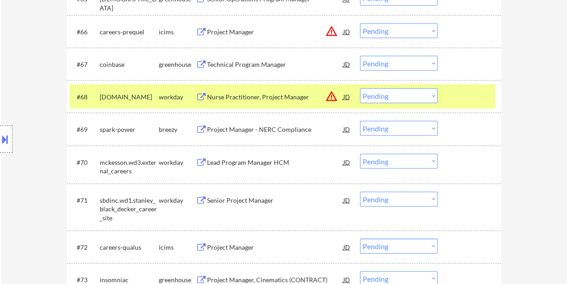
click at [460, 97] on div at bounding box center [471, 96] width 40 height 16
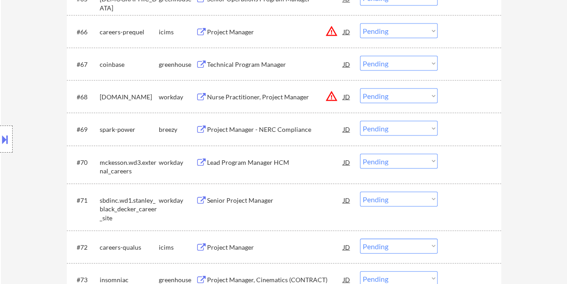
click at [465, 92] on div at bounding box center [471, 96] width 40 height 16
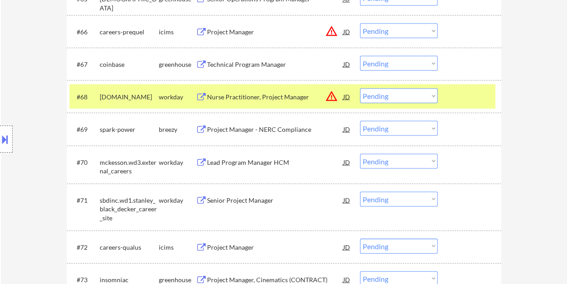
click at [259, 93] on div "Nurse Practitioner, Project Manager" at bounding box center [275, 96] width 136 height 9
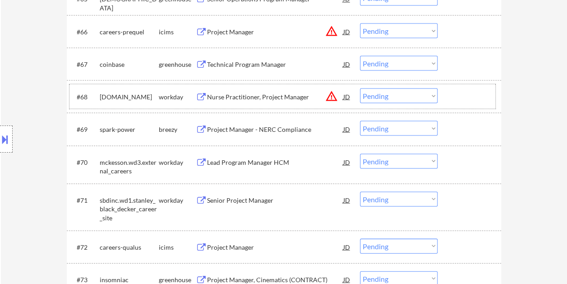
click at [454, 94] on div at bounding box center [471, 96] width 40 height 16
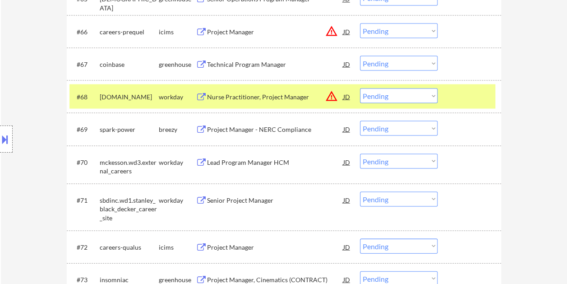
click at [432, 96] on select "Choose an option... Pending Applied Excluded (Questions) Excluded (Expired) Exc…" at bounding box center [399, 95] width 78 height 15
click at [360, 88] on select "Choose an option... Pending Applied Excluded (Questions) Excluded (Expired) Exc…" at bounding box center [399, 95] width 78 height 15
select select ""pending""
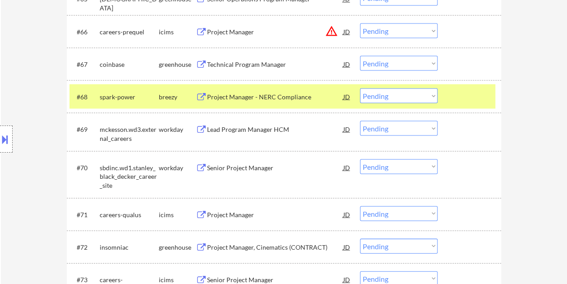
click at [448, 97] on div "#68 spark-power breezy Project Manager - NERC Compliance JD warning_amber Choos…" at bounding box center [282, 96] width 426 height 24
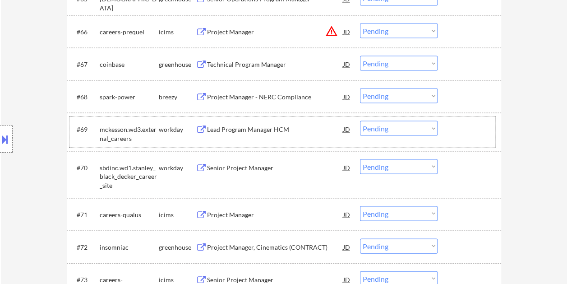
click at [462, 132] on div at bounding box center [471, 128] width 40 height 16
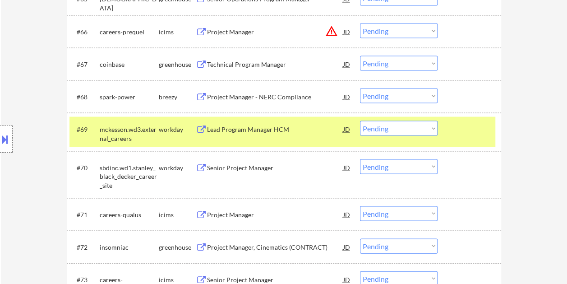
click at [256, 132] on div "Lead Program Manager HCM" at bounding box center [275, 129] width 136 height 9
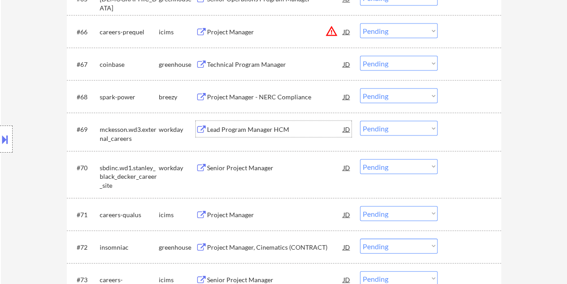
click at [465, 129] on div at bounding box center [471, 128] width 40 height 16
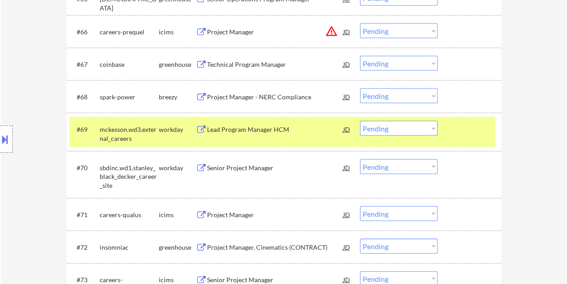
click at [433, 130] on select "Choose an option... Pending Applied Excluded (Questions) Excluded (Expired) Exc…" at bounding box center [399, 127] width 78 height 15
click at [360, 120] on select "Choose an option... Pending Applied Excluded (Questions) Excluded (Expired) Exc…" at bounding box center [399, 127] width 78 height 15
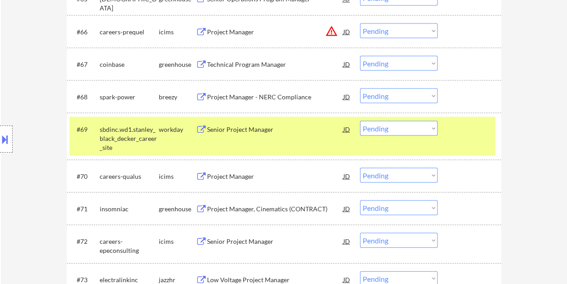
click at [463, 133] on div at bounding box center [471, 128] width 40 height 16
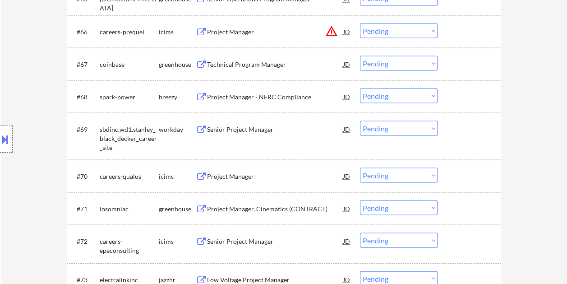
click at [460, 130] on div at bounding box center [471, 128] width 40 height 16
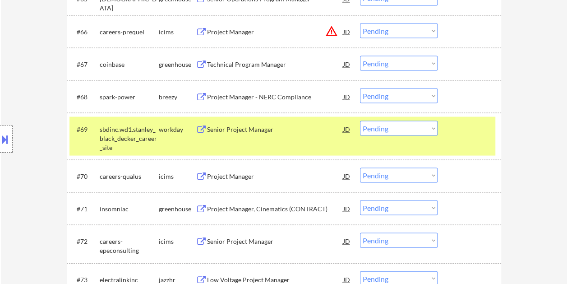
click at [256, 137] on div "#69 sbdinc.wd1.stanley_black_decker_career_site workday Senior Project Manager …" at bounding box center [282, 135] width 426 height 39
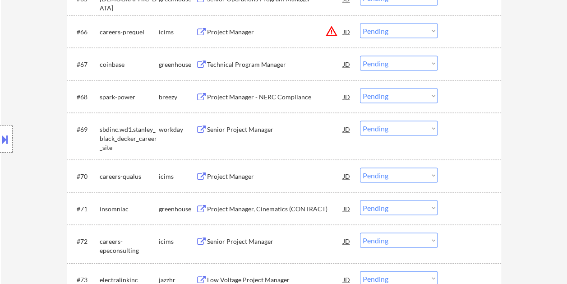
click at [471, 132] on div at bounding box center [471, 128] width 40 height 16
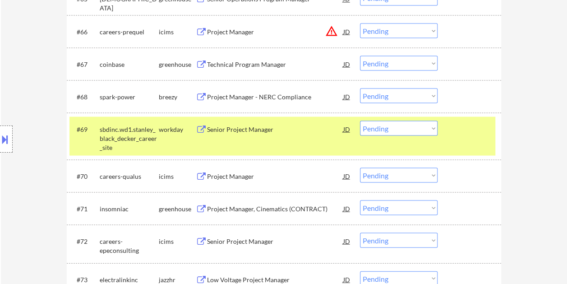
click at [252, 125] on div "Senior Project Manager" at bounding box center [275, 129] width 136 height 9
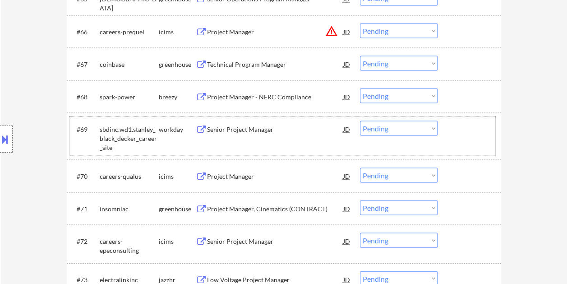
click at [453, 125] on div at bounding box center [471, 128] width 40 height 16
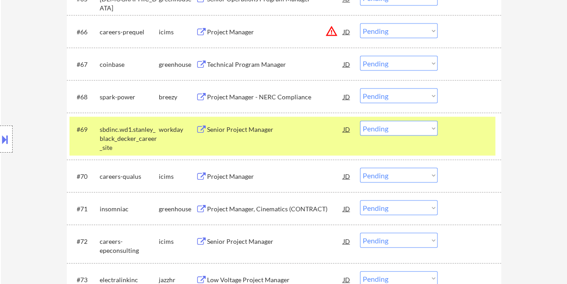
click at [434, 128] on select "Choose an option... Pending Applied Excluded (Questions) Excluded (Expired) Exc…" at bounding box center [399, 127] width 78 height 15
click at [360, 120] on select "Choose an option... Pending Applied Excluded (Questions) Excluded (Expired) Exc…" at bounding box center [399, 127] width 78 height 15
select select ""pending""
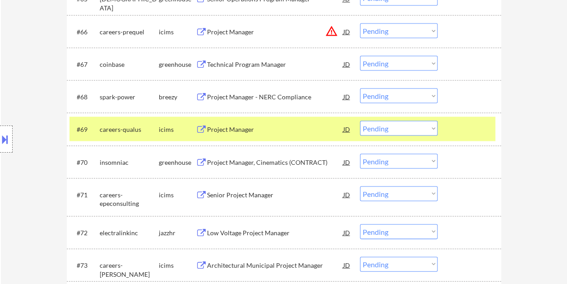
click at [467, 126] on div at bounding box center [471, 128] width 40 height 16
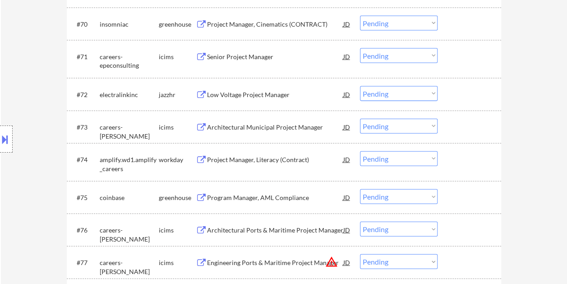
scroll to position [2616, 0]
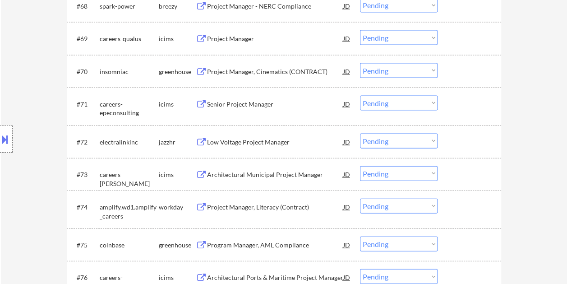
drag, startPoint x: 457, startPoint y: 66, endPoint x: 383, endPoint y: 76, distance: 75.5
click at [457, 67] on div at bounding box center [471, 71] width 40 height 16
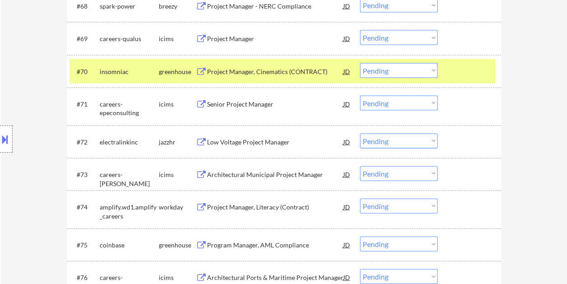
click at [311, 70] on div "Project Manager, Cinematics (CONTRACT)" at bounding box center [275, 71] width 136 height 9
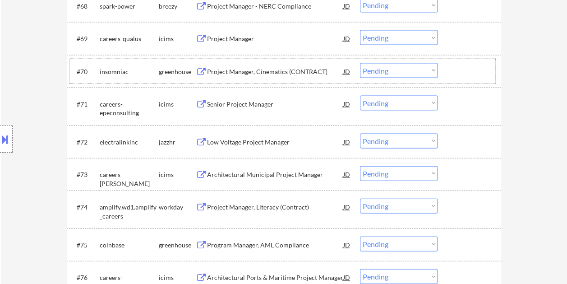
click at [443, 69] on div "#70 insomniac greenhouse Project Manager, Cinematics (CONTRACT) JD warning_ambe…" at bounding box center [282, 71] width 426 height 24
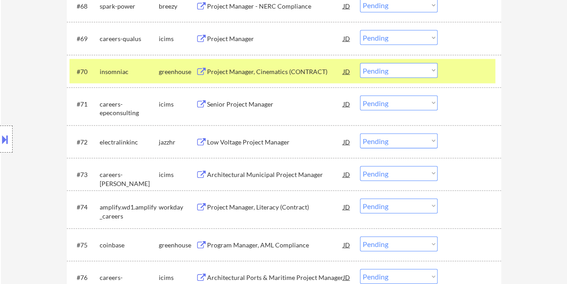
click at [428, 68] on select "Choose an option... Pending Applied Excluded (Questions) Excluded (Expired) Exc…" at bounding box center [399, 70] width 78 height 15
click at [360, 63] on select "Choose an option... Pending Applied Excluded (Questions) Excluded (Expired) Exc…" at bounding box center [399, 70] width 78 height 15
select select ""pending""
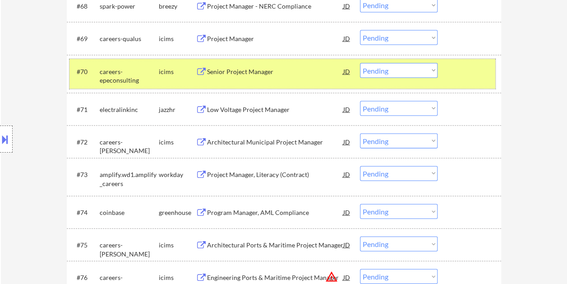
drag, startPoint x: 469, startPoint y: 72, endPoint x: 448, endPoint y: 74, distance: 21.3
click at [466, 74] on div at bounding box center [471, 71] width 40 height 16
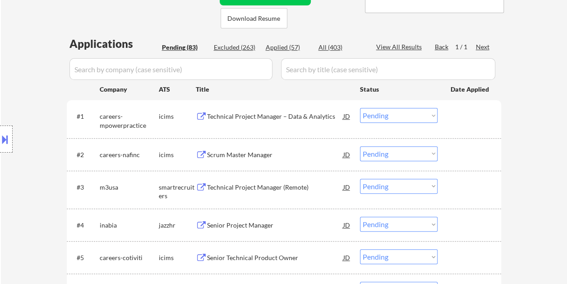
scroll to position [243, 0]
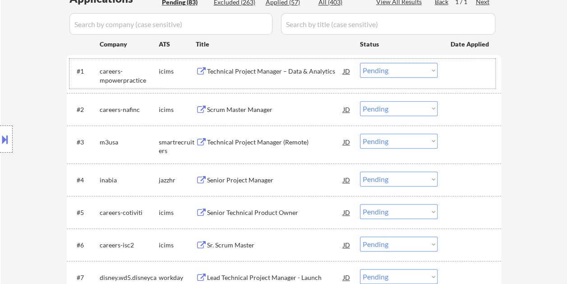
click at [463, 71] on div at bounding box center [471, 71] width 40 height 16
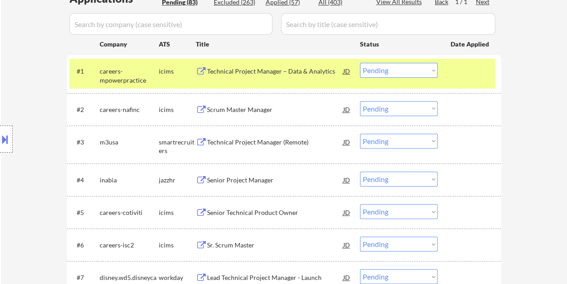
click at [256, 70] on div "Technical Project Manager – Data & Analytics" at bounding box center [275, 71] width 136 height 9
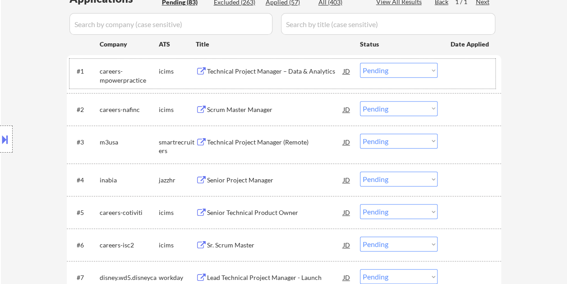
click at [460, 75] on div at bounding box center [471, 71] width 40 height 16
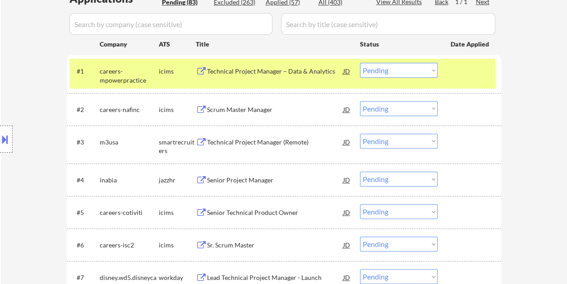
click at [469, 72] on div at bounding box center [471, 71] width 40 height 16
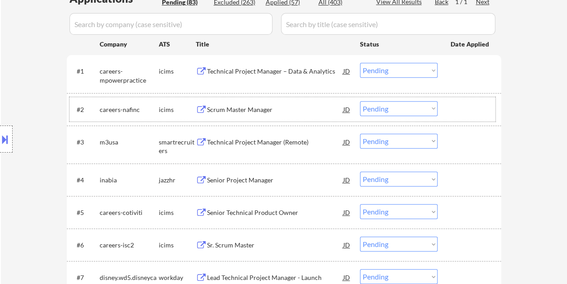
click at [479, 109] on div at bounding box center [471, 109] width 40 height 16
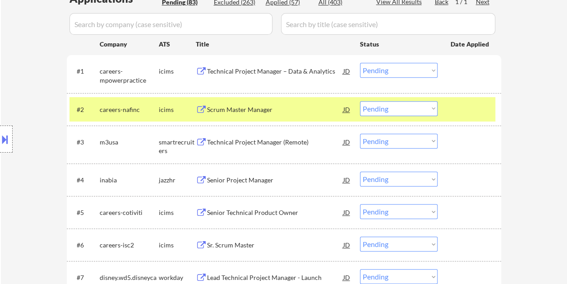
click at [470, 110] on div at bounding box center [471, 109] width 40 height 16
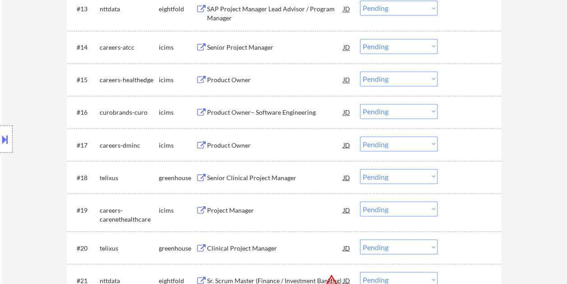
scroll to position [739, 0]
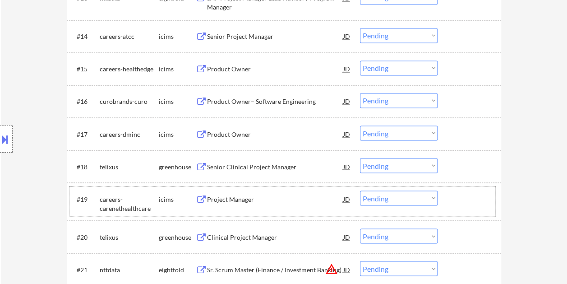
click at [466, 199] on div at bounding box center [471, 198] width 40 height 16
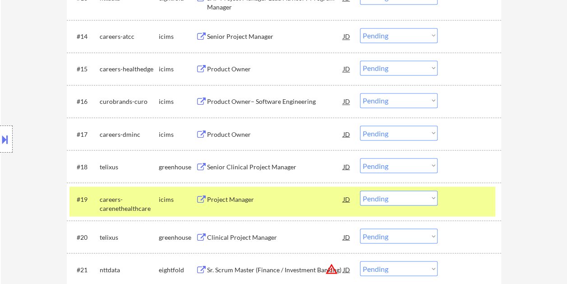
click at [457, 197] on div at bounding box center [471, 198] width 40 height 16
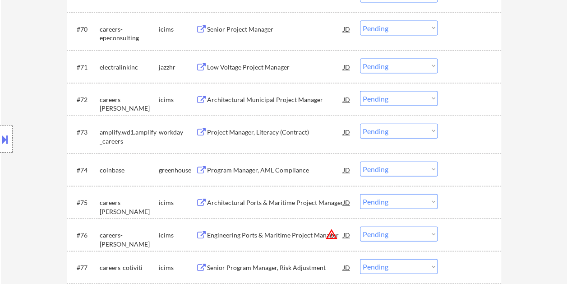
scroll to position [2679, 0]
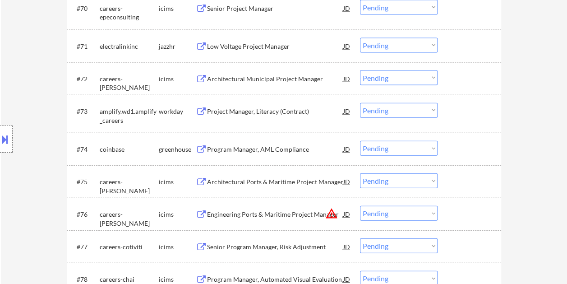
click at [459, 115] on div at bounding box center [471, 111] width 40 height 16
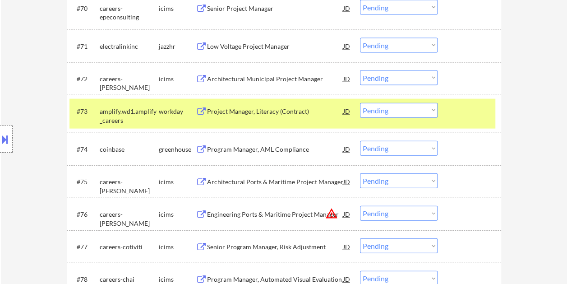
click at [300, 113] on div "Project Manager, Literacy (Contract)" at bounding box center [275, 111] width 136 height 9
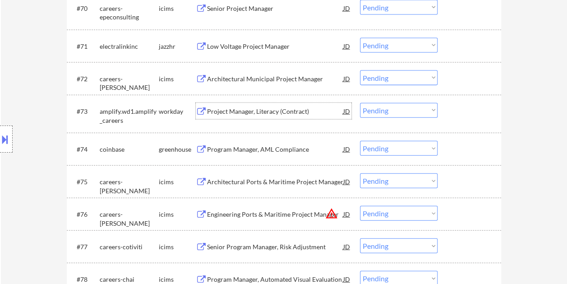
click at [451, 105] on div at bounding box center [471, 111] width 40 height 16
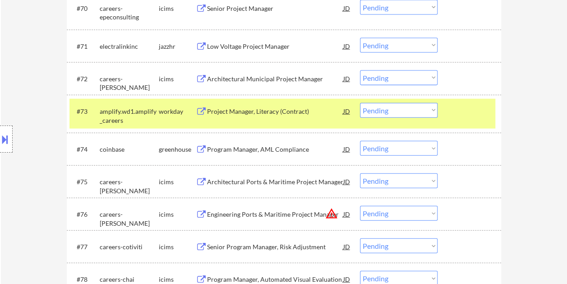
drag, startPoint x: 435, startPoint y: 114, endPoint x: 424, endPoint y: 118, distance: 11.7
click at [435, 114] on select "Choose an option... Pending Applied Excluded (Questions) Excluded (Expired) Exc…" at bounding box center [399, 110] width 78 height 15
click at [360, 103] on select "Choose an option... Pending Applied Excluded (Questions) Excluded (Expired) Exc…" at bounding box center [399, 110] width 78 height 15
select select ""pending""
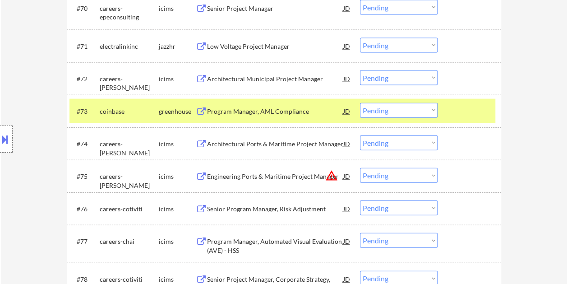
click at [451, 111] on div at bounding box center [471, 111] width 40 height 16
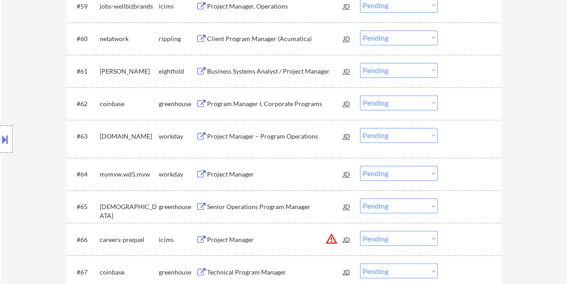
scroll to position [2338, 0]
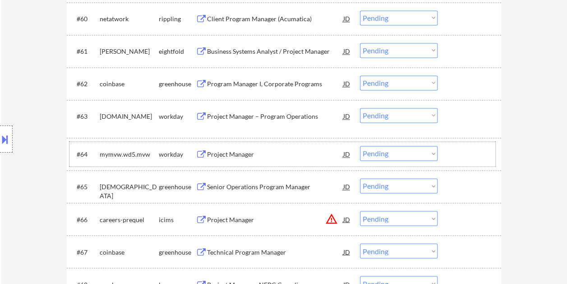
drag, startPoint x: 474, startPoint y: 152, endPoint x: 372, endPoint y: 162, distance: 102.0
click at [473, 152] on div at bounding box center [471, 154] width 40 height 16
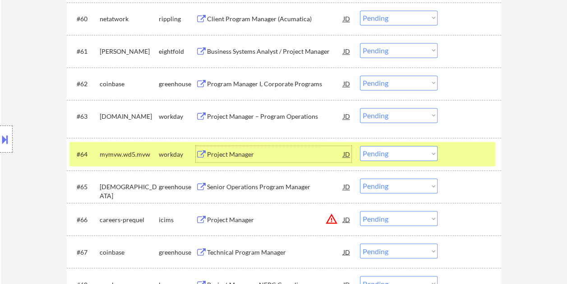
click at [272, 151] on div "Project Manager" at bounding box center [275, 154] width 136 height 9
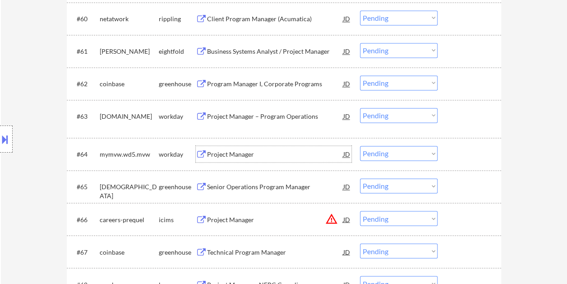
click at [461, 152] on div at bounding box center [471, 154] width 40 height 16
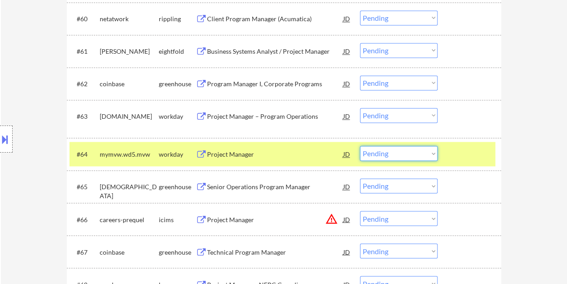
click at [426, 153] on select "Choose an option... Pending Applied Excluded (Questions) Excluded (Expired) Exc…" at bounding box center [399, 153] width 78 height 15
click at [360, 146] on select "Choose an option... Pending Applied Excluded (Questions) Excluded (Expired) Exc…" at bounding box center [399, 153] width 78 height 15
select select ""pending""
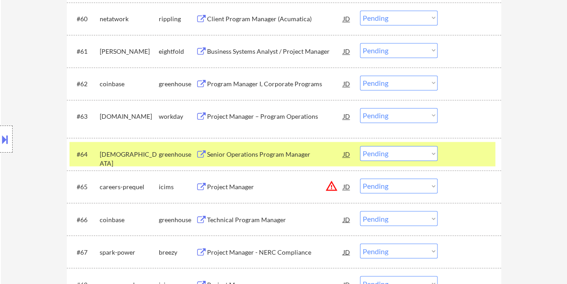
click at [457, 151] on div at bounding box center [471, 154] width 40 height 16
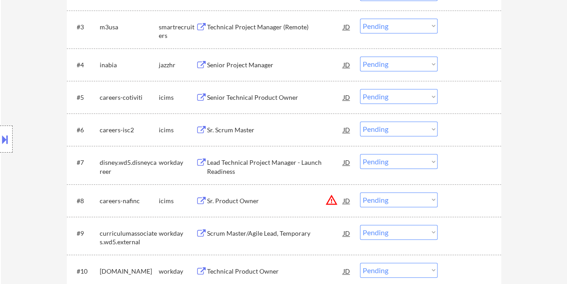
scroll to position [361, 0]
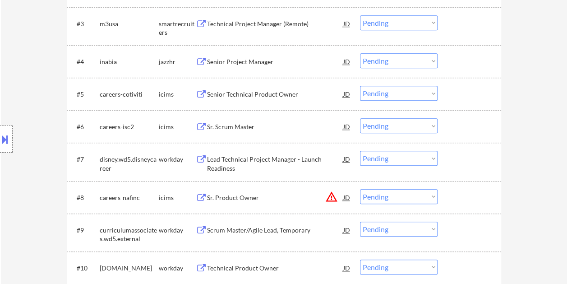
click at [468, 91] on div at bounding box center [471, 94] width 40 height 16
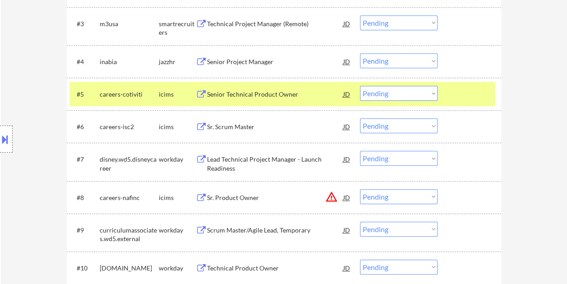
click at [272, 97] on div "Senior Technical Product Owner" at bounding box center [275, 94] width 136 height 9
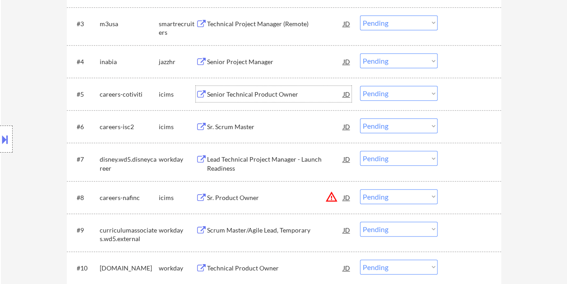
click at [448, 89] on div "#5 careers-cotiviti icims Senior Technical Product Owner JD Choose an option...…" at bounding box center [282, 94] width 426 height 24
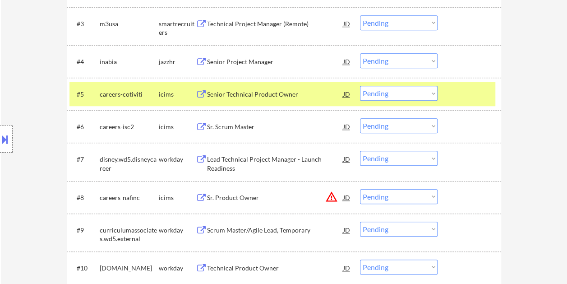
click at [430, 93] on select "Choose an option... Pending Applied Excluded (Questions) Excluded (Expired) Exc…" at bounding box center [399, 93] width 78 height 15
click at [360, 86] on select "Choose an option... Pending Applied Excluded (Questions) Excluded (Expired) Exc…" at bounding box center [399, 93] width 78 height 15
select select ""pending""
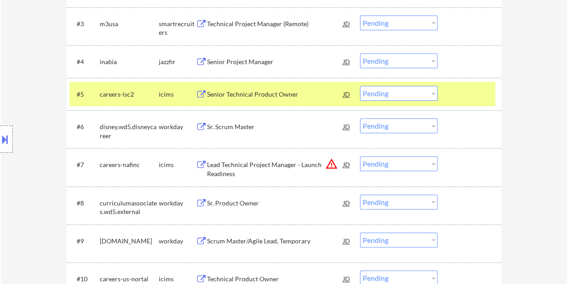
click at [464, 83] on div "#5 careers-isc2 icims Senior Technical Product Owner JD Choose an option... Pen…" at bounding box center [282, 94] width 426 height 24
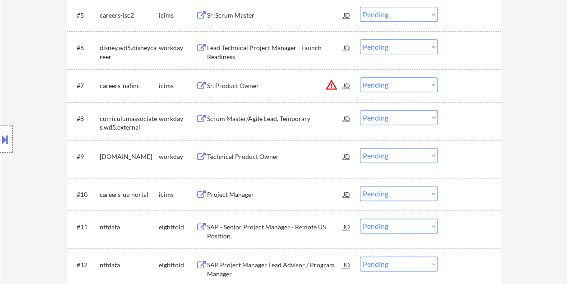
scroll to position [451, 0]
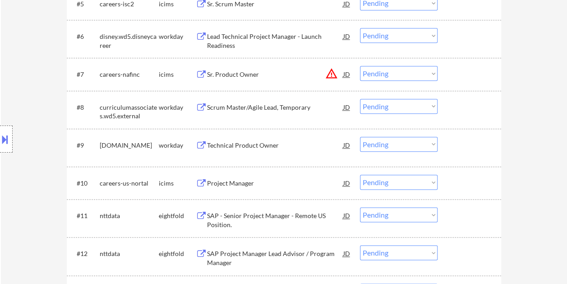
click at [476, 105] on div at bounding box center [471, 107] width 40 height 16
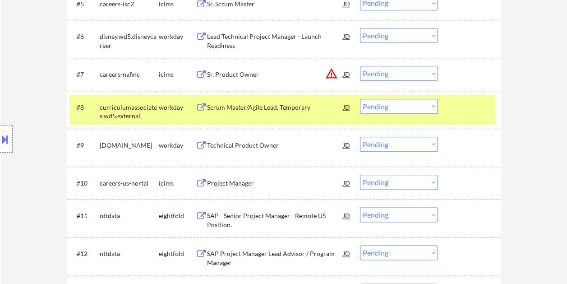
click at [286, 104] on div "Scrum Master/Agile Lead, Temporary" at bounding box center [275, 107] width 136 height 9
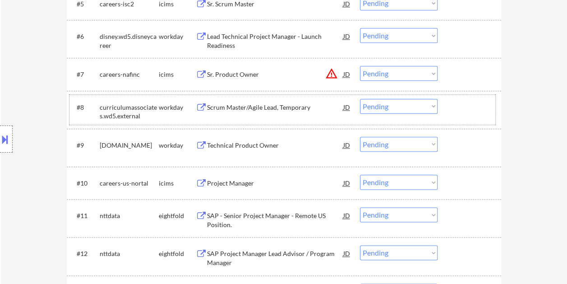
click at [455, 106] on div at bounding box center [471, 107] width 40 height 16
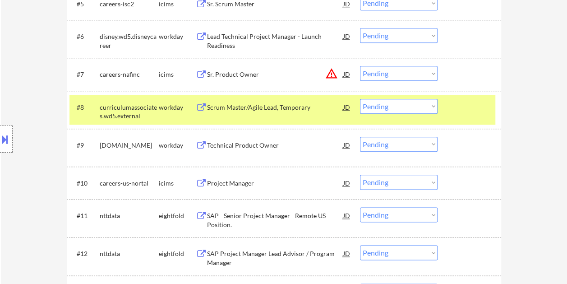
click at [434, 106] on select "Choose an option... Pending Applied Excluded (Questions) Excluded (Expired) Exc…" at bounding box center [399, 106] width 78 height 15
click at [360, 99] on select "Choose an option... Pending Applied Excluded (Questions) Excluded (Expired) Exc…" at bounding box center [399, 106] width 78 height 15
select select ""pending""
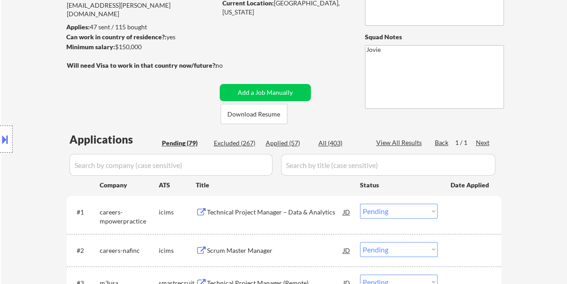
scroll to position [90, 0]
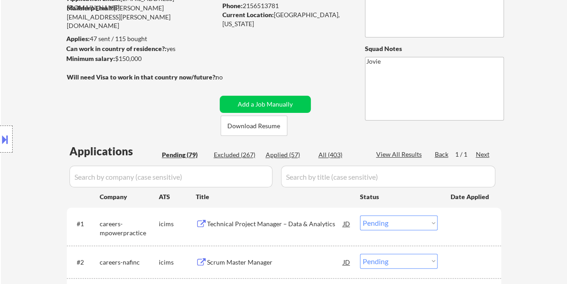
click at [289, 151] on div "Applied (57)" at bounding box center [288, 154] width 45 height 9
select select ""applied""
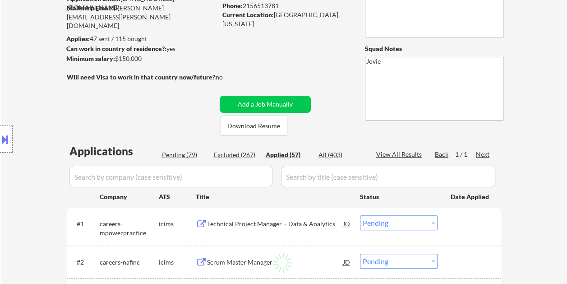
select select ""applied""
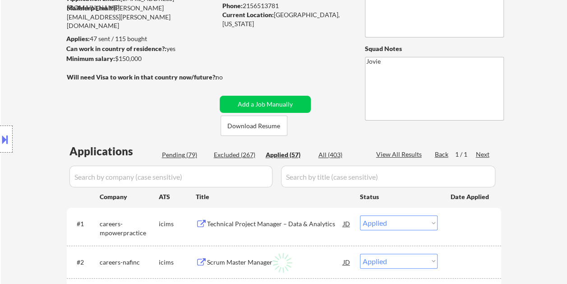
select select ""applied""
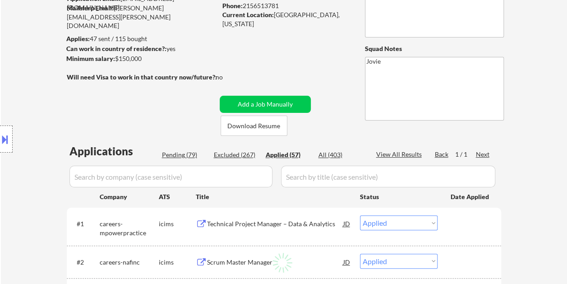
select select ""applied""
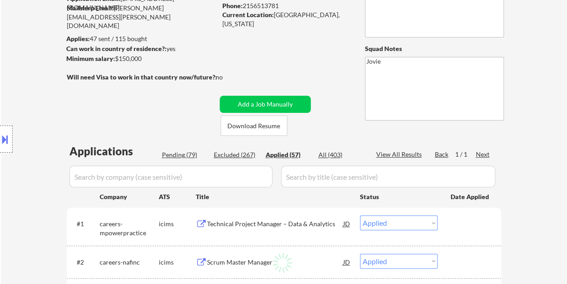
select select ""applied""
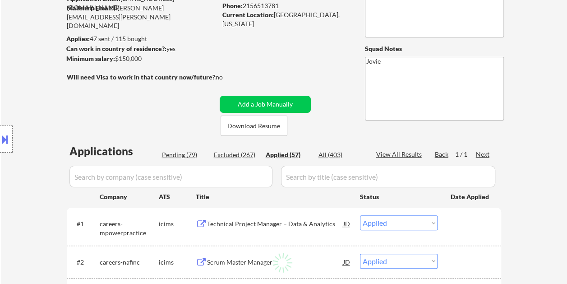
select select ""applied""
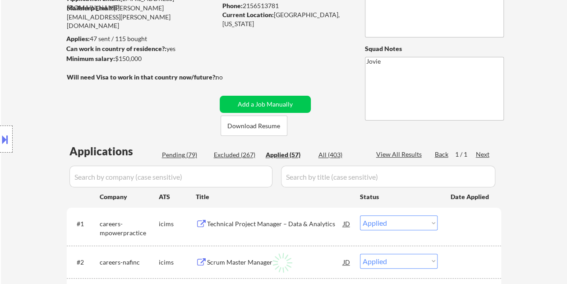
select select ""applied""
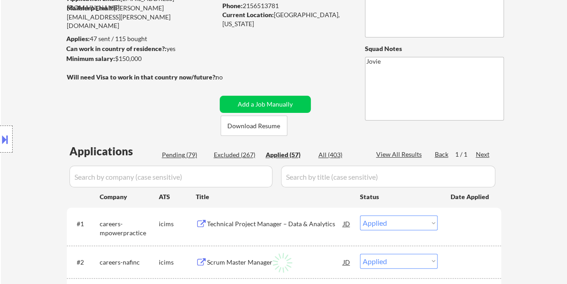
select select ""applied""
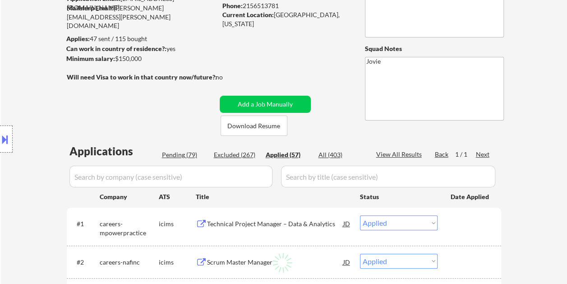
select select ""applied""
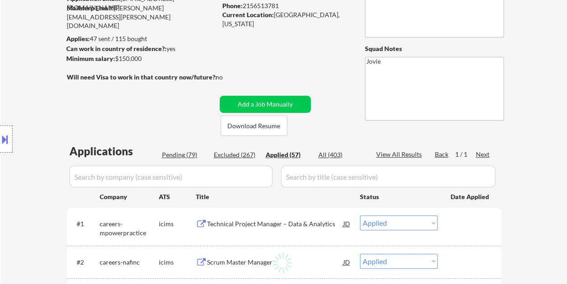
select select ""applied""
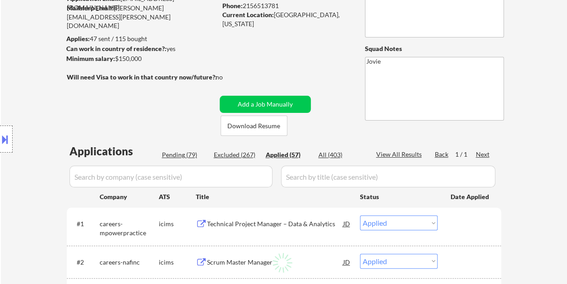
select select ""applied""
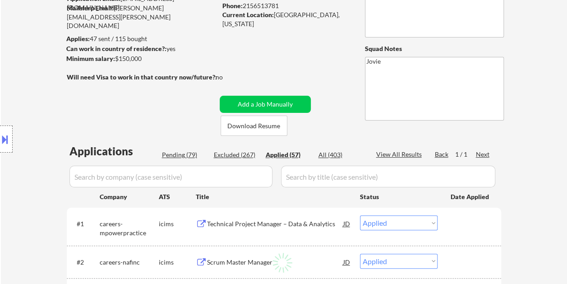
select select ""applied""
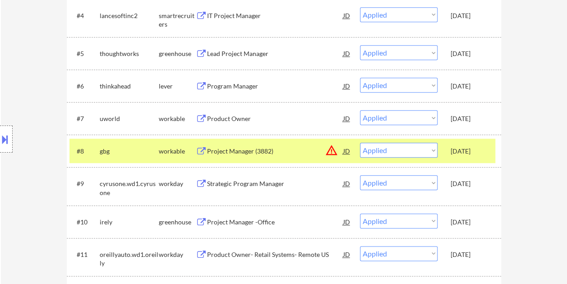
scroll to position [406, 0]
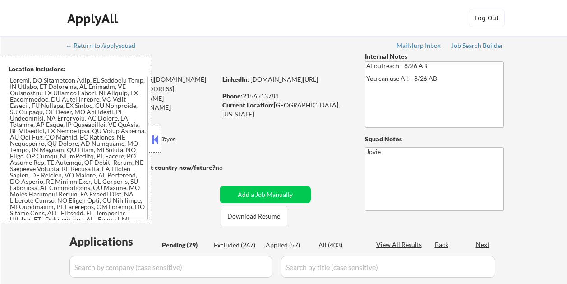
select select ""pending""
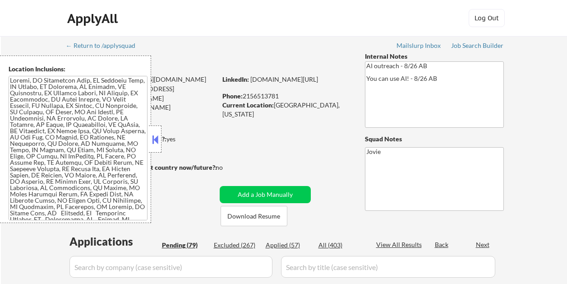
select select ""pending""
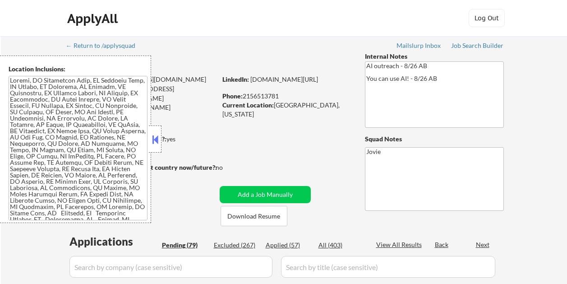
select select ""pending""
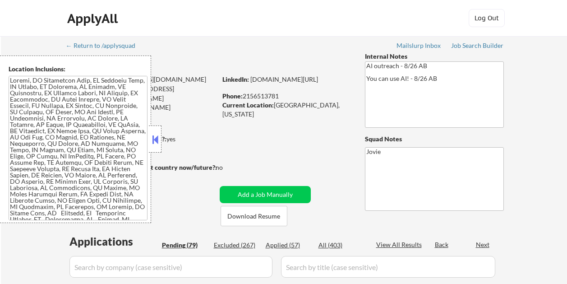
select select ""pending""
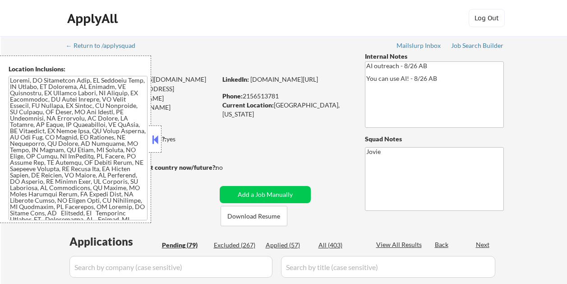
select select ""pending""
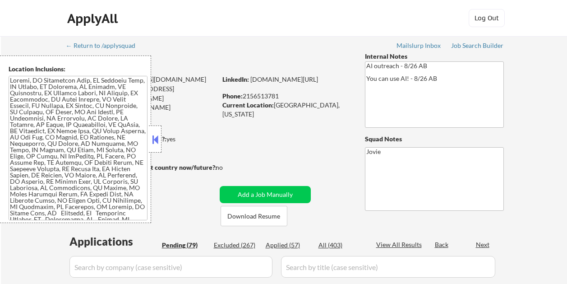
select select ""pending""
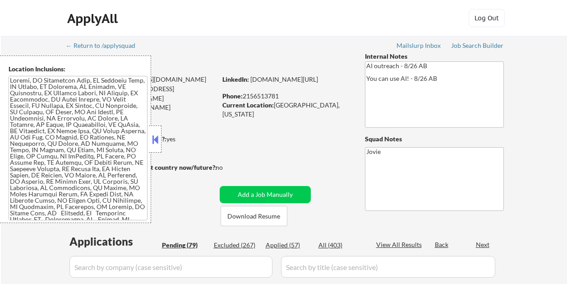
select select ""pending""
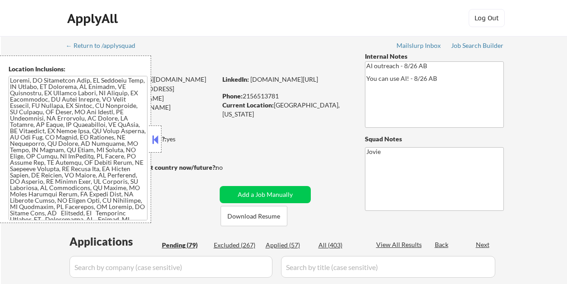
select select ""pending""
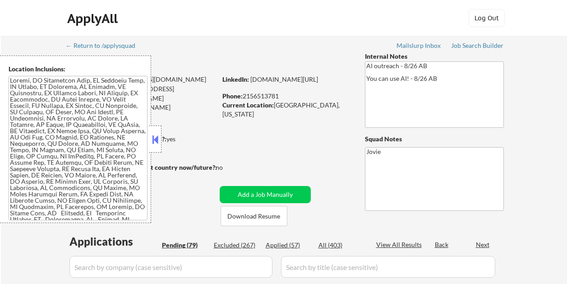
select select ""pending""
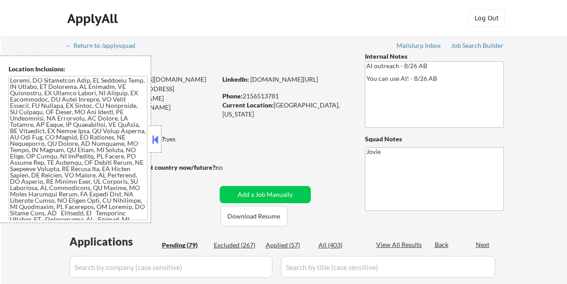
select select ""pending""
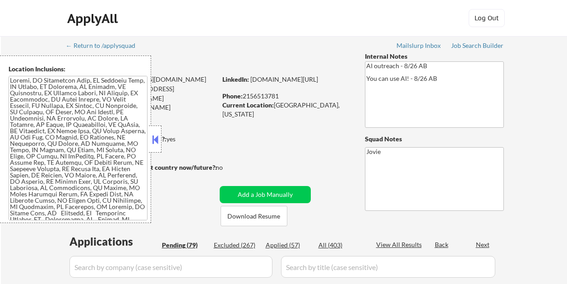
select select ""pending""
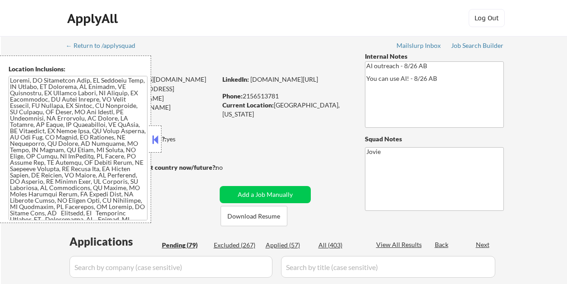
select select ""pending""
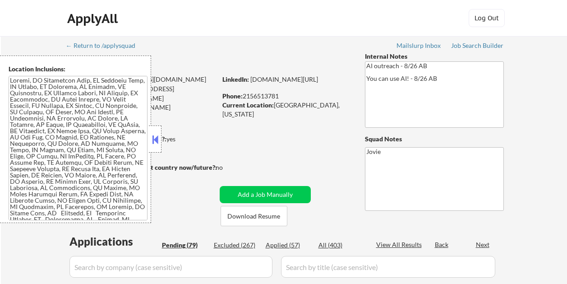
select select ""pending""
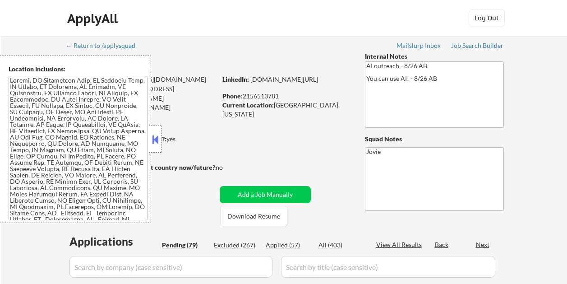
select select ""pending""
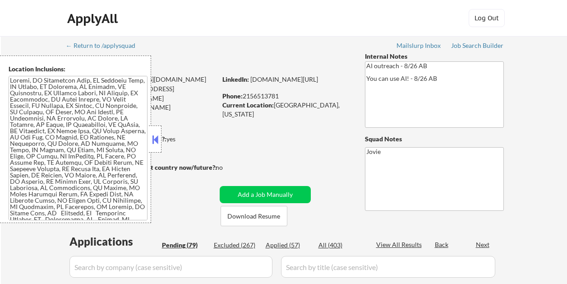
select select ""pending""
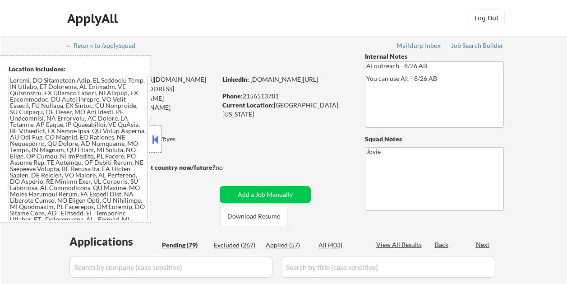
select select ""pending""
click at [156, 138] on div "Location Inclusions:" at bounding box center [81, 138] width 162 height 167
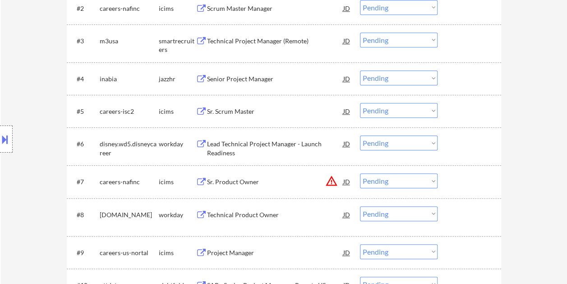
scroll to position [361, 0]
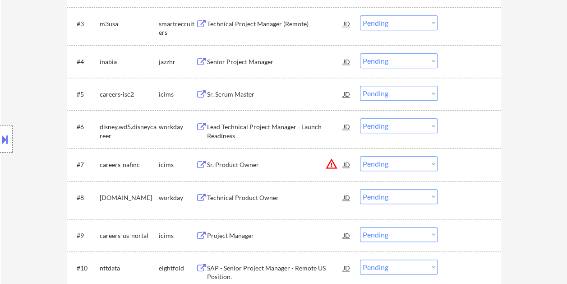
click at [462, 128] on div at bounding box center [471, 126] width 40 height 16
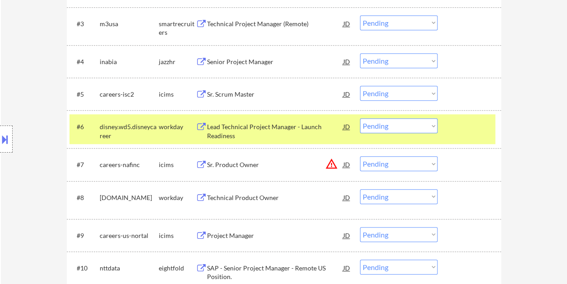
click at [283, 130] on div "Lead Technical Project Manager - Launch Readiness" at bounding box center [275, 131] width 136 height 18
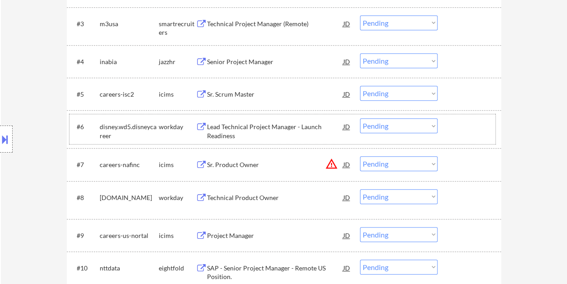
click at [447, 129] on div "#6 disney.wd5.disneycareer workday Lead Technical Project Manager - Launch Read…" at bounding box center [282, 129] width 426 height 30
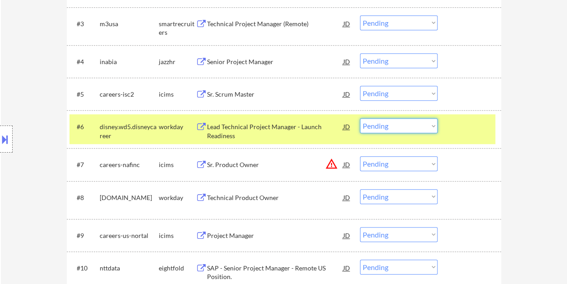
click at [432, 126] on select "Choose an option... Pending Applied Excluded (Questions) Excluded (Expired) Exc…" at bounding box center [399, 125] width 78 height 15
click at [360, 118] on select "Choose an option... Pending Applied Excluded (Questions) Excluded (Expired) Exc…" at bounding box center [399, 125] width 78 height 15
select select ""pending""
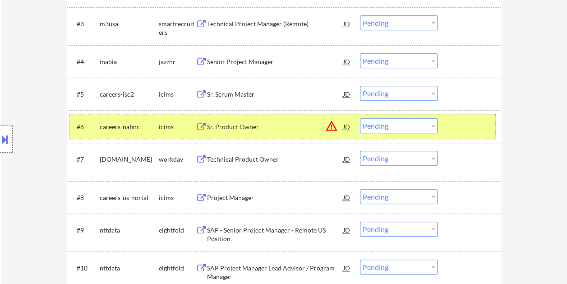
click at [456, 126] on div at bounding box center [471, 126] width 40 height 16
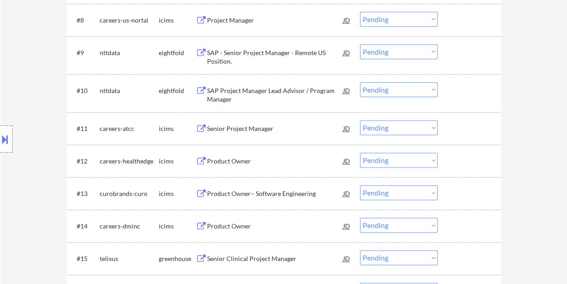
scroll to position [586, 0]
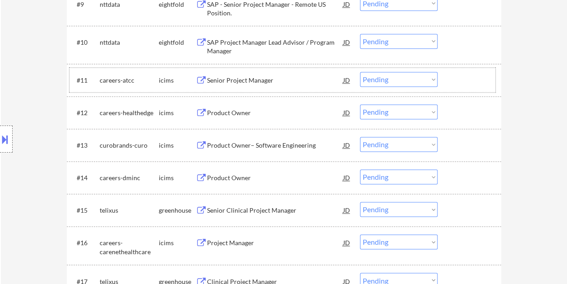
click at [455, 76] on div at bounding box center [471, 80] width 40 height 16
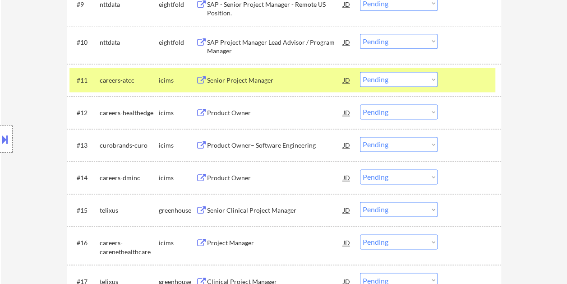
click at [481, 83] on div at bounding box center [471, 80] width 40 height 16
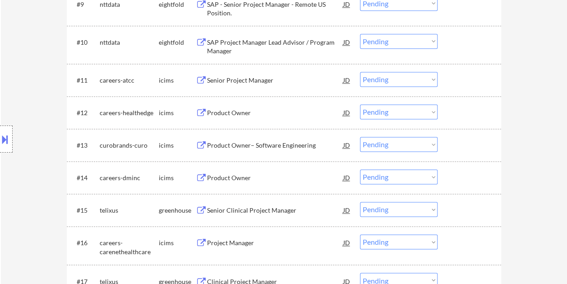
click at [470, 78] on div at bounding box center [471, 80] width 40 height 16
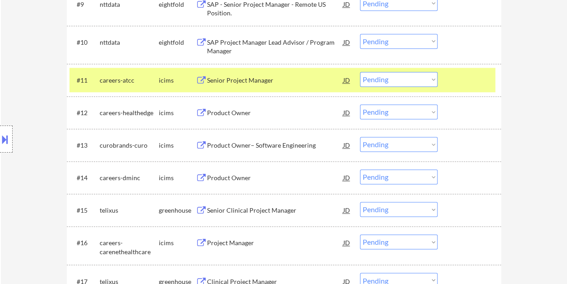
click at [473, 49] on div at bounding box center [471, 42] width 40 height 16
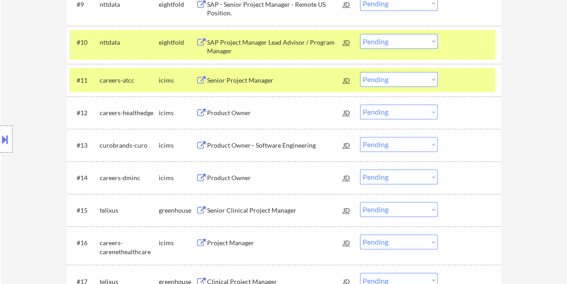
click at [470, 51] on div "#10 nttdata eightfold SAP Project Manager Lead Advisor / Program Manager JD Cho…" at bounding box center [282, 45] width 426 height 30
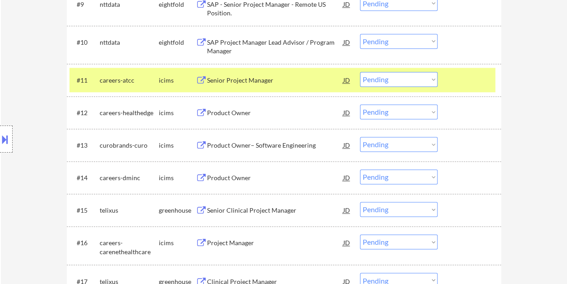
click at [460, 79] on div at bounding box center [471, 80] width 40 height 16
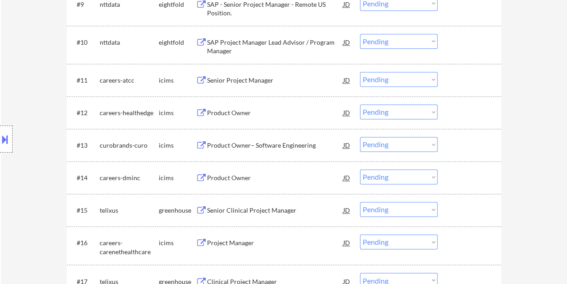
click at [462, 50] on div "#10 nttdata eightfold SAP Project Manager Lead Advisor / Program Manager JD Cho…" at bounding box center [282, 45] width 426 height 30
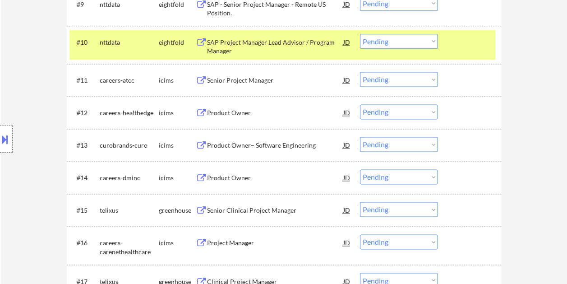
click at [462, 73] on div at bounding box center [471, 80] width 40 height 16
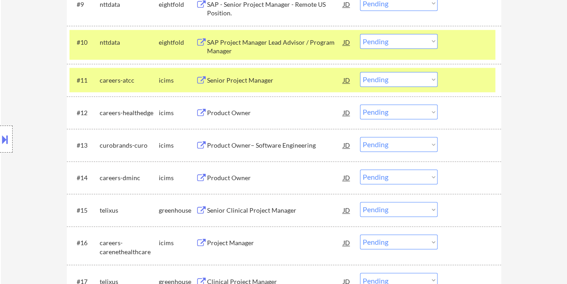
click at [461, 51] on div "#10 nttdata eightfold SAP Project Manager Lead Advisor / Program Manager JD Cho…" at bounding box center [282, 45] width 426 height 30
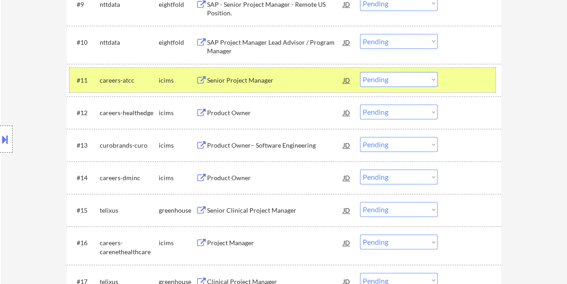
click at [459, 74] on div at bounding box center [471, 80] width 40 height 16
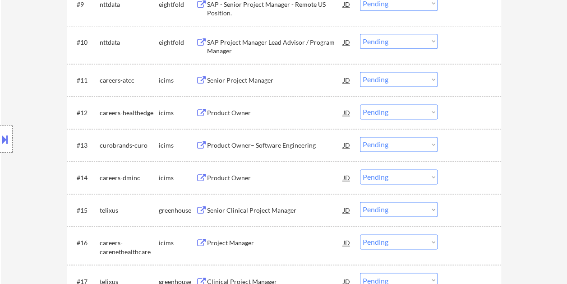
click at [463, 53] on div "#10 nttdata eightfold SAP Project Manager Lead Advisor / Program Manager JD Cho…" at bounding box center [282, 45] width 426 height 30
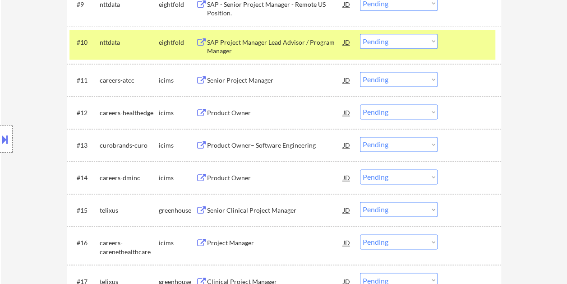
click at [461, 69] on div "#11 careers-atcc icims Senior Project Manager JD Choose an option... Pending Ap…" at bounding box center [282, 80] width 426 height 24
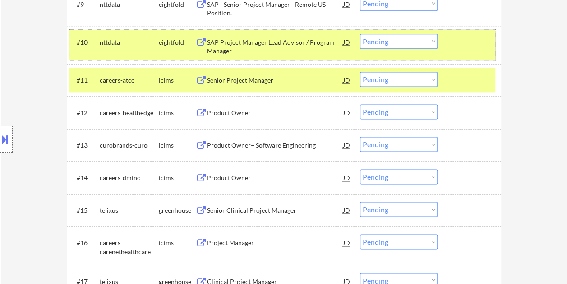
click at [451, 52] on div "#10 nttdata eightfold SAP Project Manager Lead Advisor / Program Manager JD Cho…" at bounding box center [282, 45] width 426 height 30
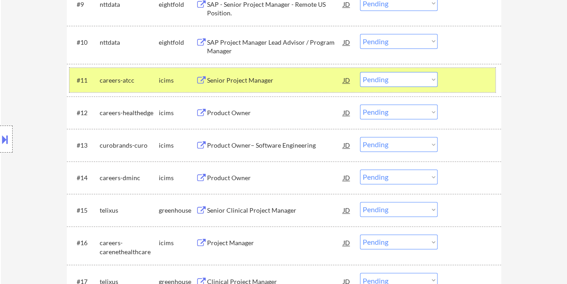
click at [462, 83] on div at bounding box center [471, 80] width 40 height 16
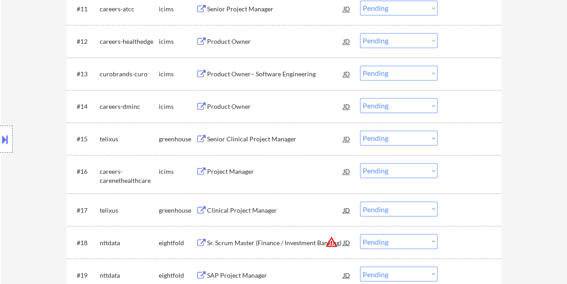
scroll to position [677, 0]
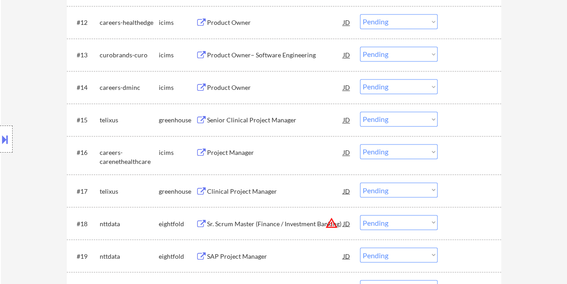
click at [472, 83] on div at bounding box center [471, 87] width 40 height 16
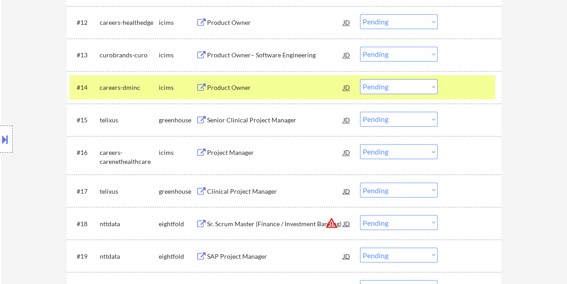
click at [471, 84] on div at bounding box center [471, 87] width 40 height 16
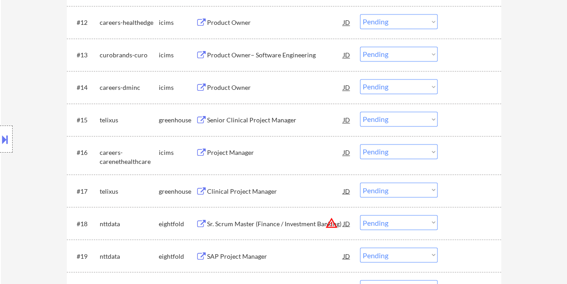
click at [476, 83] on div at bounding box center [471, 87] width 40 height 16
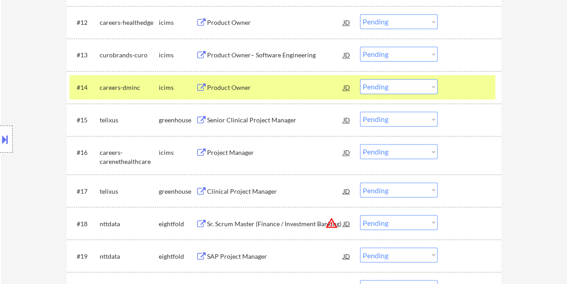
click at [464, 58] on div at bounding box center [471, 54] width 40 height 16
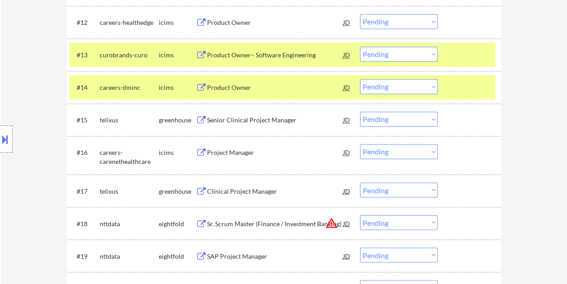
click at [462, 78] on div "#14 careers-dminc icims Product Owner JD Choose an option... Pending Applied Ex…" at bounding box center [282, 87] width 426 height 24
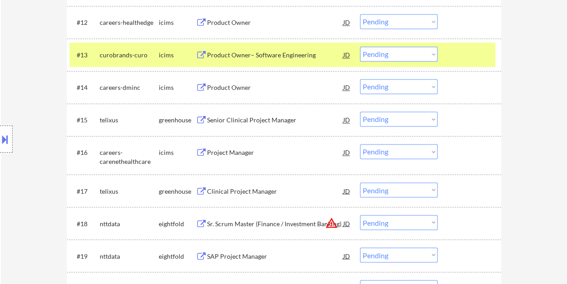
click at [459, 60] on div at bounding box center [471, 54] width 40 height 16
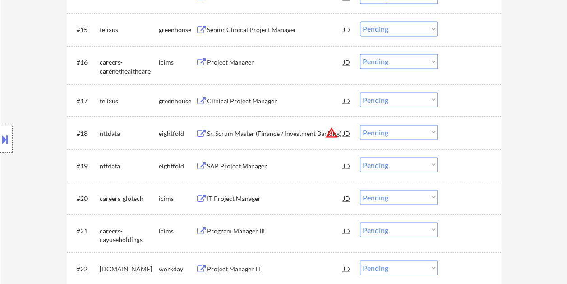
scroll to position [767, 0]
click at [471, 133] on div at bounding box center [471, 133] width 40 height 16
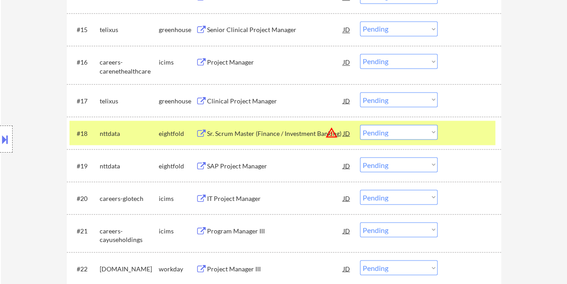
click at [467, 132] on div at bounding box center [471, 133] width 40 height 16
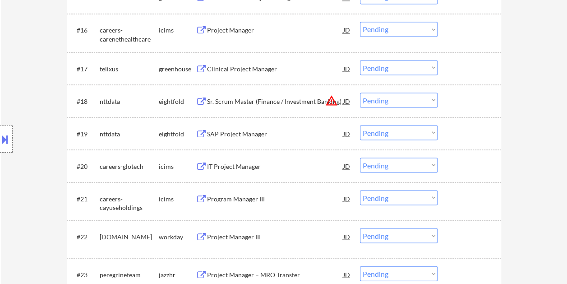
scroll to position [812, 0]
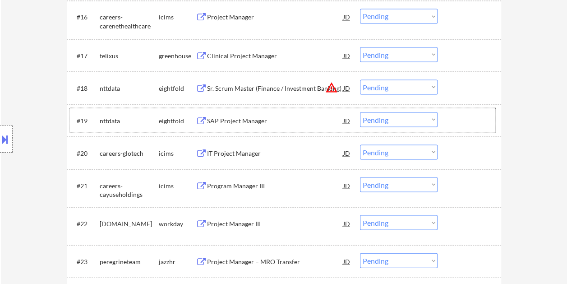
click at [456, 123] on div at bounding box center [471, 120] width 40 height 16
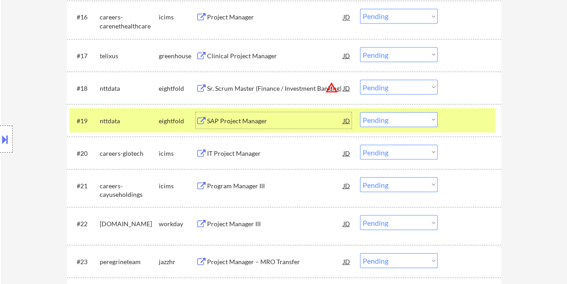
click at [277, 119] on div "SAP Project Manager" at bounding box center [275, 120] width 136 height 9
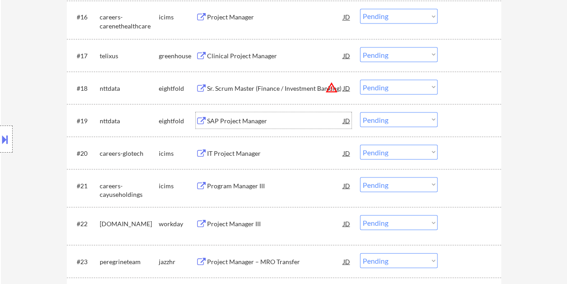
click at [459, 123] on div at bounding box center [471, 120] width 40 height 16
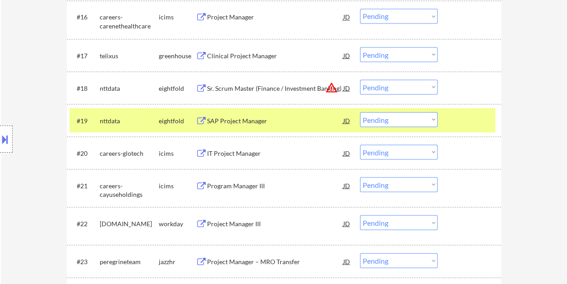
click at [434, 117] on select "Choose an option... Pending Applied Excluded (Questions) Excluded (Expired) Exc…" at bounding box center [399, 119] width 78 height 15
click at [360, 112] on select "Choose an option... Pending Applied Excluded (Questions) Excluded (Expired) Exc…" at bounding box center [399, 119] width 78 height 15
select select ""pending""
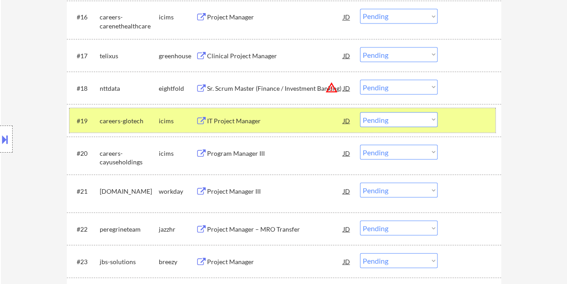
click at [457, 125] on div at bounding box center [471, 120] width 40 height 16
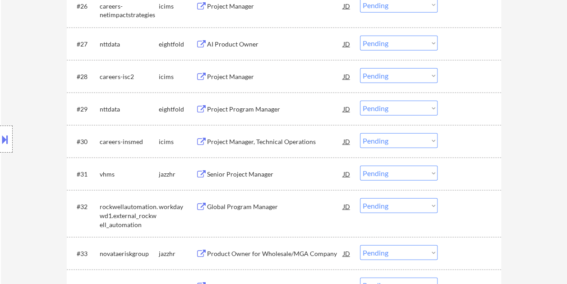
scroll to position [1173, 0]
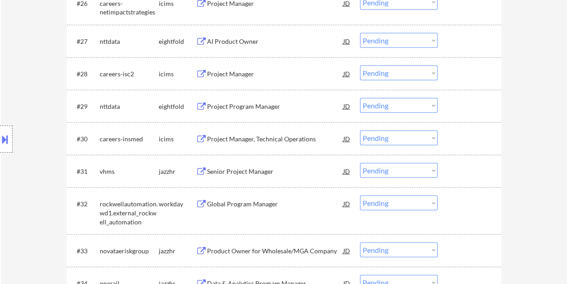
click at [457, 166] on div at bounding box center [471, 171] width 40 height 16
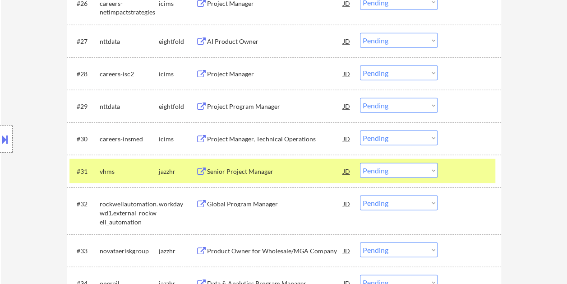
click at [460, 168] on div at bounding box center [471, 171] width 40 height 16
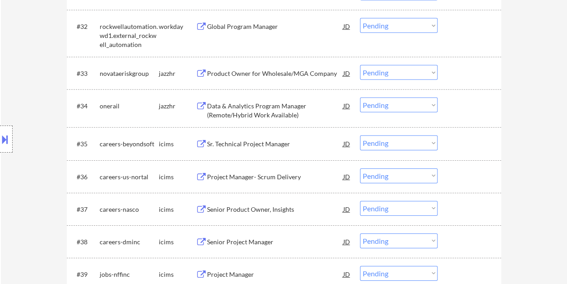
scroll to position [1353, 0]
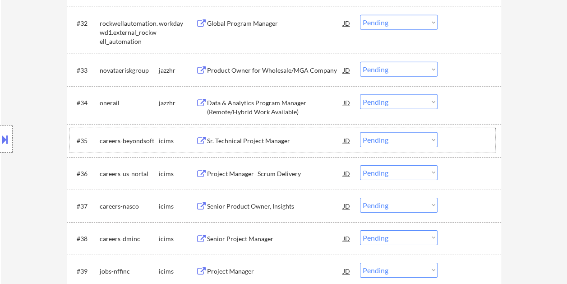
click at [459, 139] on div at bounding box center [471, 140] width 40 height 16
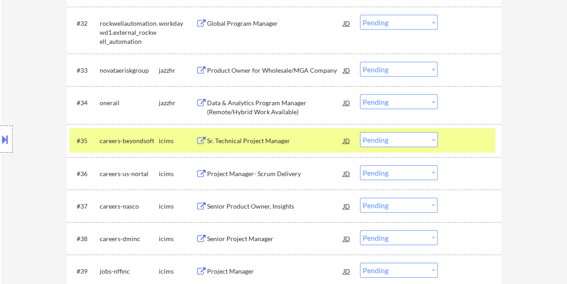
click at [456, 139] on div at bounding box center [471, 140] width 40 height 16
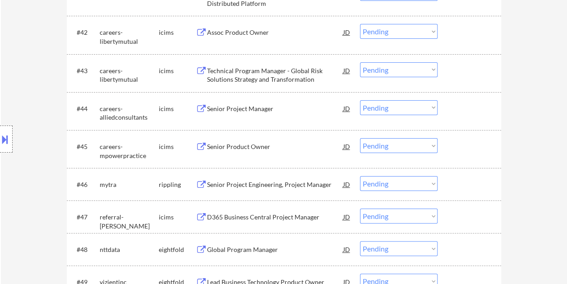
scroll to position [1714, 0]
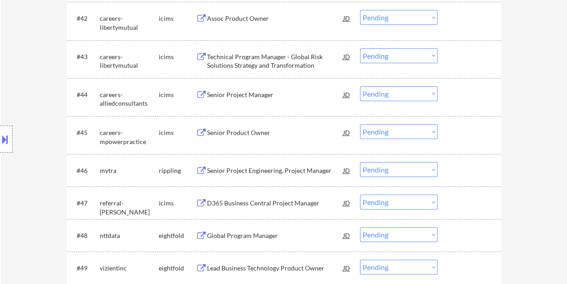
click at [458, 167] on div at bounding box center [471, 170] width 40 height 16
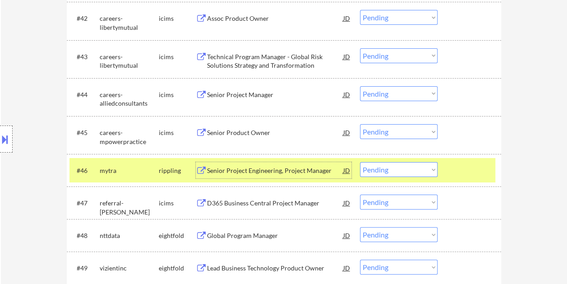
click at [275, 168] on div "Senior Project Engineering, Project Manager" at bounding box center [275, 170] width 136 height 9
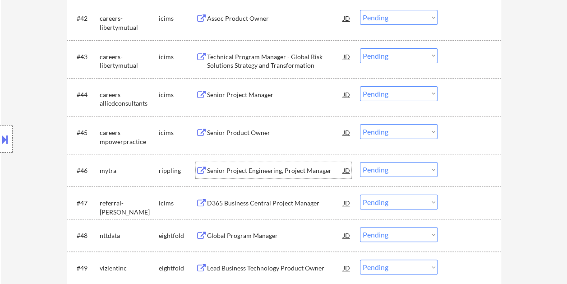
click at [452, 169] on div at bounding box center [471, 170] width 40 height 16
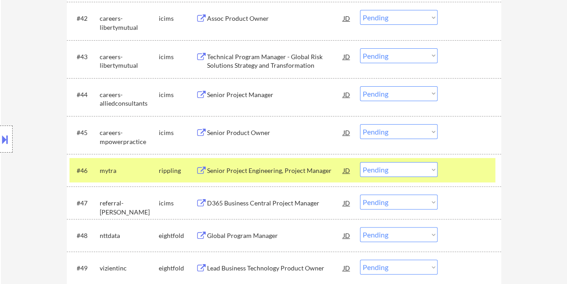
click at [431, 169] on select "Choose an option... Pending Applied Excluded (Questions) Excluded (Expired) Exc…" at bounding box center [399, 169] width 78 height 15
click at [360, 162] on select "Choose an option... Pending Applied Excluded (Questions) Excluded (Expired) Exc…" at bounding box center [399, 169] width 78 height 15
select select ""pending""
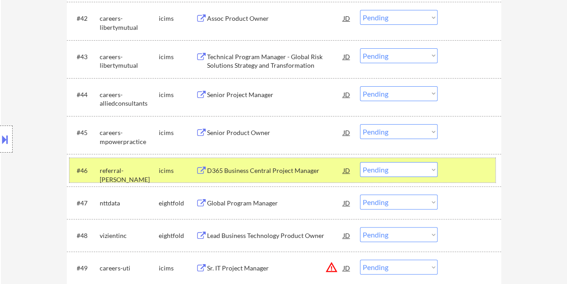
click at [481, 173] on div at bounding box center [471, 170] width 40 height 16
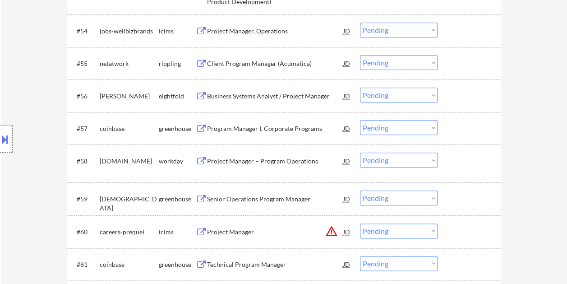
scroll to position [2120, 0]
click at [480, 163] on div at bounding box center [471, 160] width 40 height 16
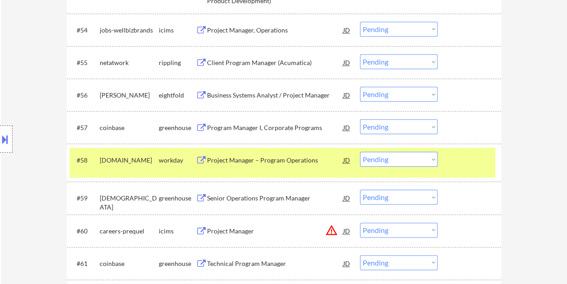
click at [474, 166] on div at bounding box center [471, 160] width 40 height 16
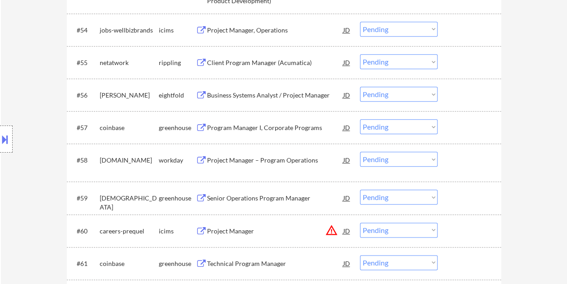
click at [456, 157] on div at bounding box center [471, 160] width 40 height 16
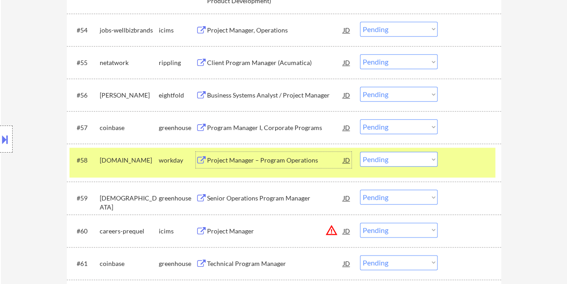
click at [272, 156] on div "Project Manager – Program Operations" at bounding box center [275, 160] width 136 height 9
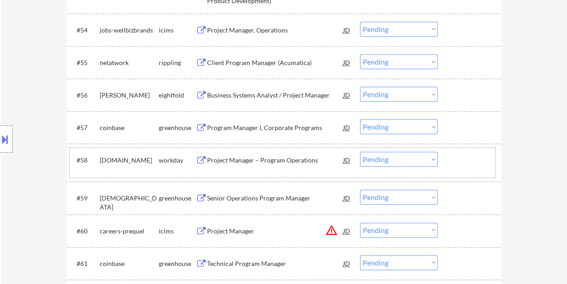
drag, startPoint x: 453, startPoint y: 157, endPoint x: 424, endPoint y: 156, distance: 28.9
click at [453, 157] on div at bounding box center [471, 160] width 40 height 16
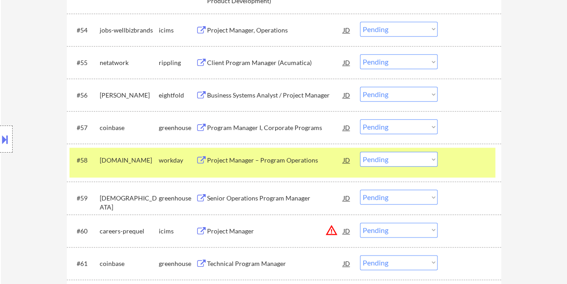
click at [433, 161] on select "Choose an option... Pending Applied Excluded (Questions) Excluded (Expired) Exc…" at bounding box center [399, 159] width 78 height 15
click at [360, 152] on select "Choose an option... Pending Applied Excluded (Questions) Excluded (Expired) Exc…" at bounding box center [399, 159] width 78 height 15
select select ""pending""
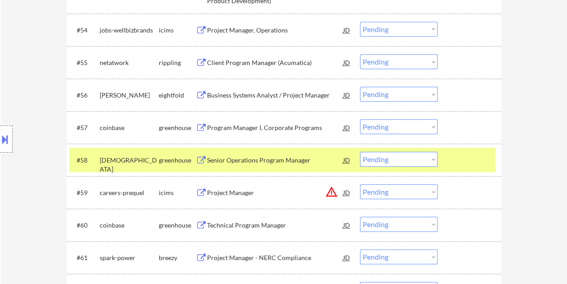
click at [469, 158] on div at bounding box center [471, 160] width 40 height 16
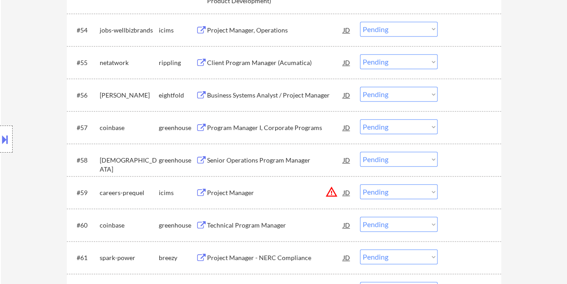
click at [475, 160] on div at bounding box center [471, 160] width 40 height 16
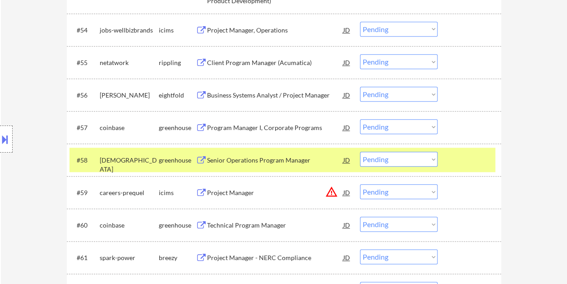
click at [475, 156] on div at bounding box center [471, 160] width 40 height 16
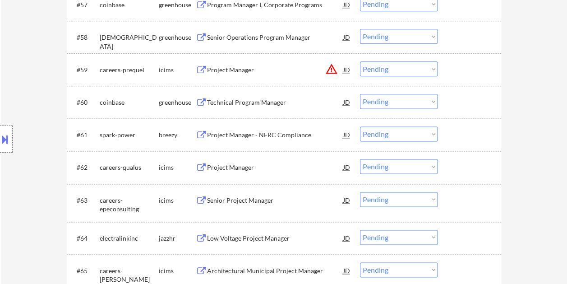
scroll to position [2256, 0]
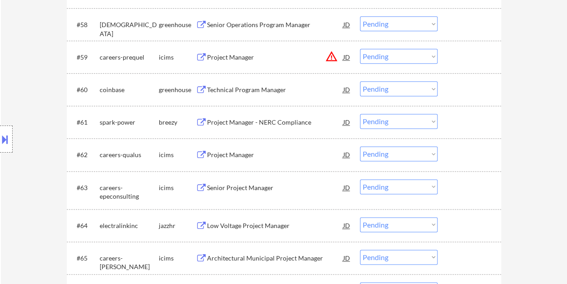
click at [449, 117] on div "#61 spark-power breezy Project Manager - NERC Compliance JD warning_amber Choos…" at bounding box center [282, 122] width 426 height 24
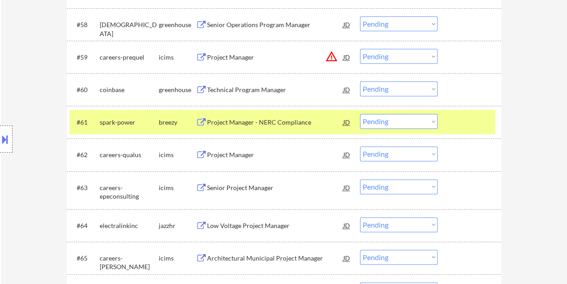
click at [258, 122] on div "Project Manager - NERC Compliance" at bounding box center [275, 122] width 136 height 9
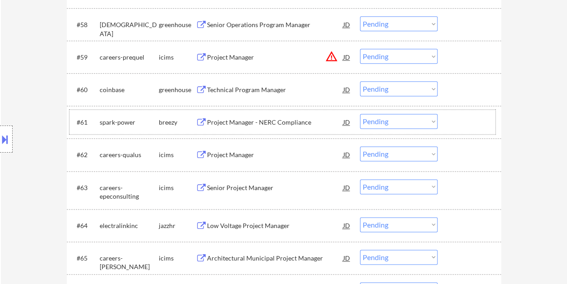
click at [452, 126] on div at bounding box center [471, 122] width 40 height 16
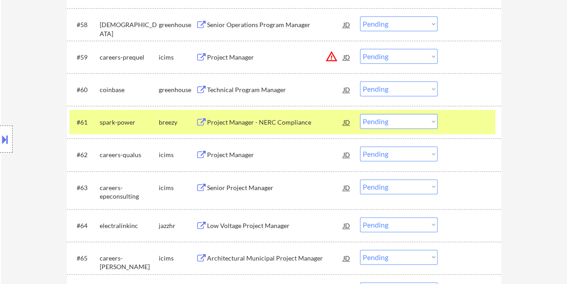
click at [429, 121] on select "Choose an option... Pending Applied Excluded (Questions) Excluded (Expired) Exc…" at bounding box center [399, 121] width 78 height 15
click at [360, 114] on select "Choose an option... Pending Applied Excluded (Questions) Excluded (Expired) Exc…" at bounding box center [399, 121] width 78 height 15
select select ""pending""
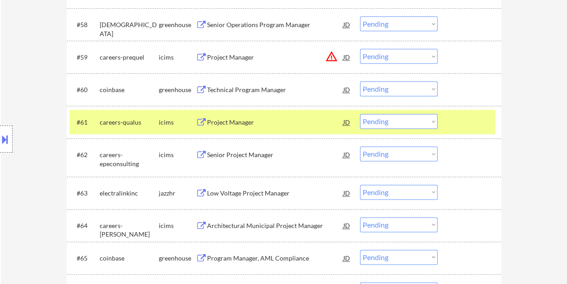
click at [447, 116] on div "#61 careers-qualus icims Project Manager JD warning_amber Choose an option... P…" at bounding box center [282, 122] width 426 height 24
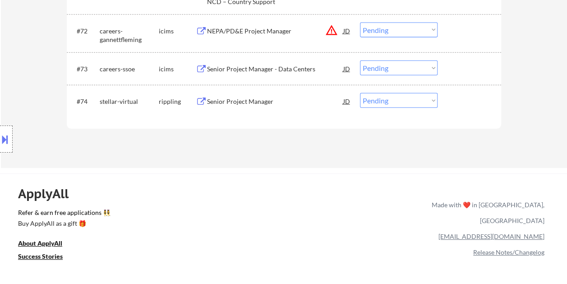
scroll to position [2707, 0]
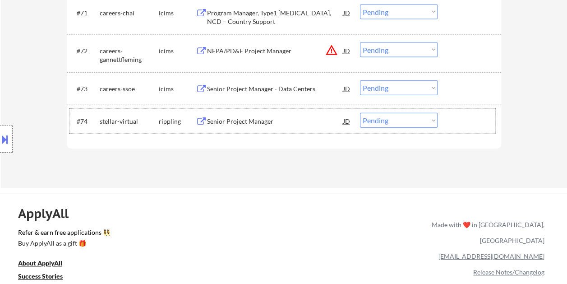
click at [458, 112] on div "#74 stellar-virtual rippling Senior Project Manager JD warning_amber Choose an …" at bounding box center [282, 121] width 426 height 24
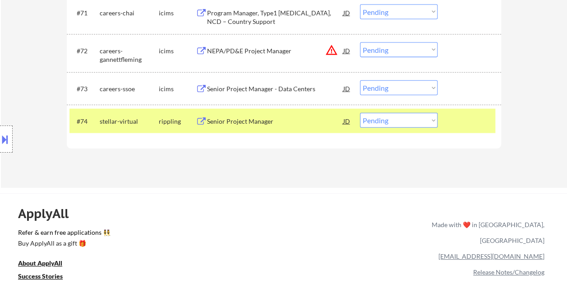
click at [292, 117] on div "Senior Project Manager" at bounding box center [275, 121] width 136 height 9
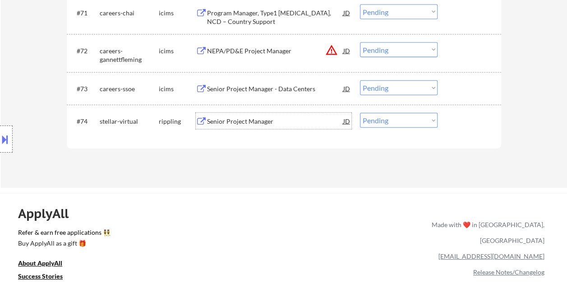
click at [447, 118] on div "#74 stellar-virtual rippling Senior Project Manager JD warning_amber Choose an …" at bounding box center [282, 121] width 426 height 24
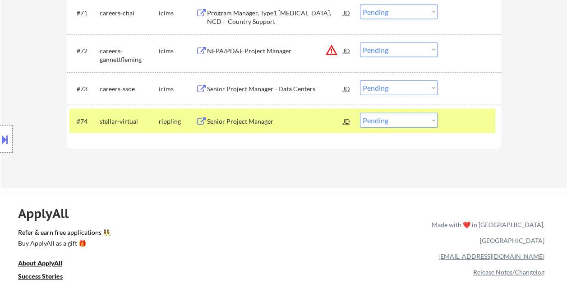
drag, startPoint x: 433, startPoint y: 120, endPoint x: 425, endPoint y: 119, distance: 7.8
click at [432, 121] on select "Choose an option... Pending Applied Excluded (Questions) Excluded (Expired) Exc…" at bounding box center [399, 120] width 78 height 15
select select ""excluded__bad_match_""
click at [360, 113] on select "Choose an option... Pending Applied Excluded (Questions) Excluded (Expired) Exc…" at bounding box center [399, 120] width 78 height 15
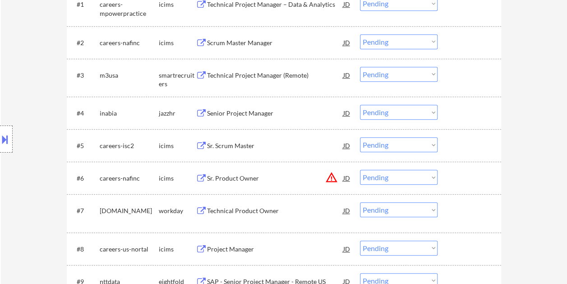
scroll to position [323, 0]
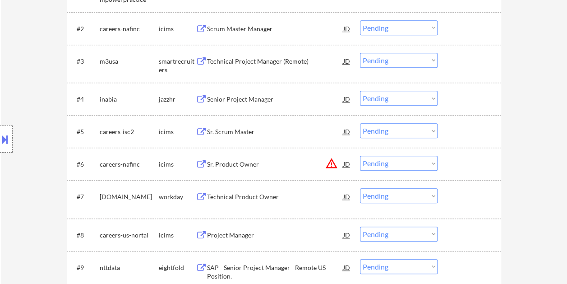
click at [452, 125] on div at bounding box center [471, 131] width 40 height 16
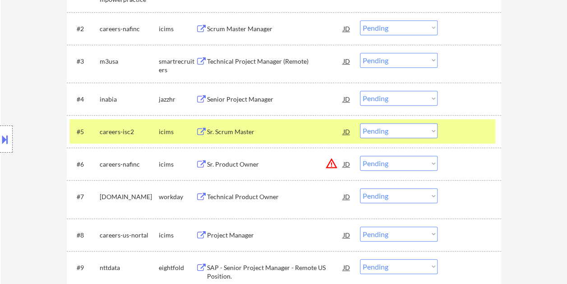
click at [248, 134] on div "Sr. Scrum Master" at bounding box center [275, 131] width 136 height 9
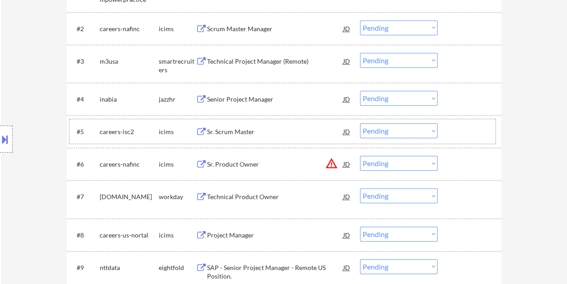
click at [458, 133] on div at bounding box center [471, 131] width 40 height 16
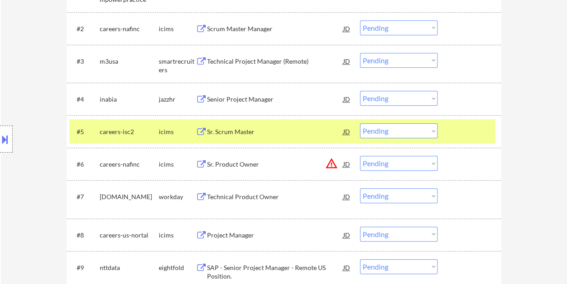
click at [435, 131] on select "Choose an option... Pending Applied Excluded (Questions) Excluded (Expired) Exc…" at bounding box center [399, 130] width 78 height 15
click at [360, 123] on select "Choose an option... Pending Applied Excluded (Questions) Excluded (Expired) Exc…" at bounding box center [399, 130] width 78 height 15
select select ""pending""
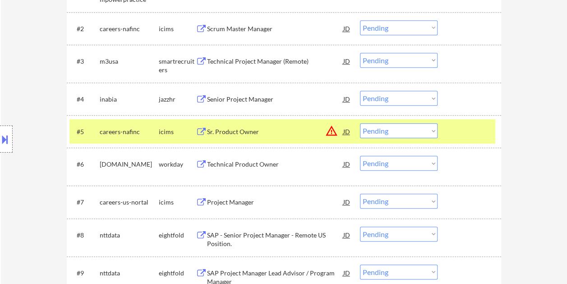
click at [446, 131] on div "#5 careers-nafinc icims Sr. Product Owner JD warning_amber Choose an option... …" at bounding box center [282, 131] width 426 height 24
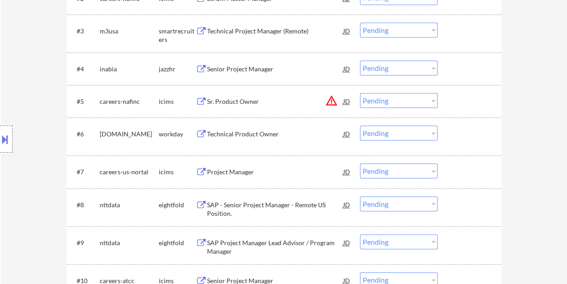
scroll to position [369, 0]
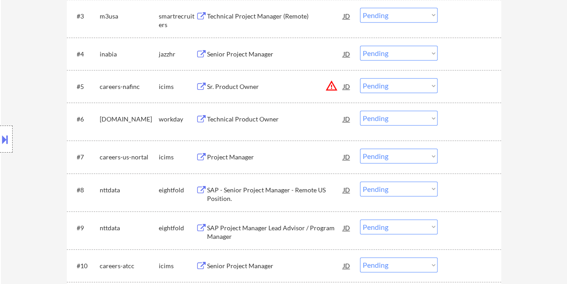
click at [469, 83] on div at bounding box center [471, 86] width 40 height 16
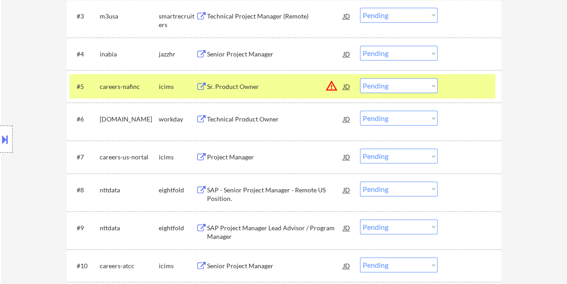
click at [469, 83] on div at bounding box center [471, 86] width 40 height 16
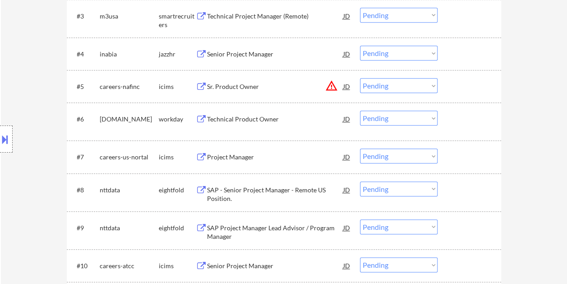
click at [463, 56] on div at bounding box center [471, 54] width 40 height 16
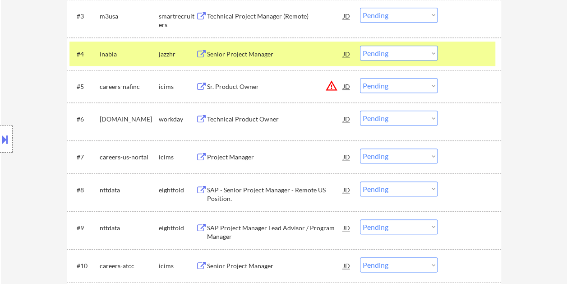
click at [467, 84] on div at bounding box center [471, 86] width 40 height 16
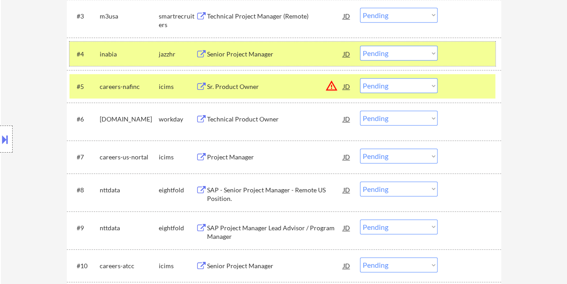
drag, startPoint x: 466, startPoint y: 55, endPoint x: 472, endPoint y: 78, distance: 24.5
click at [466, 55] on div at bounding box center [471, 54] width 40 height 16
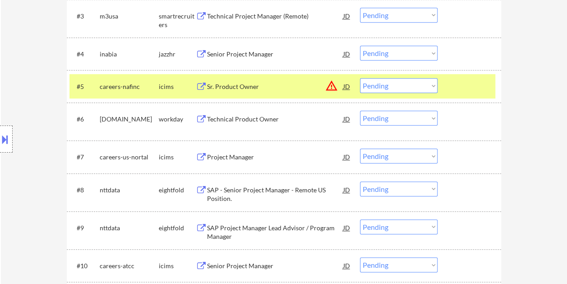
click at [468, 85] on div at bounding box center [471, 86] width 40 height 16
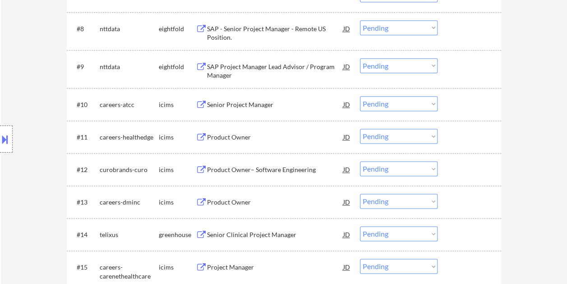
scroll to position [541, 0]
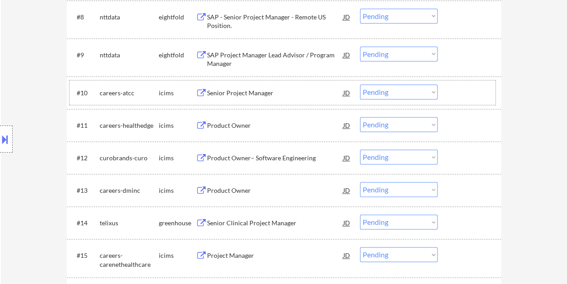
click at [458, 95] on div at bounding box center [471, 92] width 40 height 16
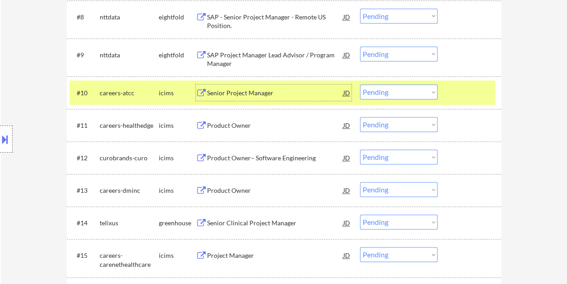
click at [300, 92] on div "Senior Project Manager" at bounding box center [275, 92] width 136 height 9
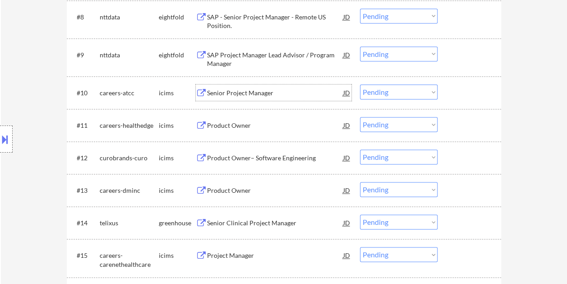
drag, startPoint x: 451, startPoint y: 88, endPoint x: 449, endPoint y: 92, distance: 4.9
click at [451, 88] on div at bounding box center [471, 92] width 40 height 16
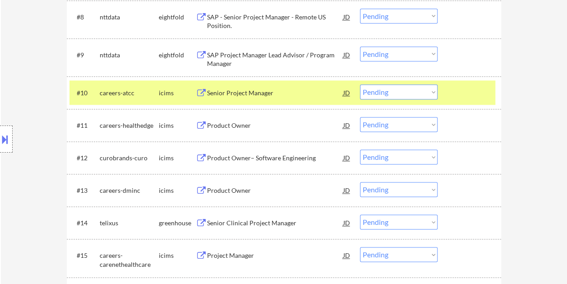
click at [431, 89] on select "Choose an option... Pending Applied Excluded (Questions) Excluded (Expired) Exc…" at bounding box center [399, 91] width 78 height 15
click at [360, 84] on select "Choose an option... Pending Applied Excluded (Questions) Excluded (Expired) Exc…" at bounding box center [399, 91] width 78 height 15
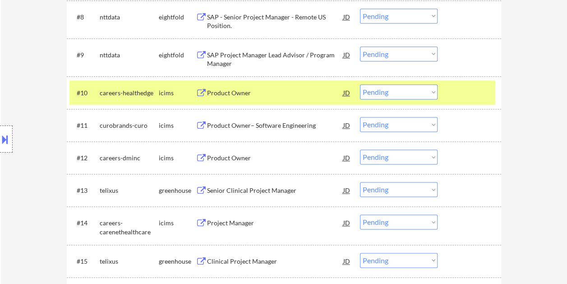
click at [456, 91] on div at bounding box center [471, 92] width 40 height 16
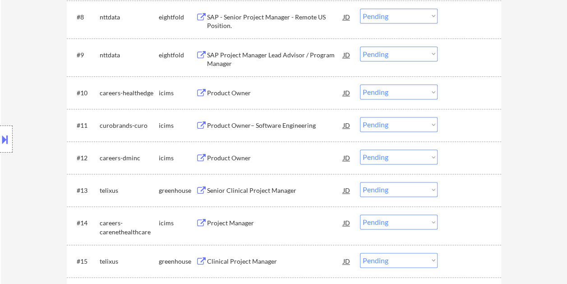
click at [465, 90] on div at bounding box center [471, 92] width 40 height 16
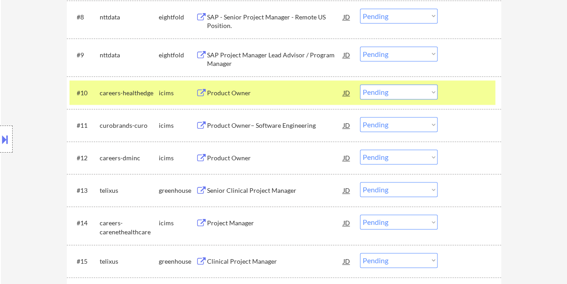
click at [235, 87] on div "Product Owner" at bounding box center [275, 92] width 136 height 16
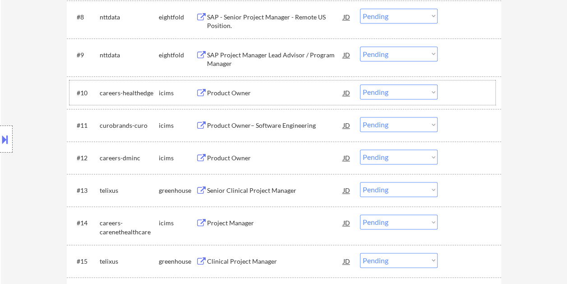
click at [451, 97] on div at bounding box center [471, 92] width 40 height 16
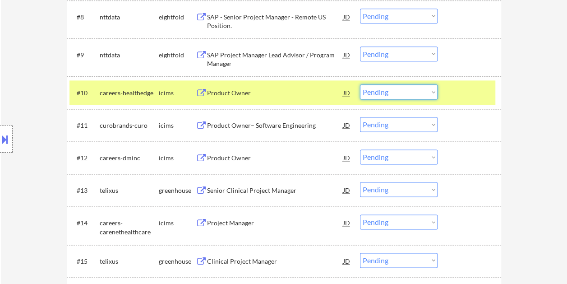
click at [434, 94] on select "Choose an option... Pending Applied Excluded (Questions) Excluded (Expired) Exc…" at bounding box center [399, 91] width 78 height 15
click at [360, 84] on select "Choose an option... Pending Applied Excluded (Questions) Excluded (Expired) Exc…" at bounding box center [399, 91] width 78 height 15
click at [474, 84] on div at bounding box center [471, 92] width 40 height 16
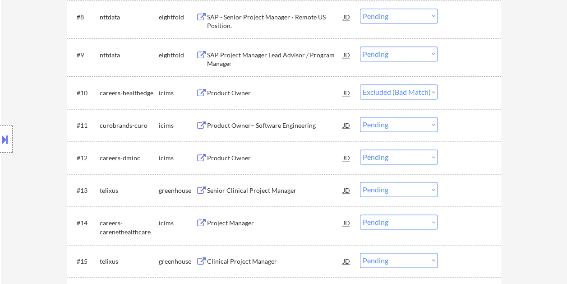
select select ""pending""
